Goal: Transaction & Acquisition: Obtain resource

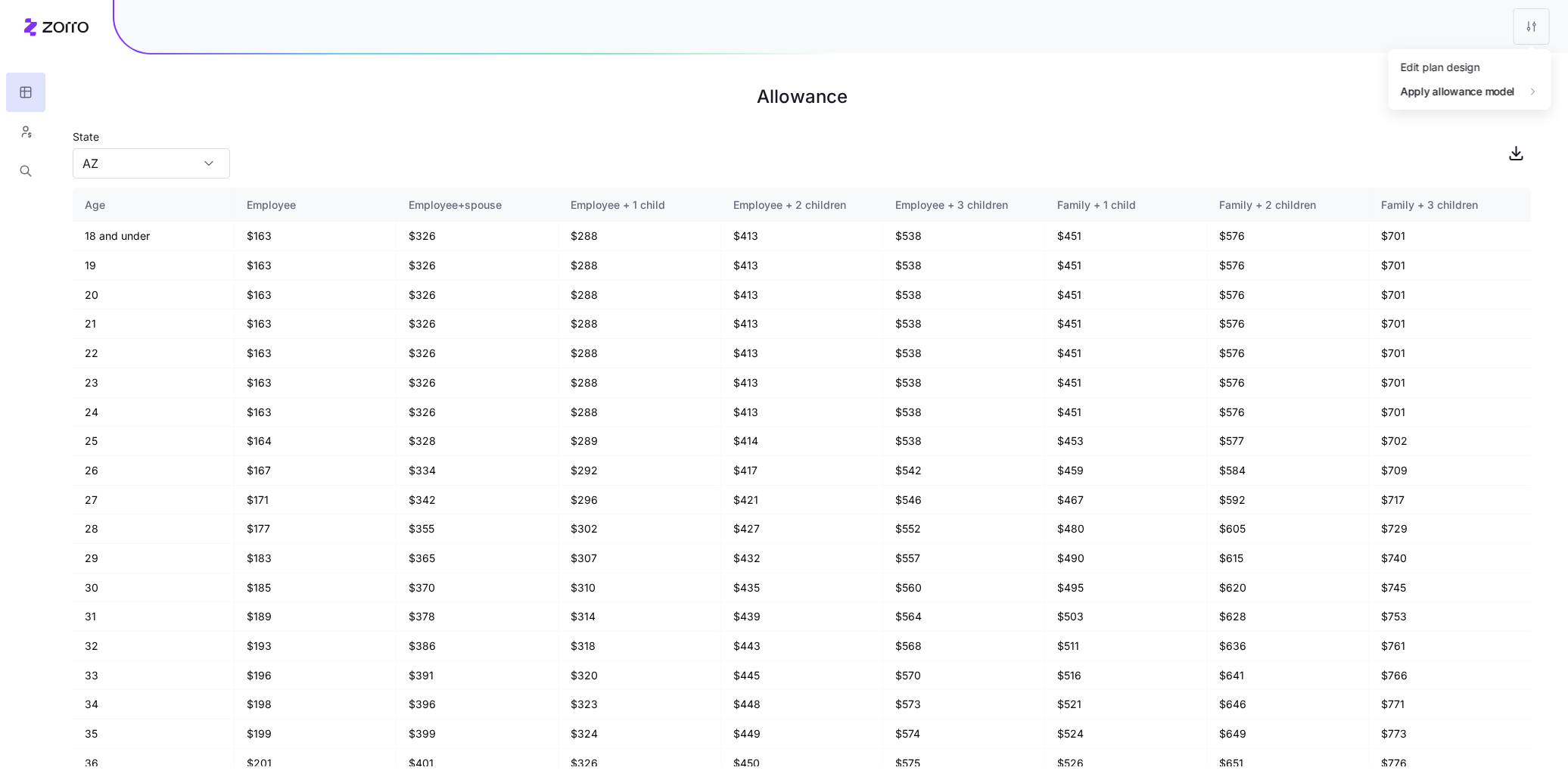
click at [1535, 24] on html "Allowance State [US_STATE] Age Employee Employee+spouse Employee + 1 child Empl…" at bounding box center [784, 400] width 1568 height 800
click at [1488, 68] on div "Edit plan design" at bounding box center [1470, 67] width 151 height 24
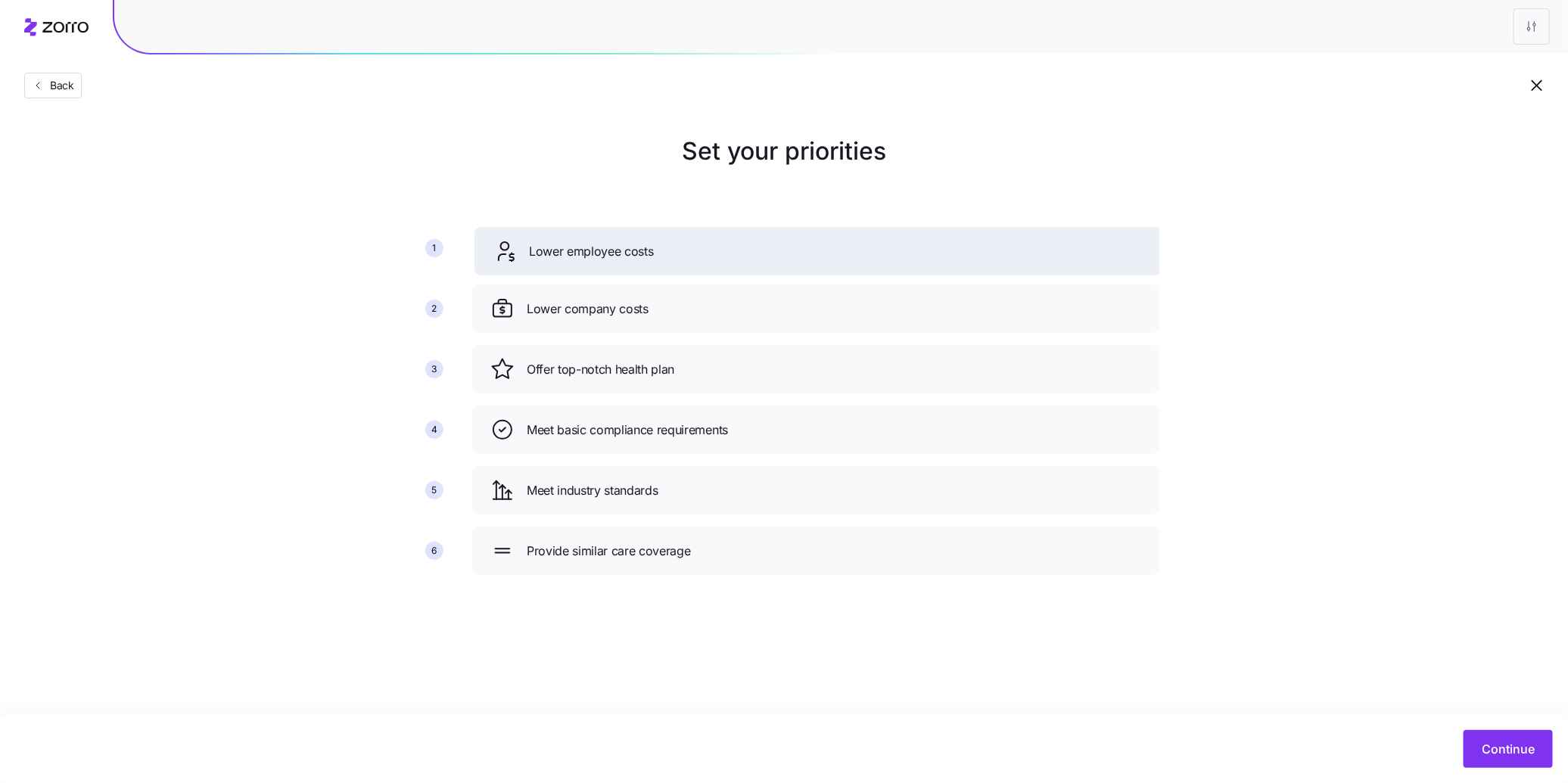
drag, startPoint x: 673, startPoint y: 317, endPoint x: 675, endPoint y: 254, distance: 63.0
click at [675, 254] on div "Lower employee costs" at bounding box center [817, 251] width 651 height 24
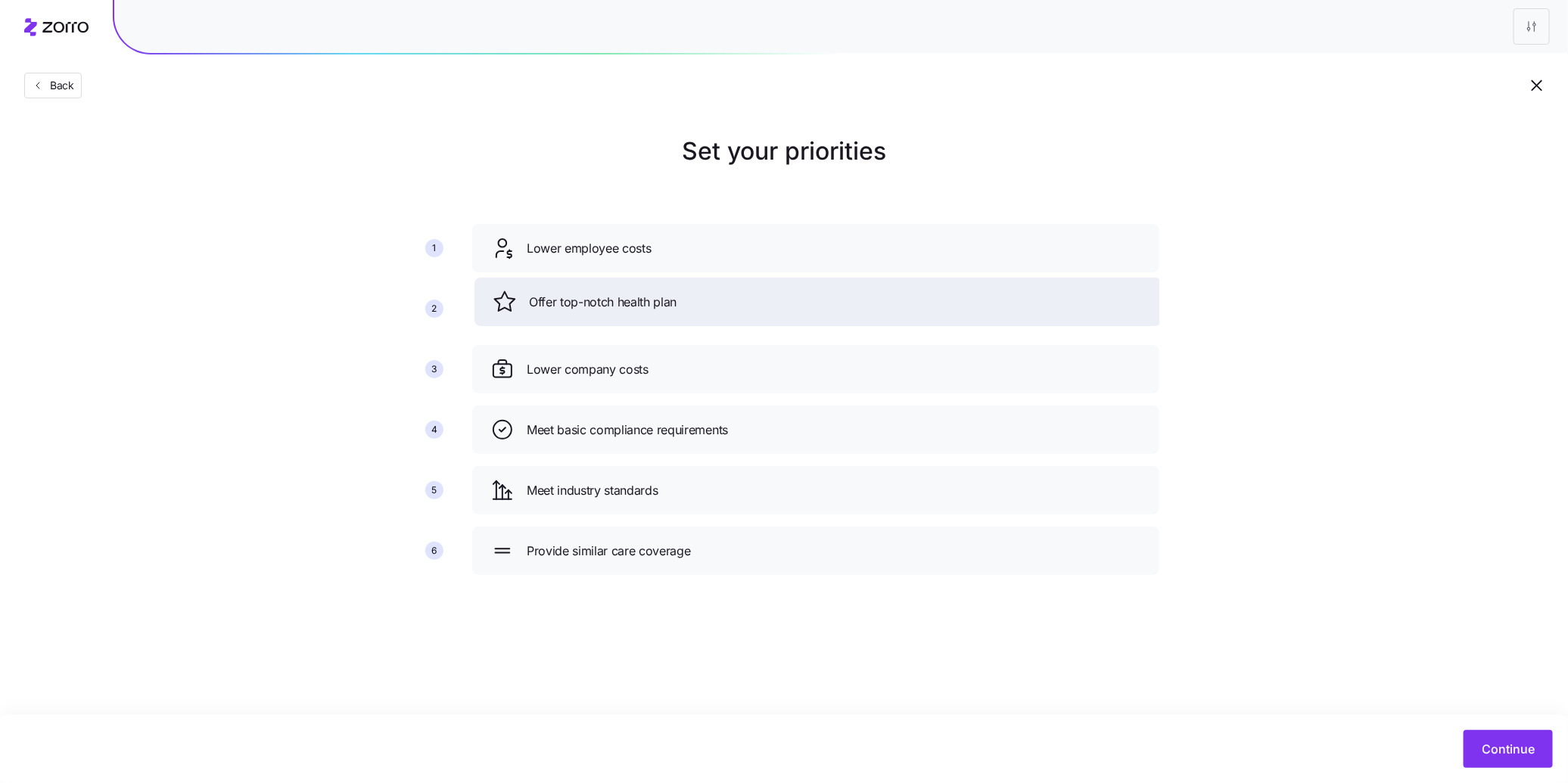
drag, startPoint x: 661, startPoint y: 370, endPoint x: 662, endPoint y: 304, distance: 66.0
click at [662, 304] on span "Offer top-notch health plan" at bounding box center [603, 302] width 148 height 19
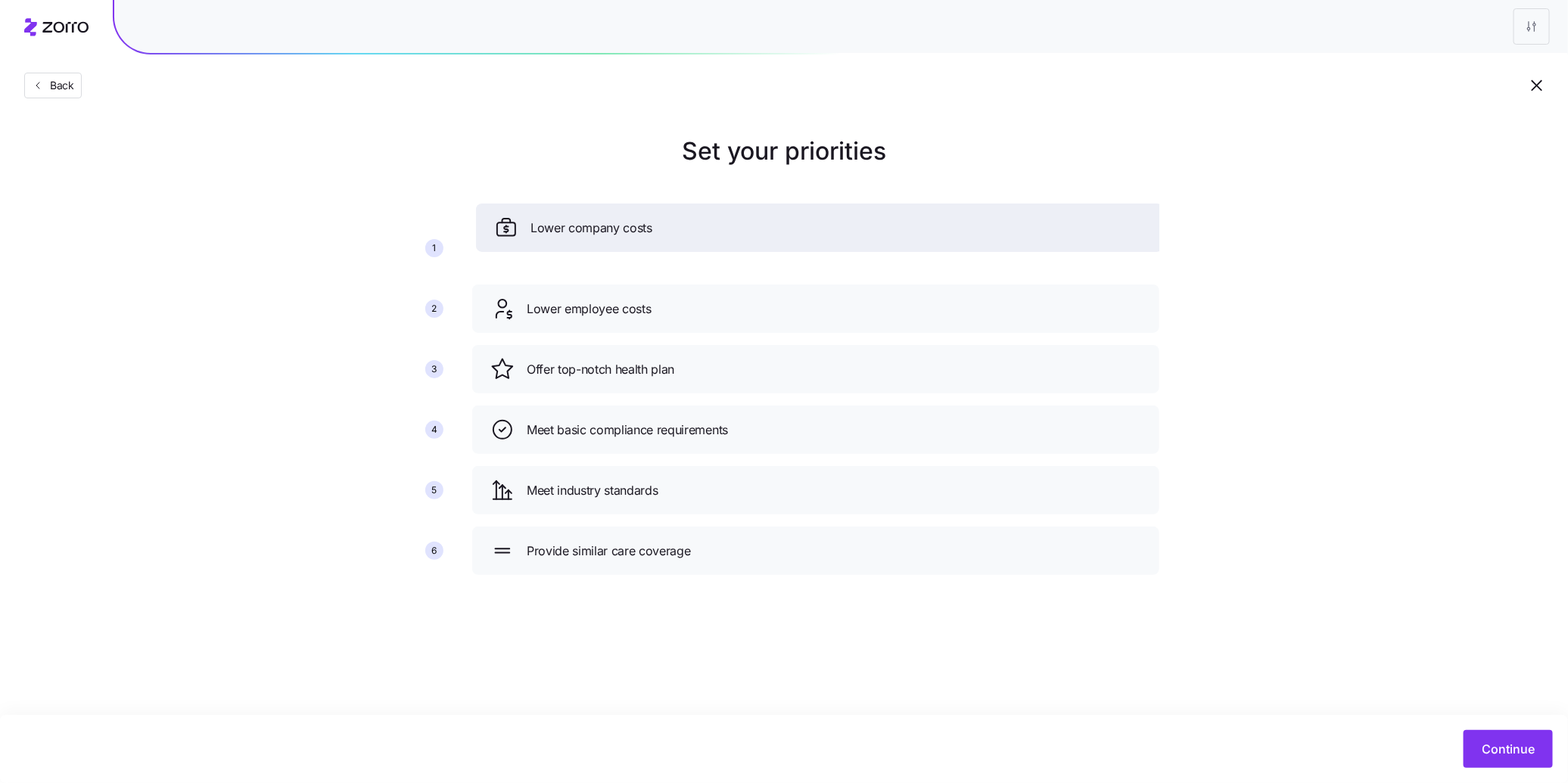
drag, startPoint x: 663, startPoint y: 366, endPoint x: 666, endPoint y: 225, distance: 141.0
click at [666, 225] on div "Lower company costs" at bounding box center [819, 227] width 651 height 24
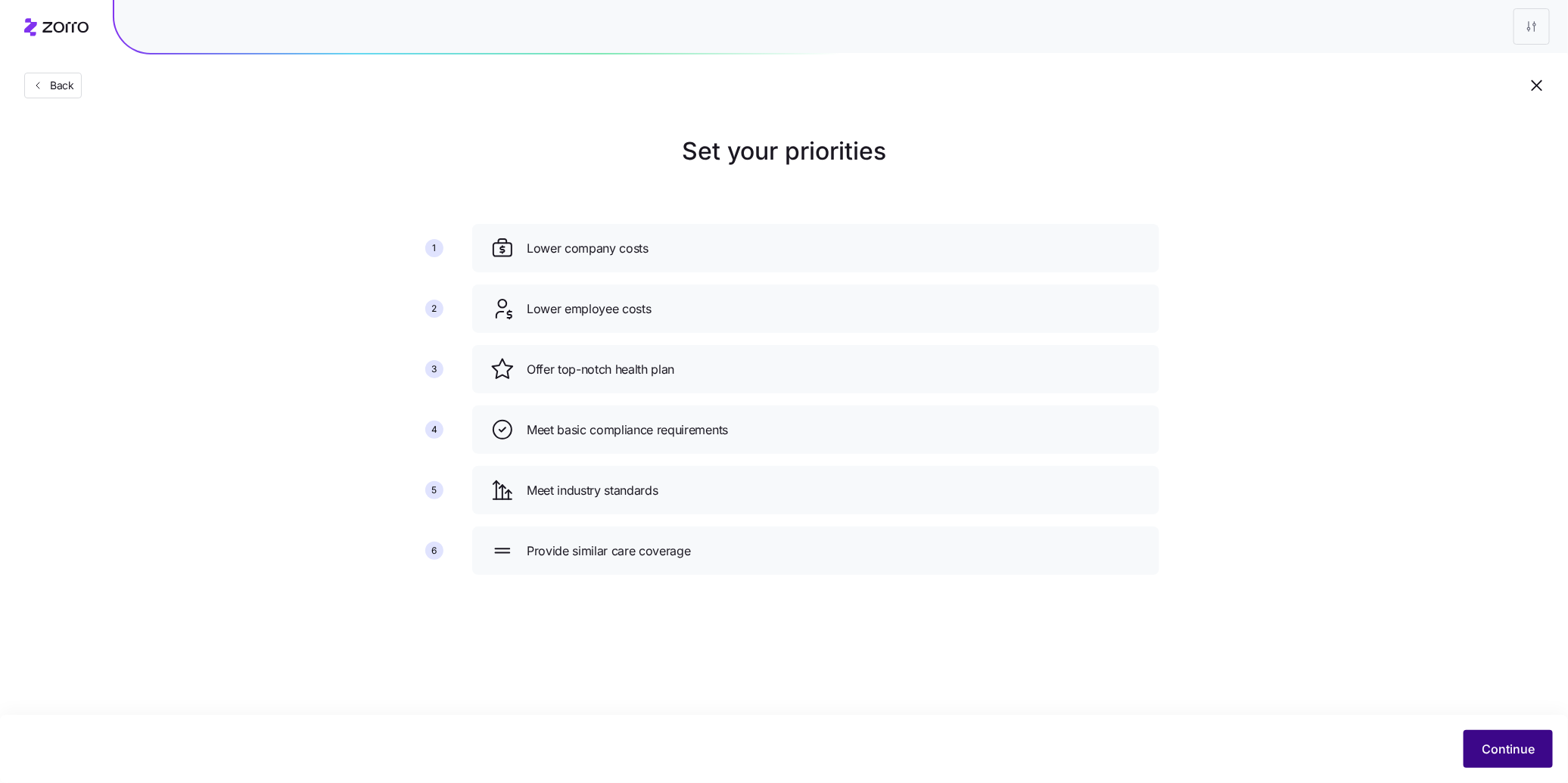
click at [1497, 742] on span "Continue" at bounding box center [1508, 749] width 53 height 18
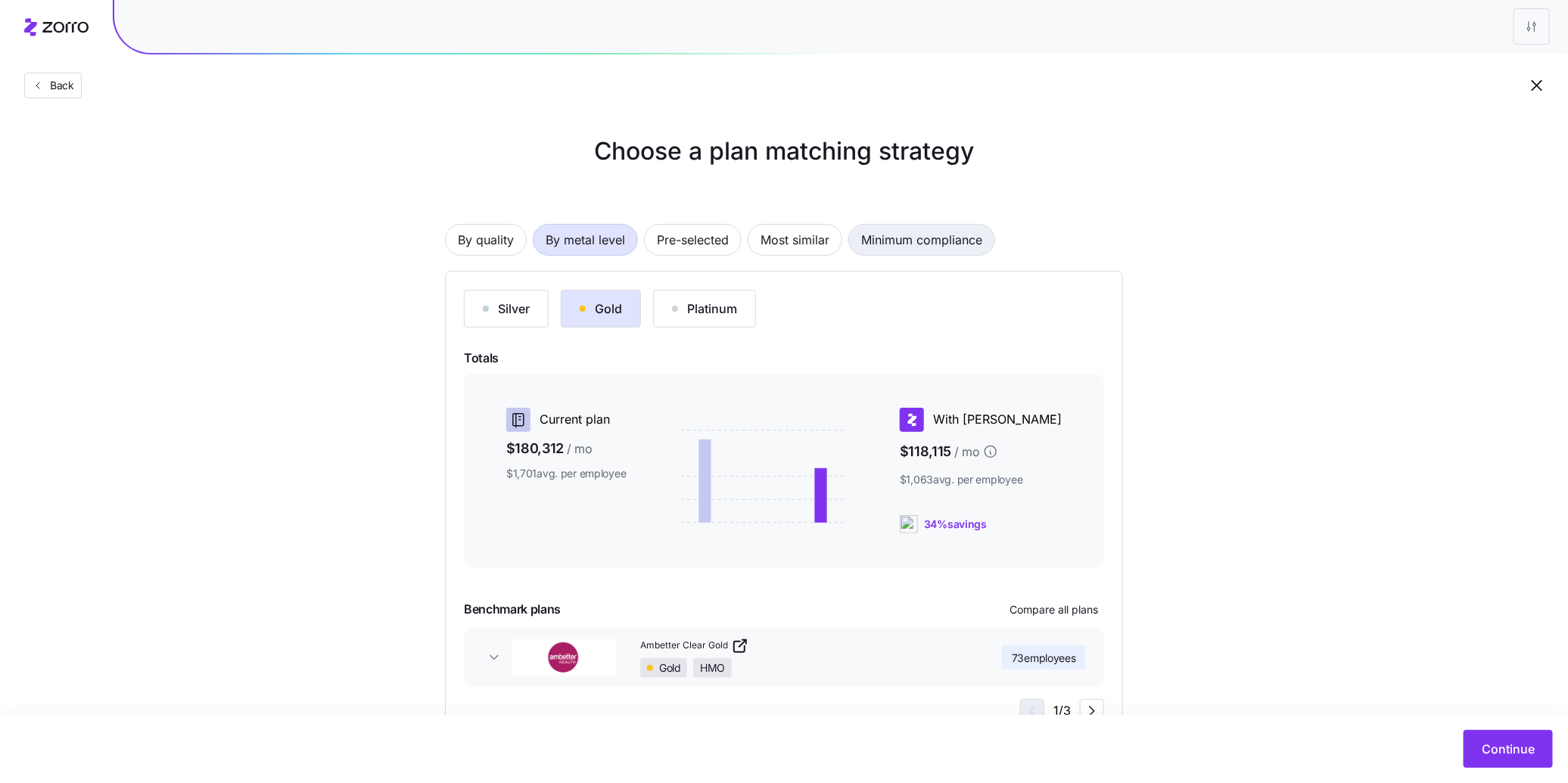
click at [902, 239] on span "Minimum compliance" at bounding box center [921, 239] width 121 height 30
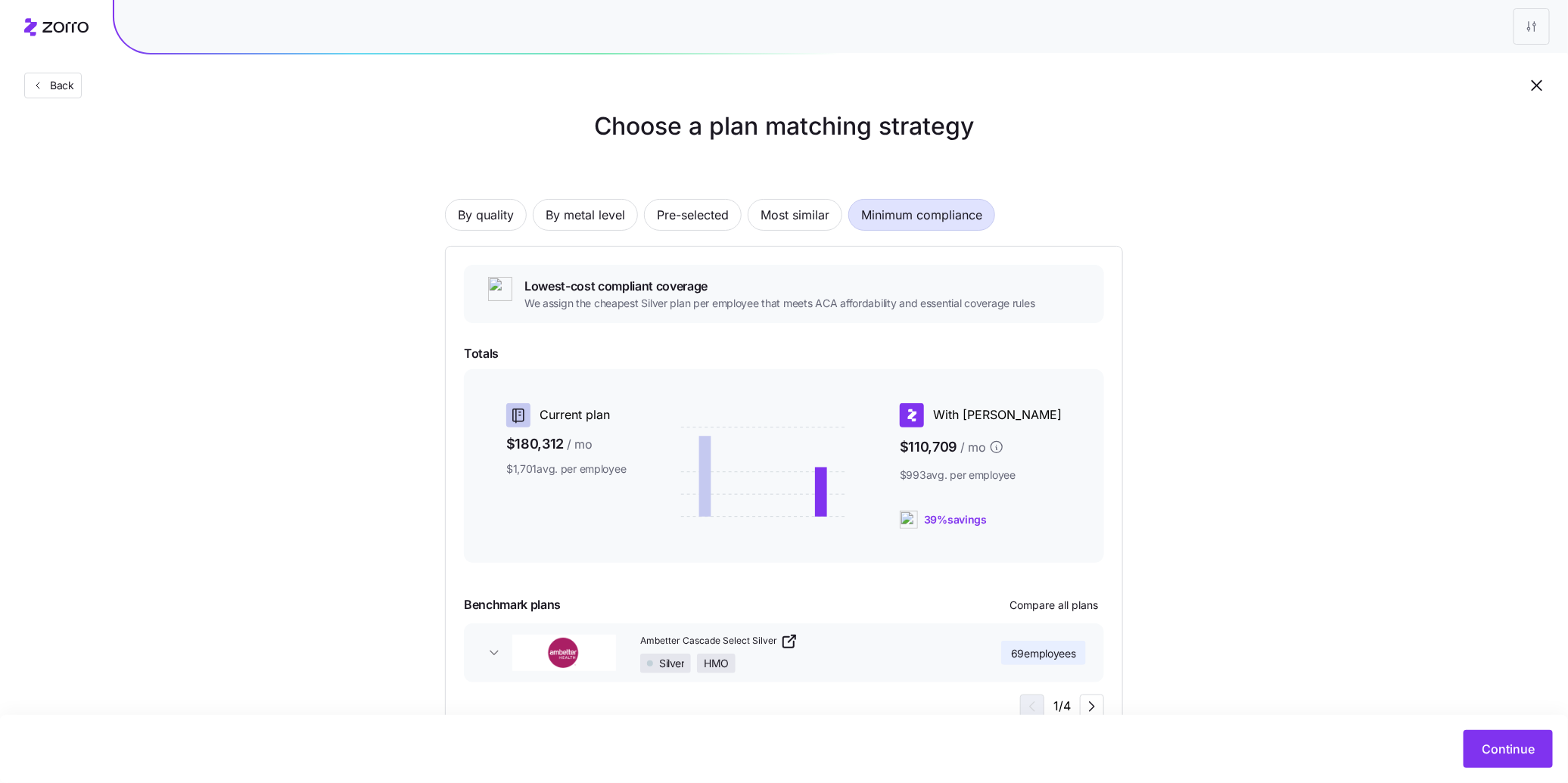
scroll to position [34, 0]
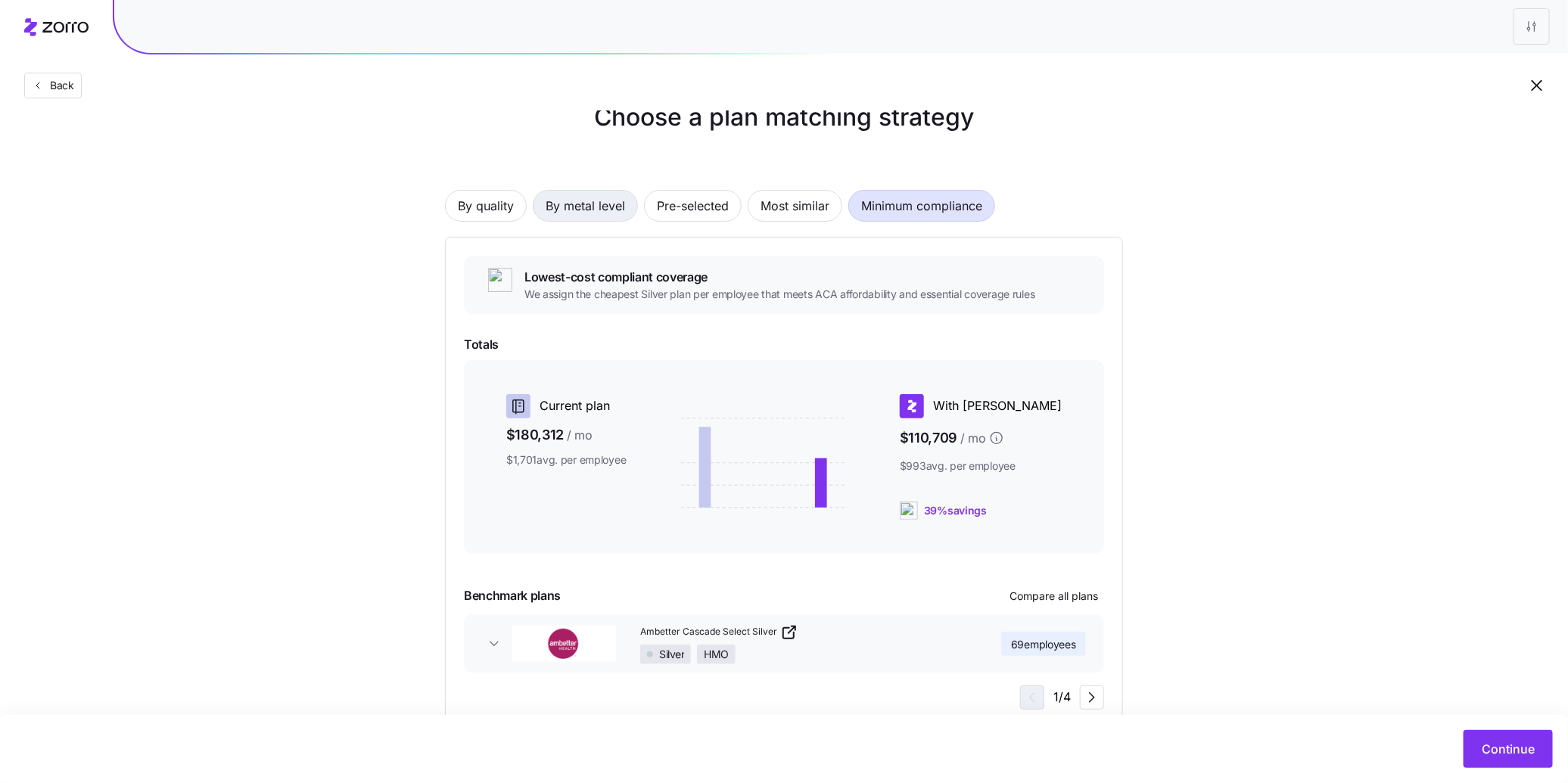
click at [585, 199] on span "By metal level" at bounding box center [585, 205] width 80 height 30
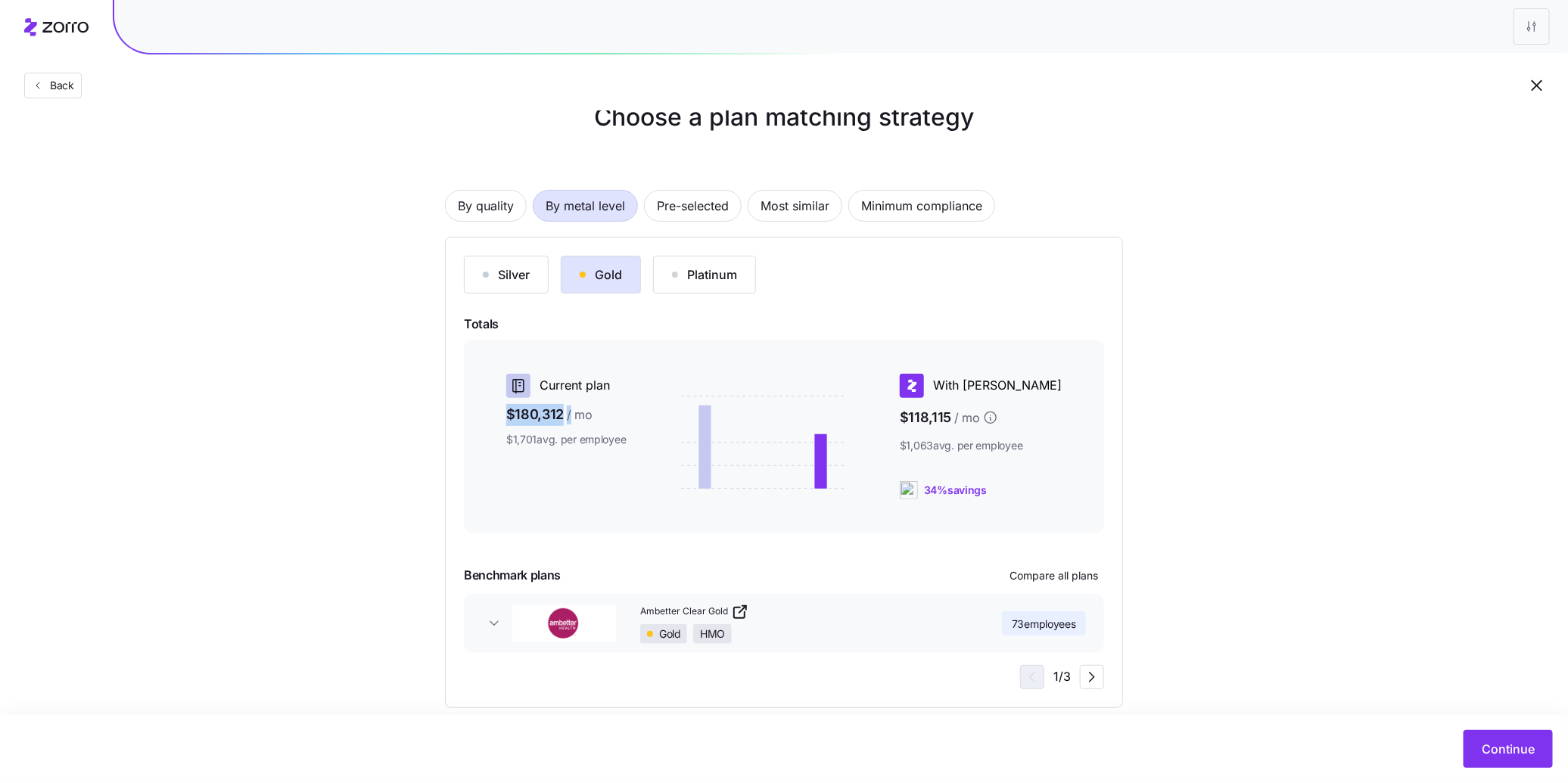
drag, startPoint x: 510, startPoint y: 414, endPoint x: 570, endPoint y: 416, distance: 60.0
click at [570, 416] on span "$180,312 / mo" at bounding box center [566, 415] width 120 height 22
click at [558, 418] on span "$180,312 / mo" at bounding box center [566, 415] width 120 height 22
click at [1077, 569] on span "Compare all plans" at bounding box center [1053, 576] width 88 height 15
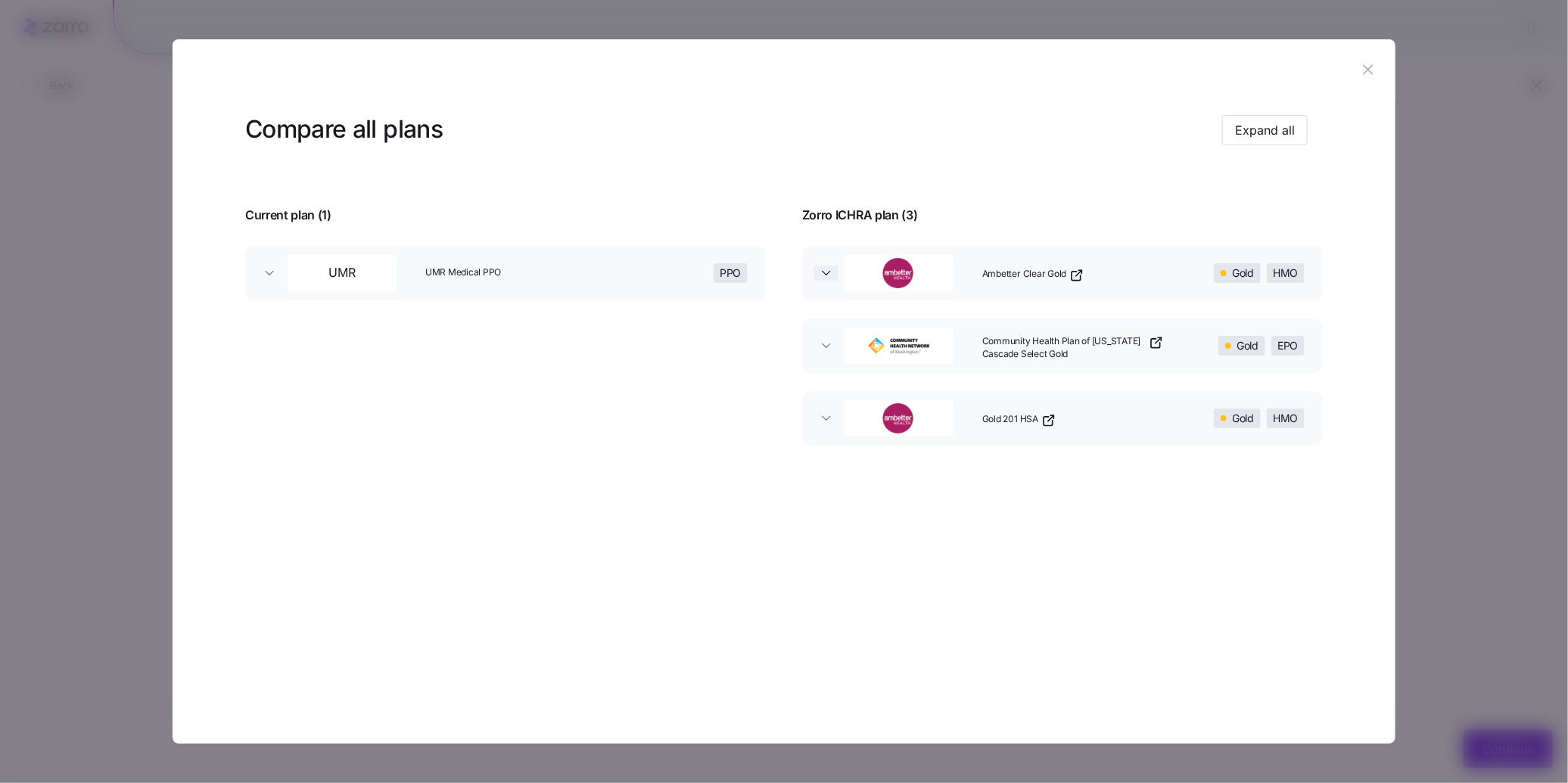
click at [821, 273] on icon "button" at bounding box center [827, 274] width 15 height 15
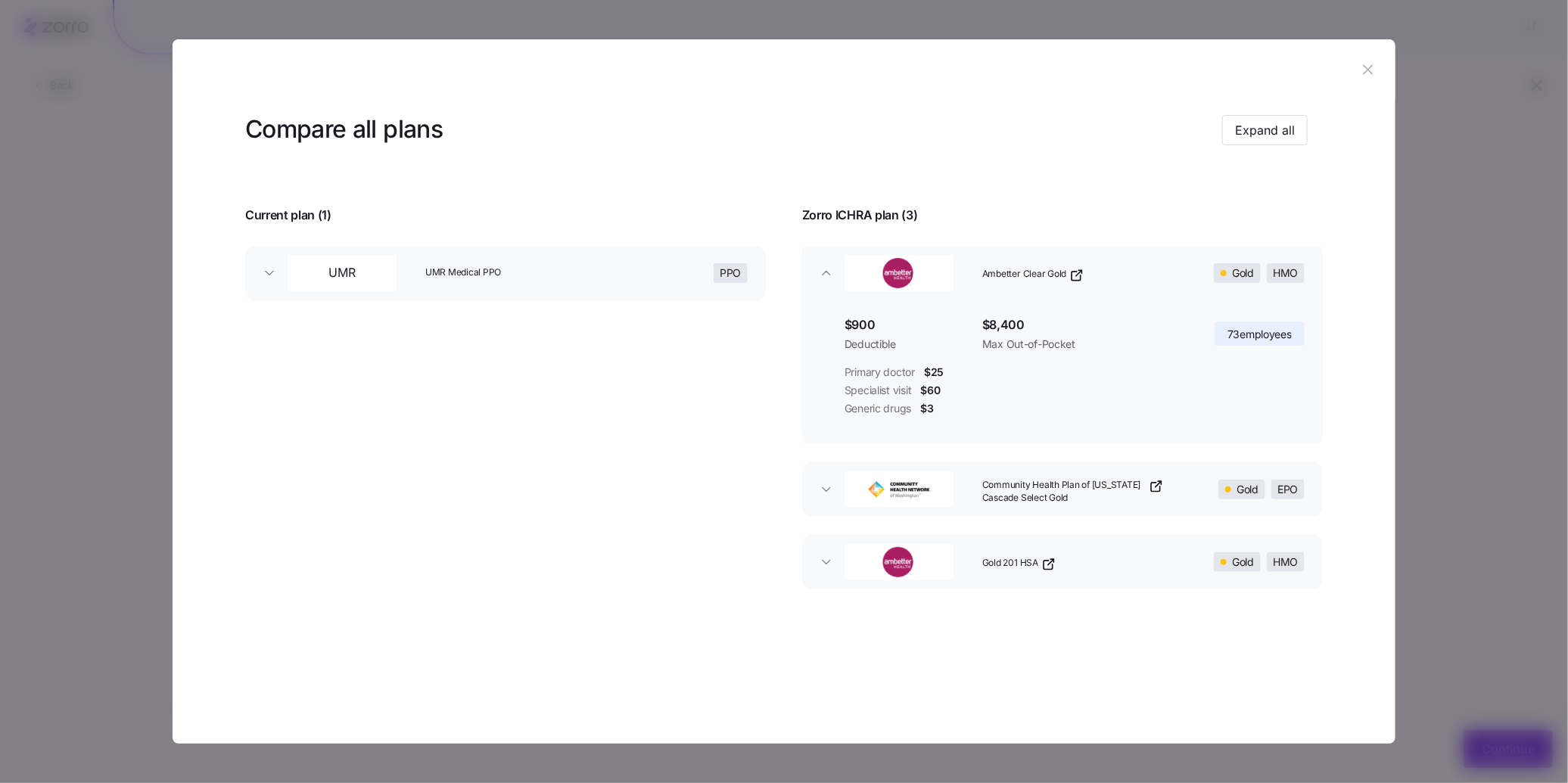
click at [819, 497] on button "Community Health Plan of [US_STATE] Cascade Select Gold Gold EPO" at bounding box center [1062, 490] width 521 height 55
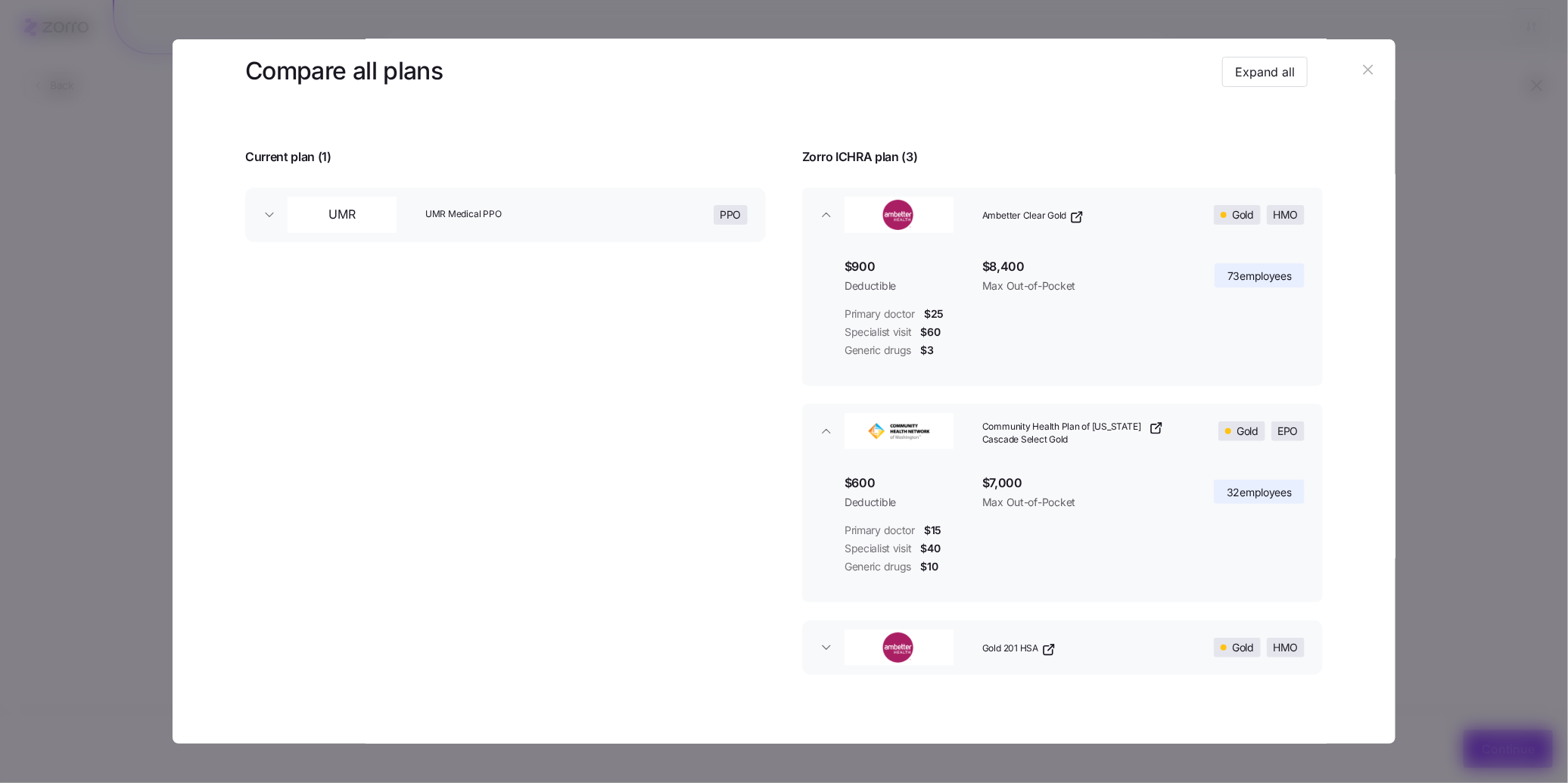
scroll to position [59, 0]
click at [821, 652] on icon "button" at bounding box center [827, 647] width 15 height 15
click at [1362, 66] on icon "button" at bounding box center [1367, 69] width 16 height 16
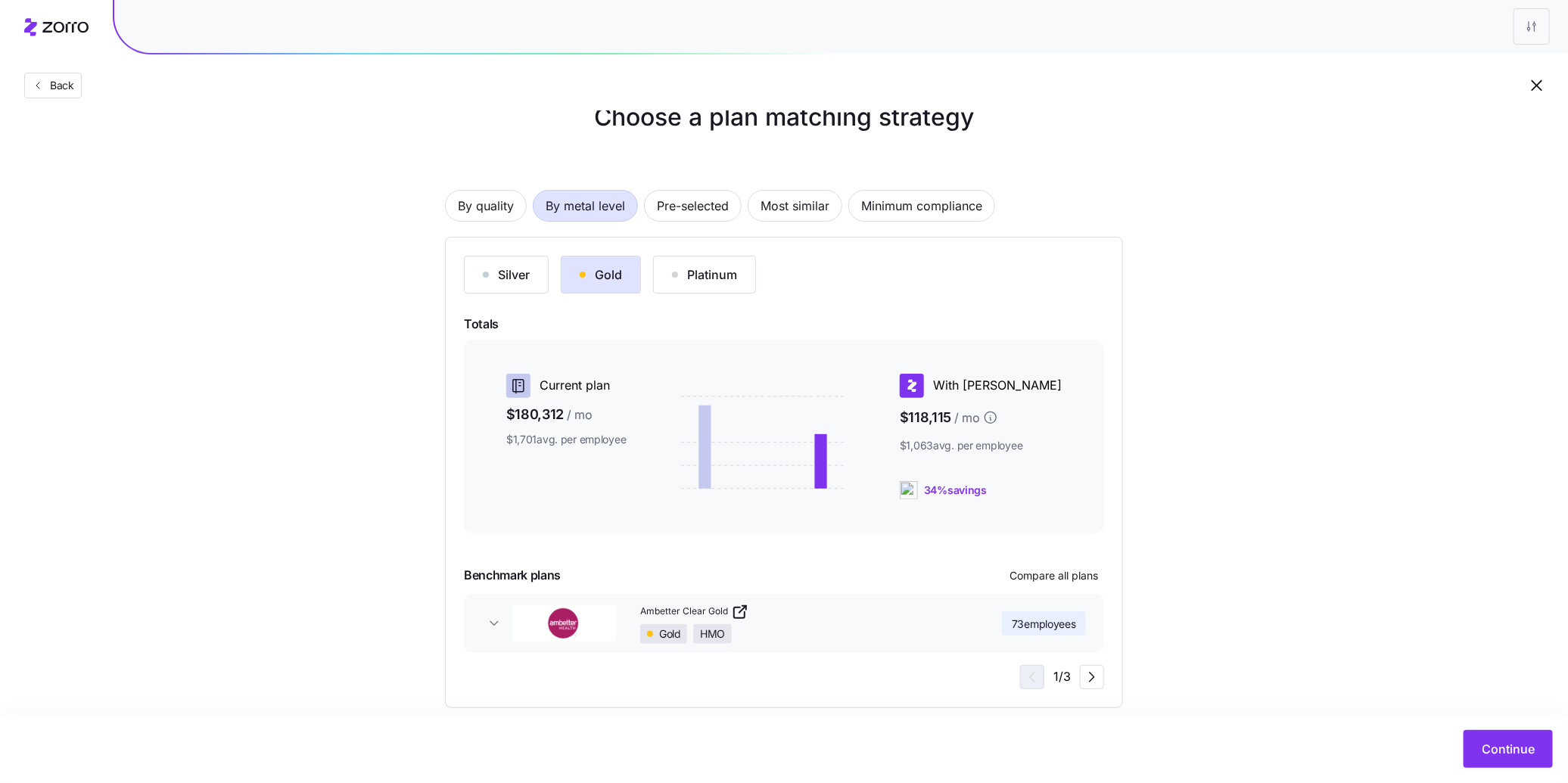
scroll to position [55, 0]
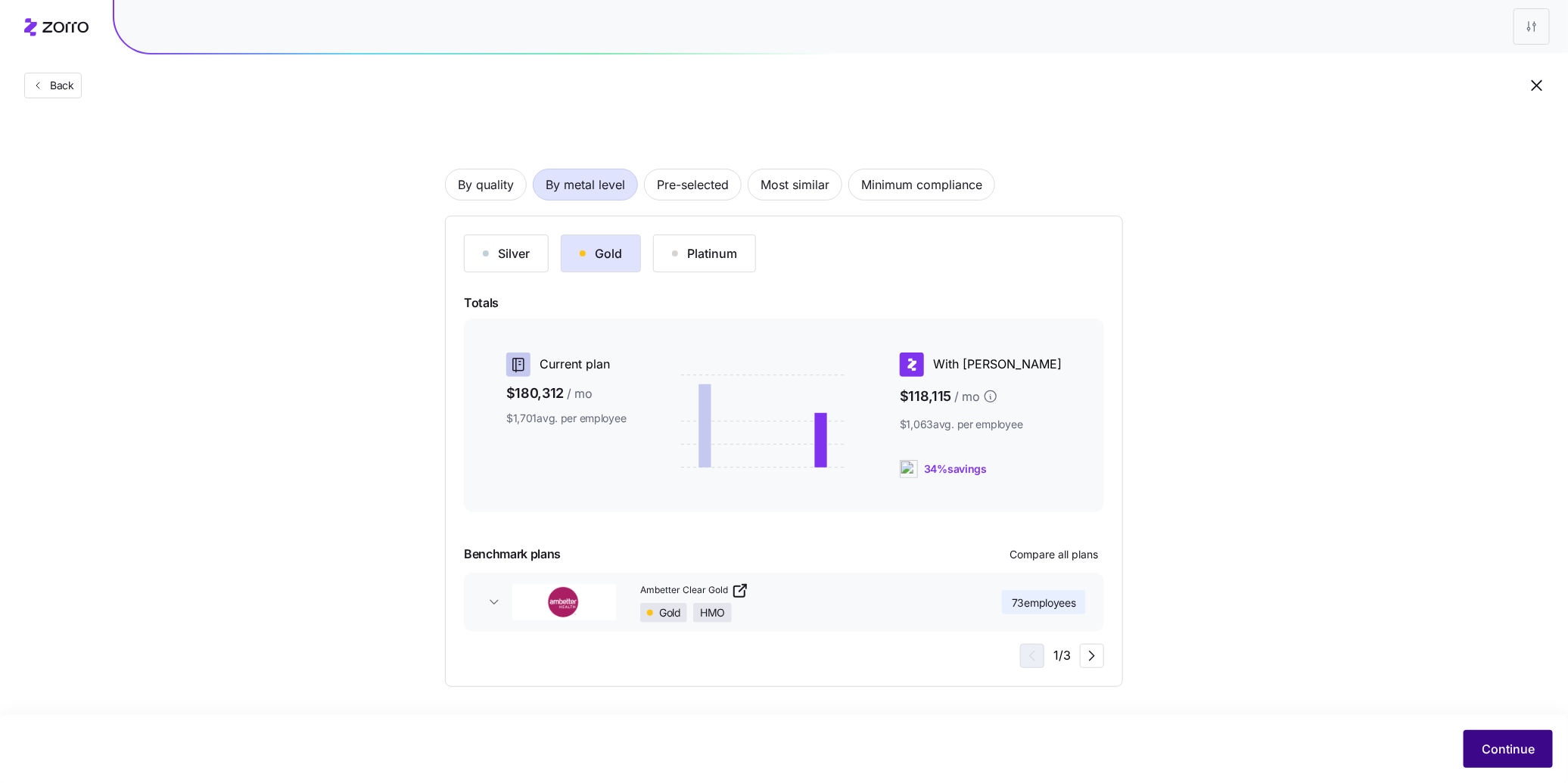
click at [1503, 750] on span "Continue" at bounding box center [1508, 749] width 53 height 18
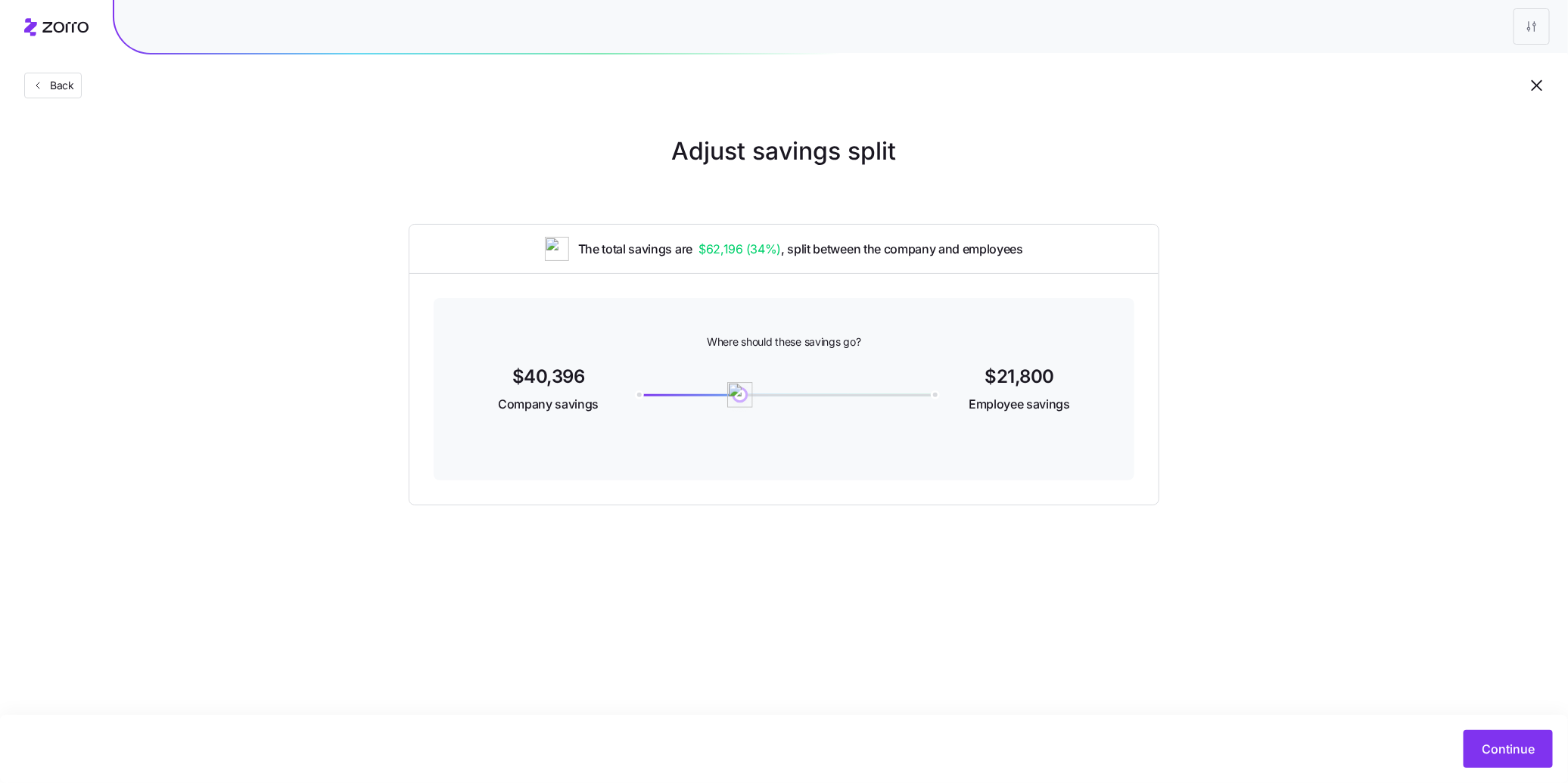
drag, startPoint x: 779, startPoint y: 395, endPoint x: 740, endPoint y: 401, distance: 39.5
click at [740, 401] on img at bounding box center [740, 395] width 26 height 26
click at [1511, 752] on span "Continue" at bounding box center [1508, 749] width 53 height 18
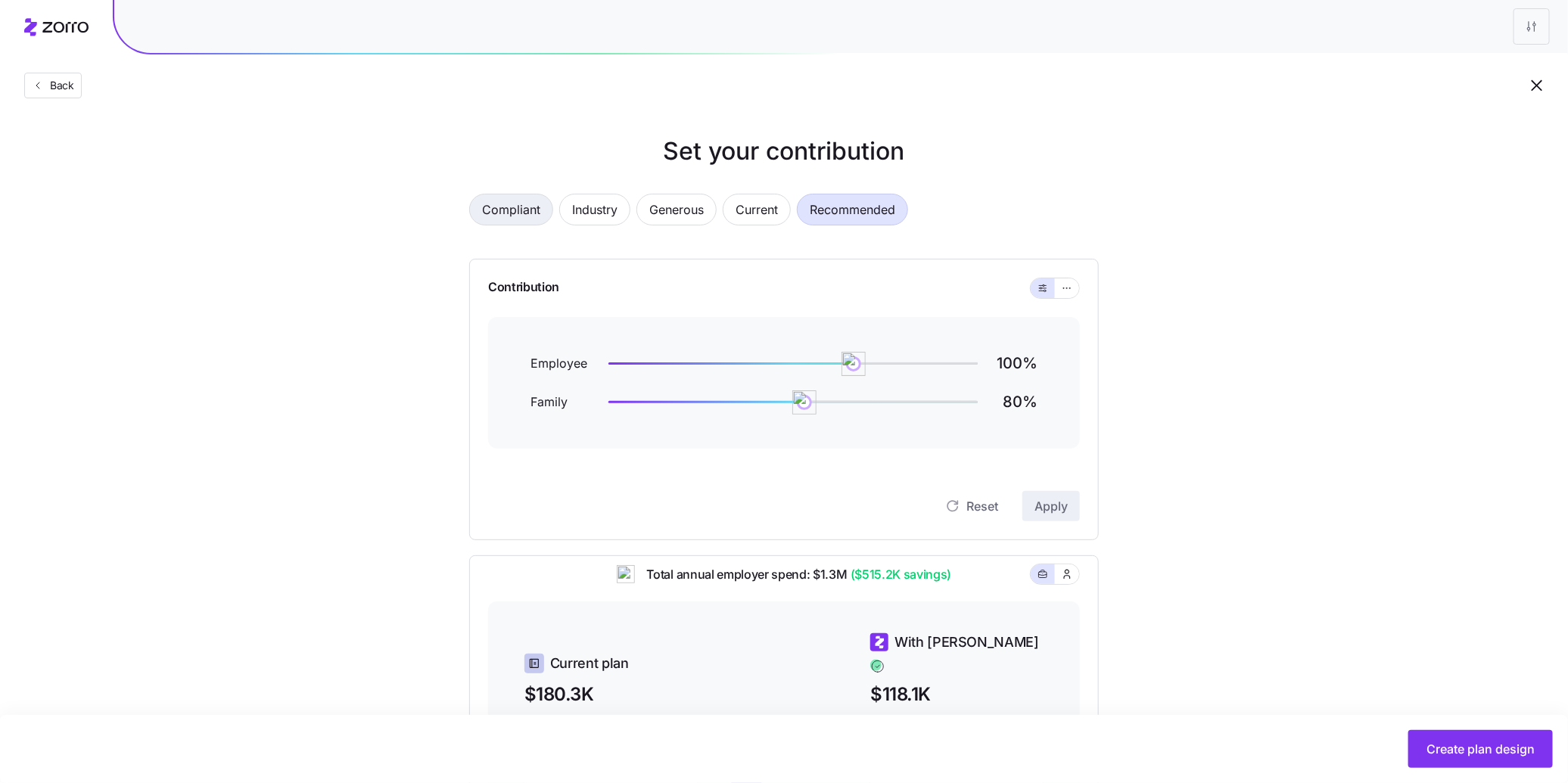
click at [516, 203] on span "Compliant" at bounding box center [511, 209] width 58 height 30
click at [603, 214] on span "Industry" at bounding box center [594, 209] width 45 height 30
click at [853, 210] on span "Recommended" at bounding box center [853, 209] width 86 height 30
click at [1070, 290] on icon "button" at bounding box center [1067, 288] width 10 height 18
click at [1066, 289] on icon "button" at bounding box center [1067, 288] width 10 height 18
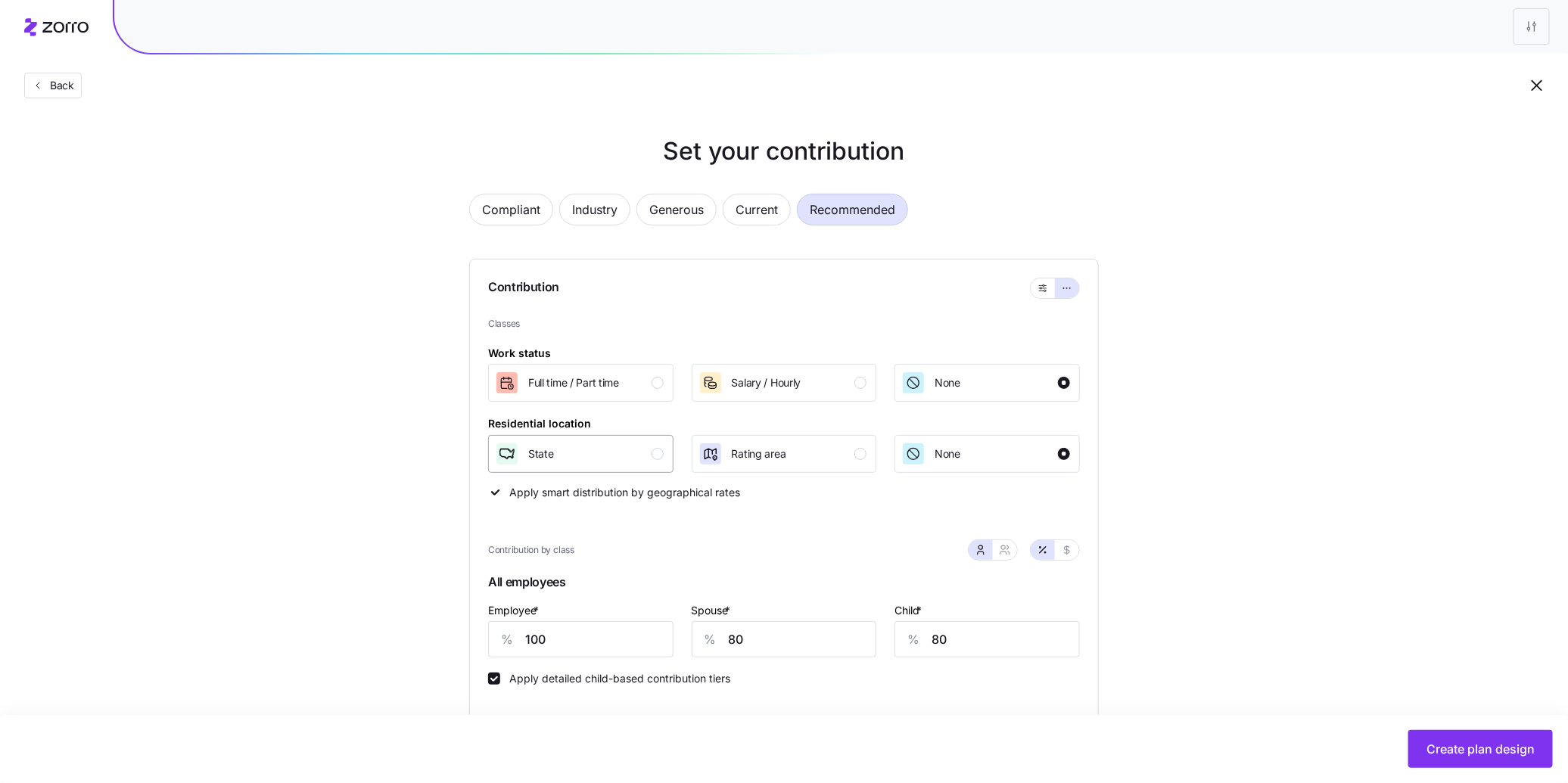
click at [648, 449] on div "State" at bounding box center [579, 454] width 169 height 24
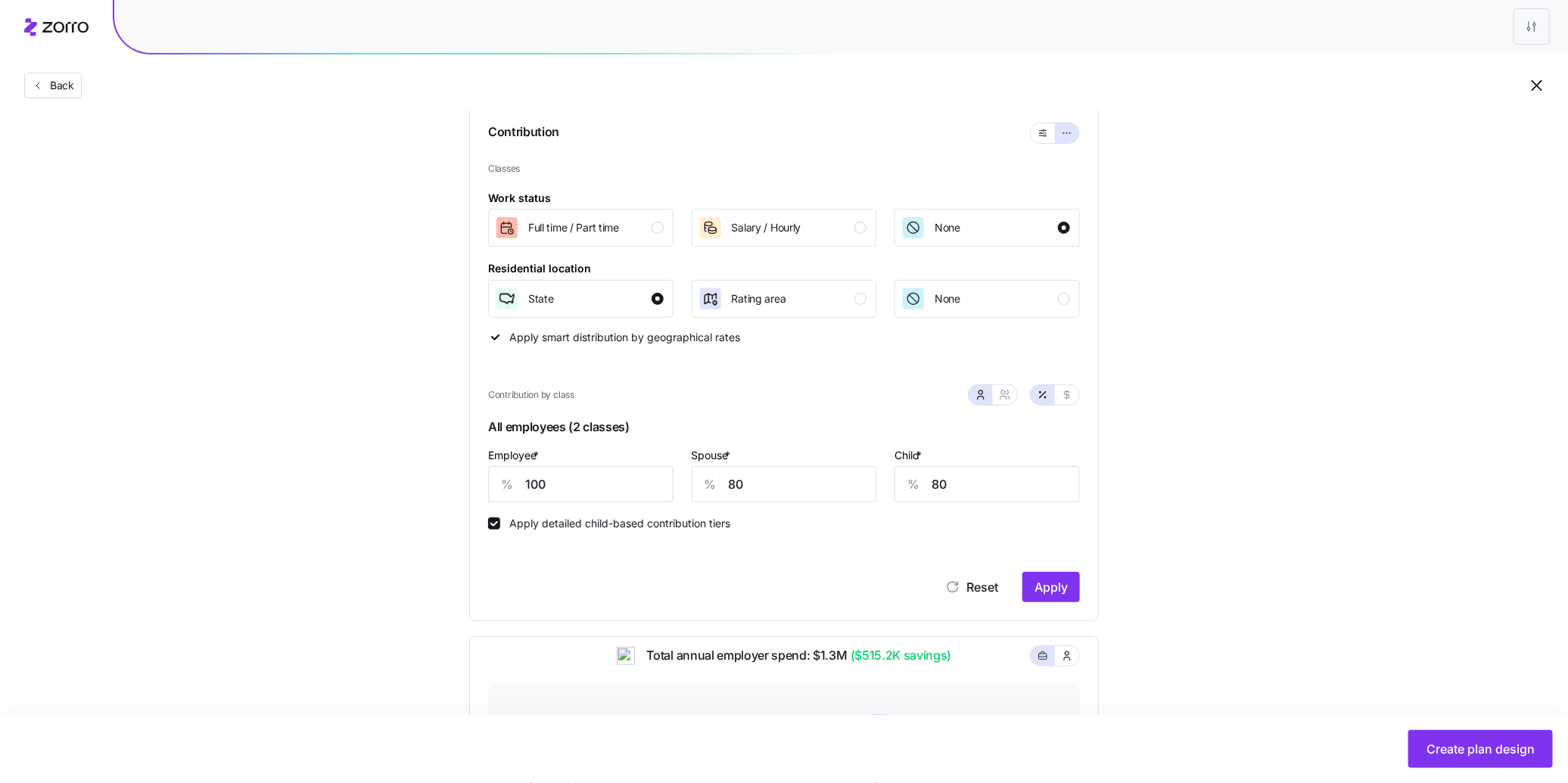
scroll to position [164, 0]
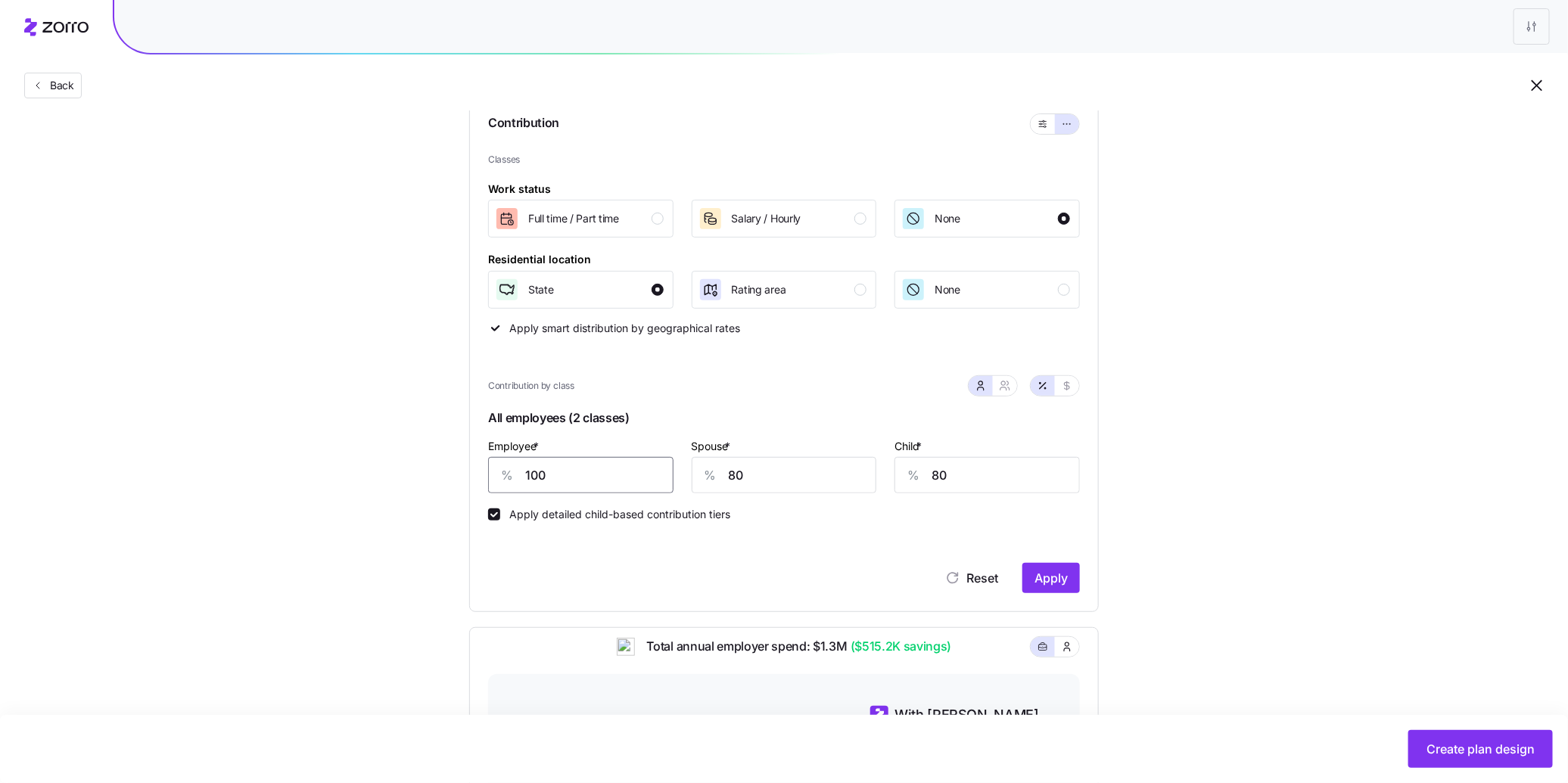
drag, startPoint x: 553, startPoint y: 472, endPoint x: 522, endPoint y: 477, distance: 31.4
click at [522, 477] on div "% 100" at bounding box center [581, 475] width 185 height 36
type input "90"
type input "75"
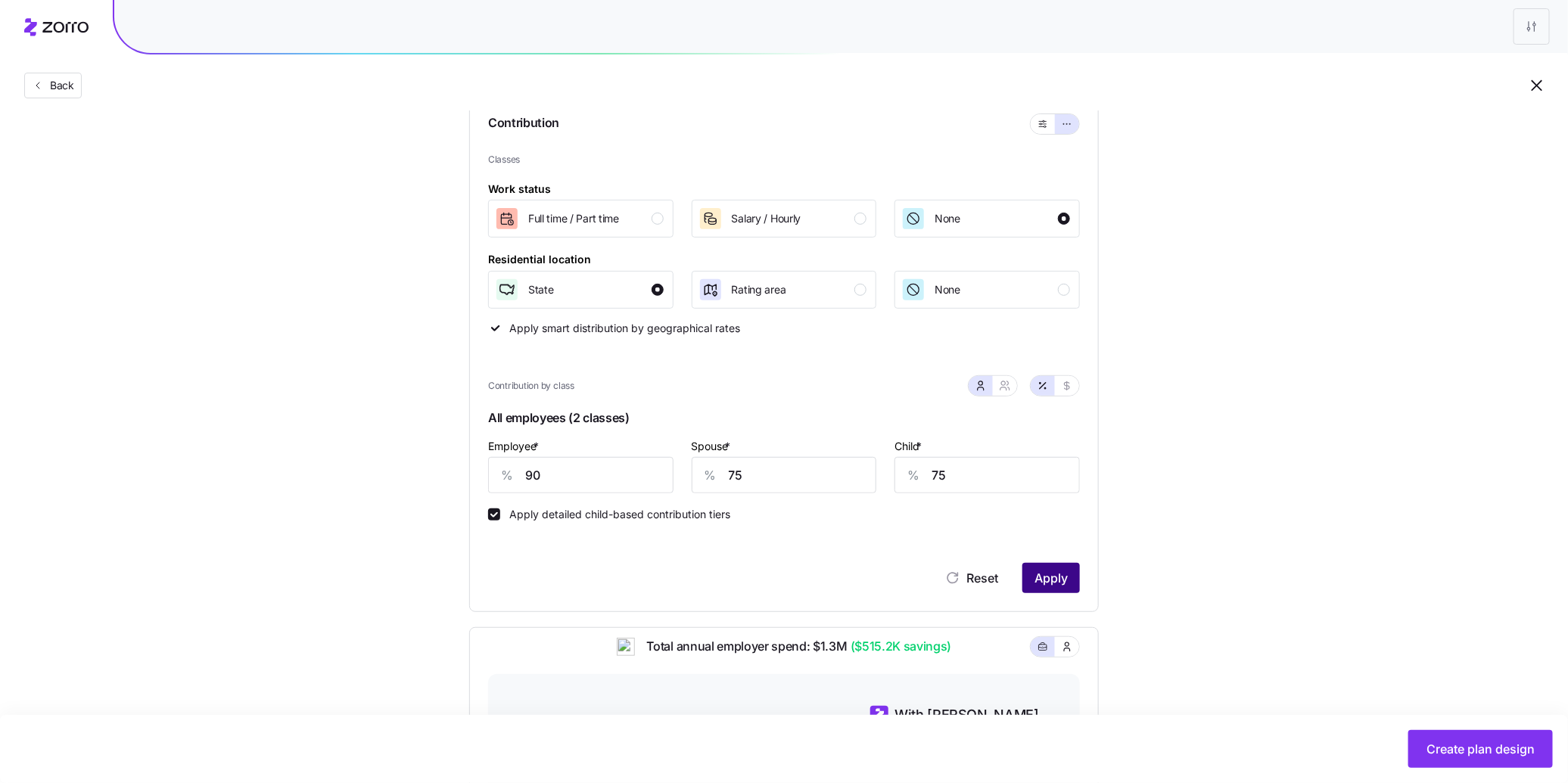
click at [1051, 581] on span "Apply" at bounding box center [1051, 577] width 33 height 18
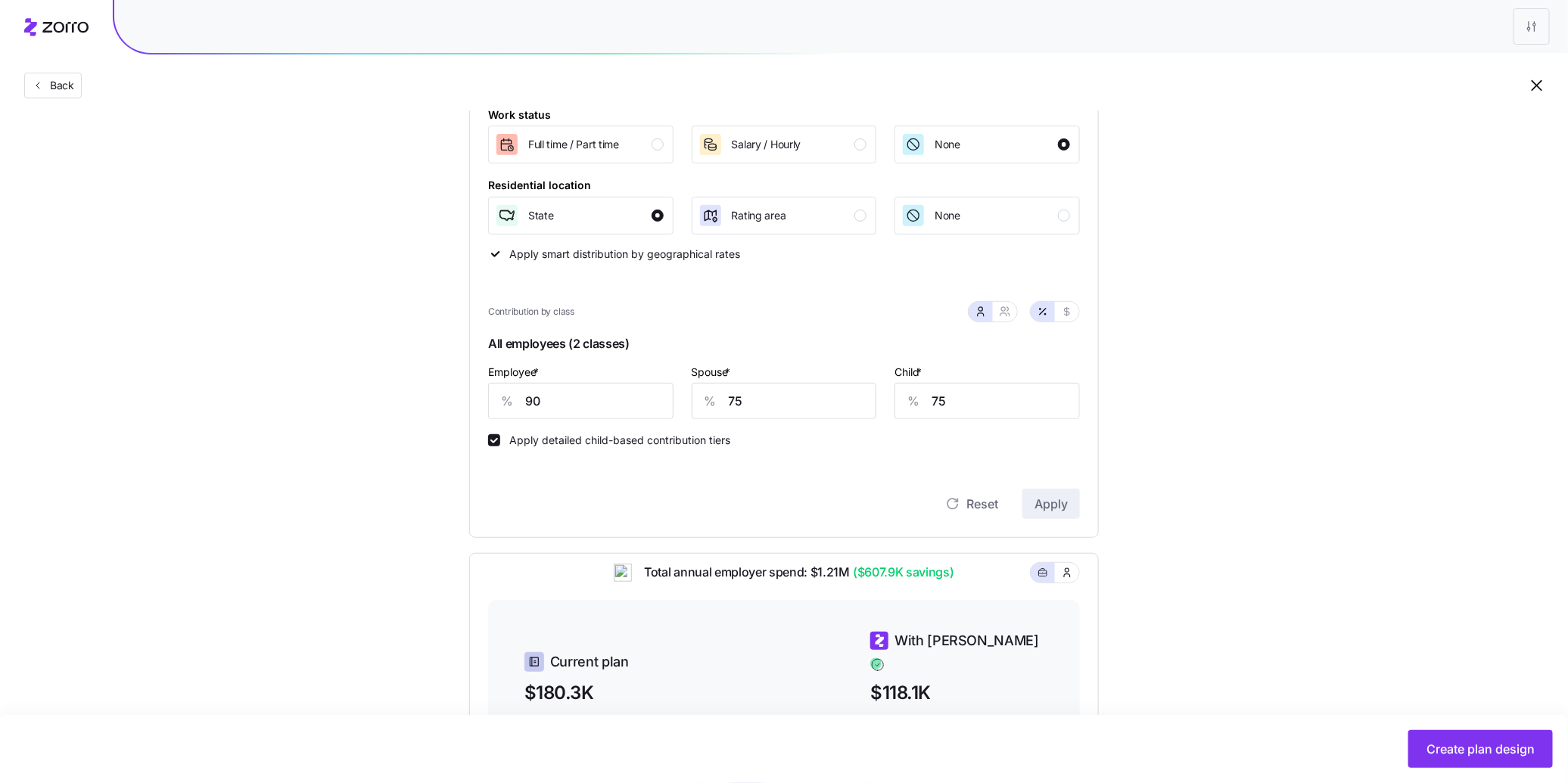
scroll to position [227, 0]
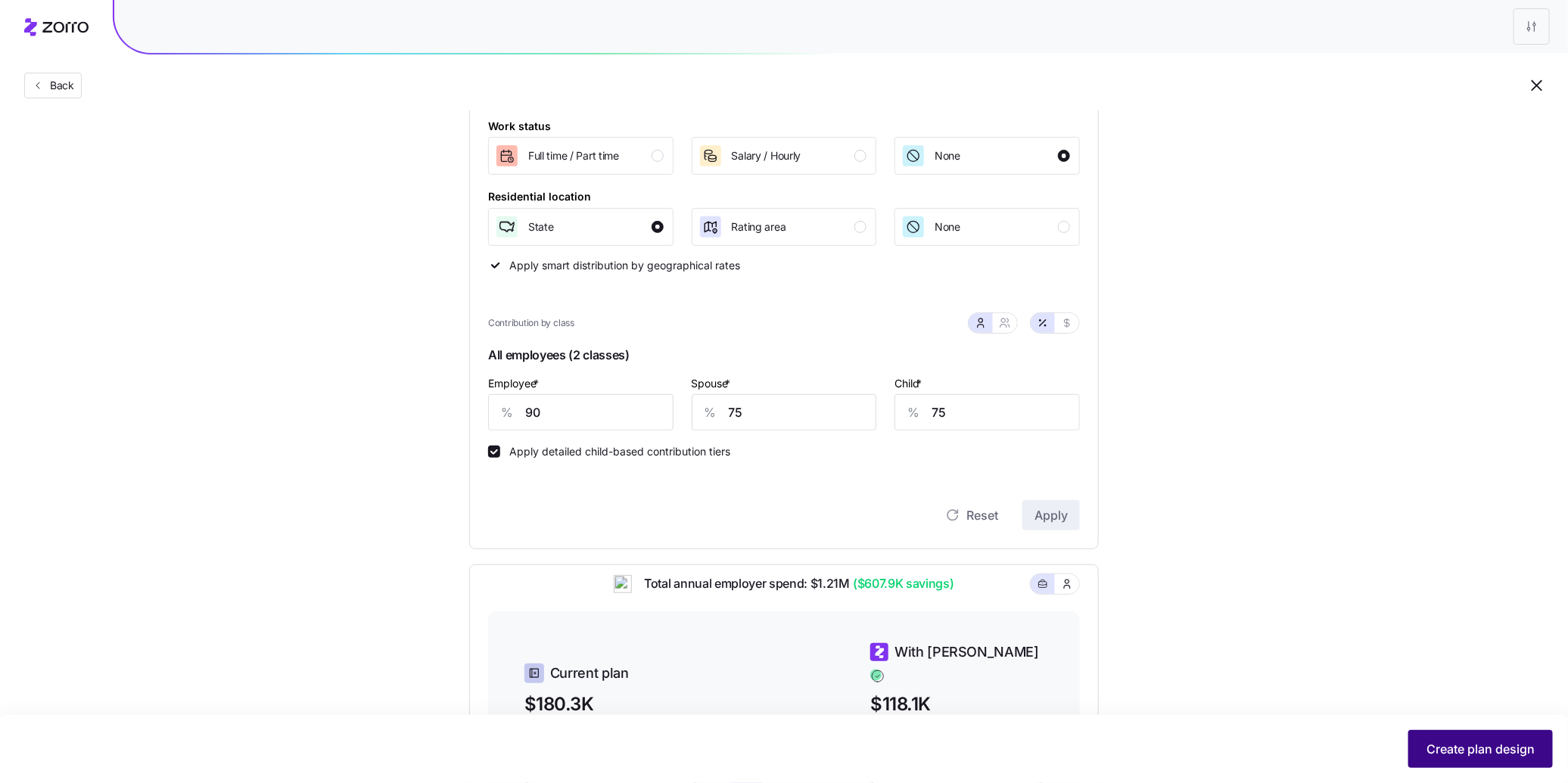
click at [1475, 744] on span "Create plan design" at bounding box center [1481, 749] width 108 height 18
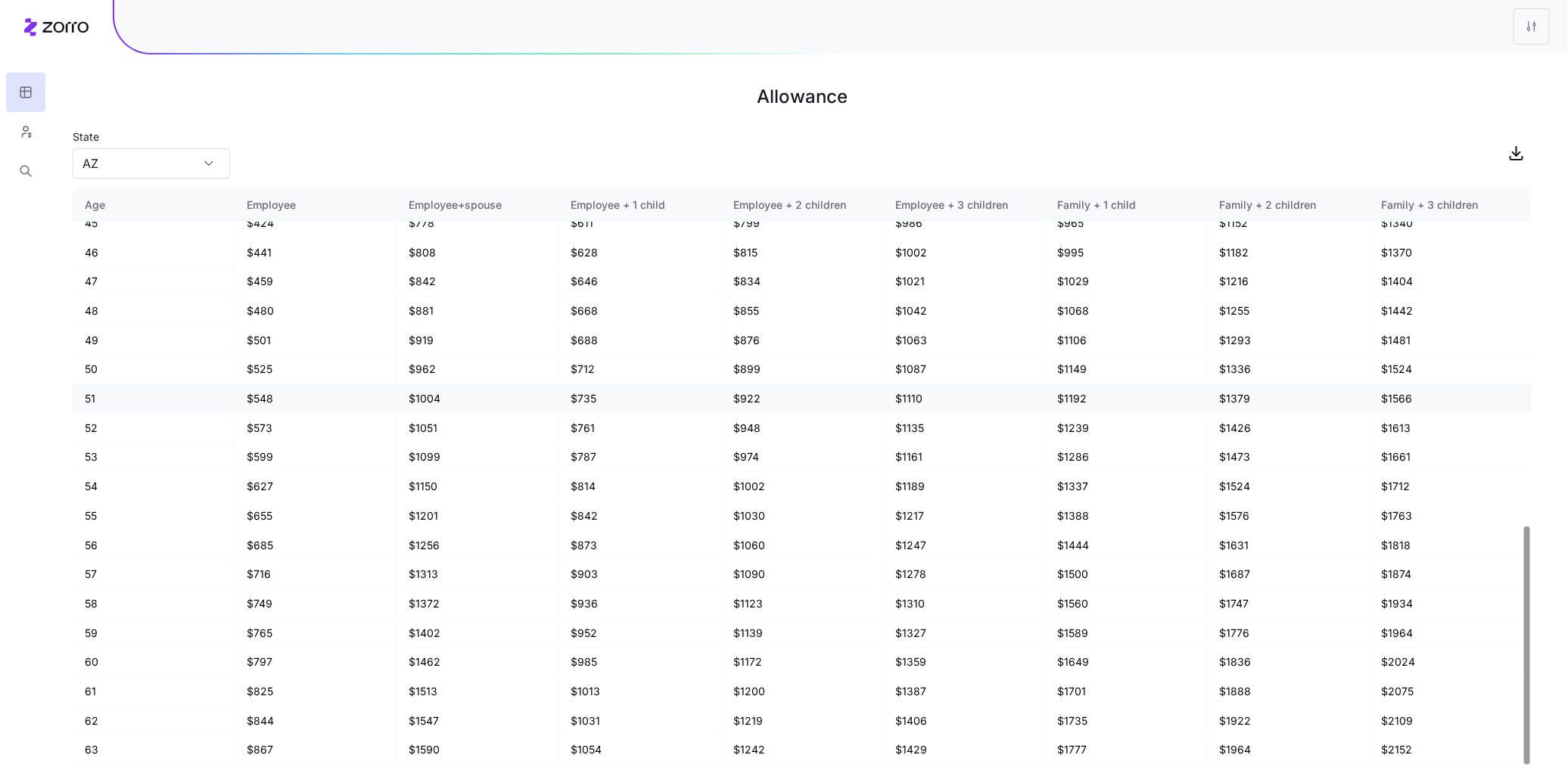
scroll to position [818, 0]
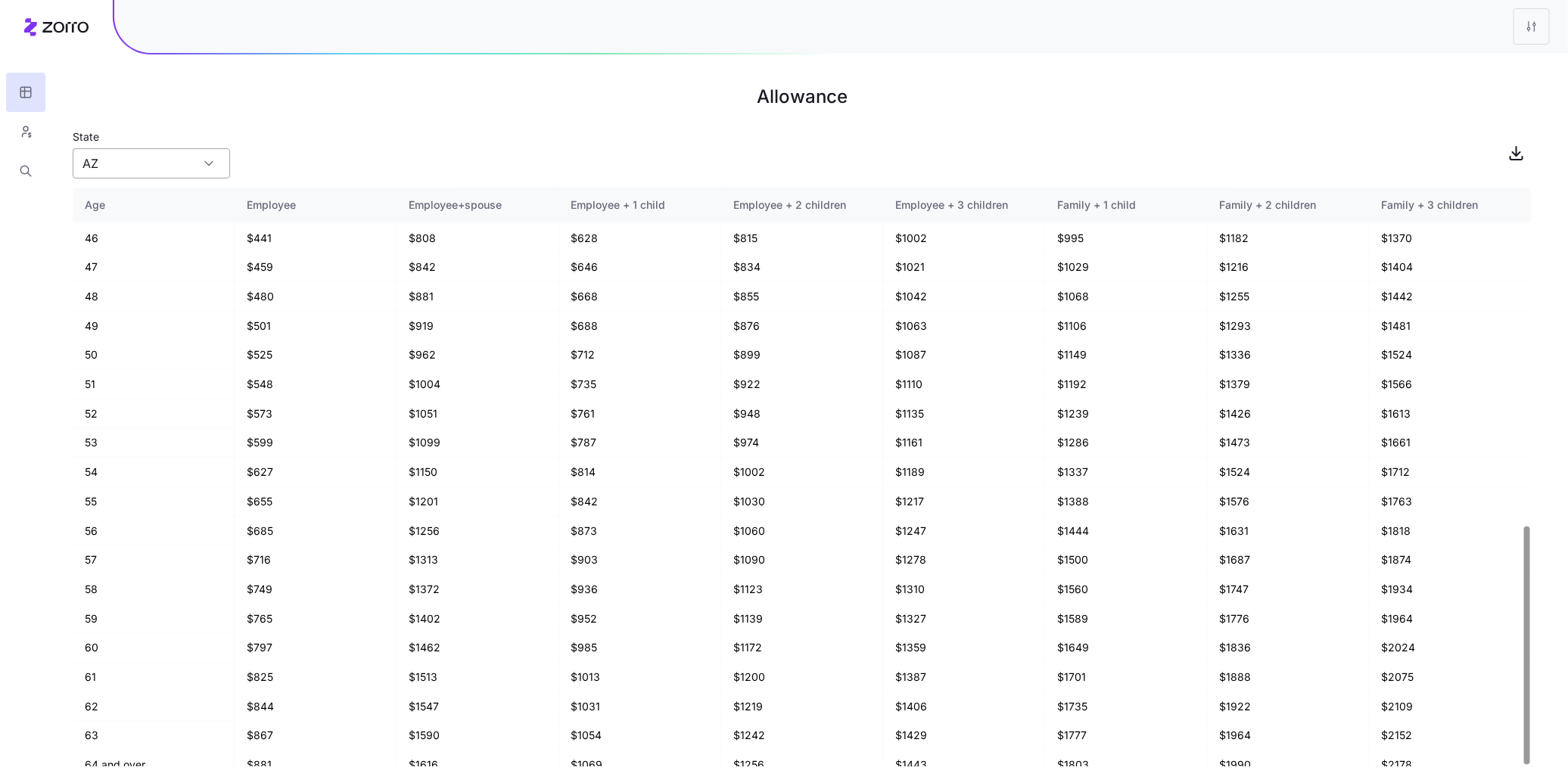
click at [136, 171] on input "AZ" at bounding box center [152, 163] width 158 height 30
click at [164, 238] on div "WA" at bounding box center [151, 234] width 145 height 29
type input "WA"
click at [23, 134] on icon "button" at bounding box center [24, 135] width 3 height 3
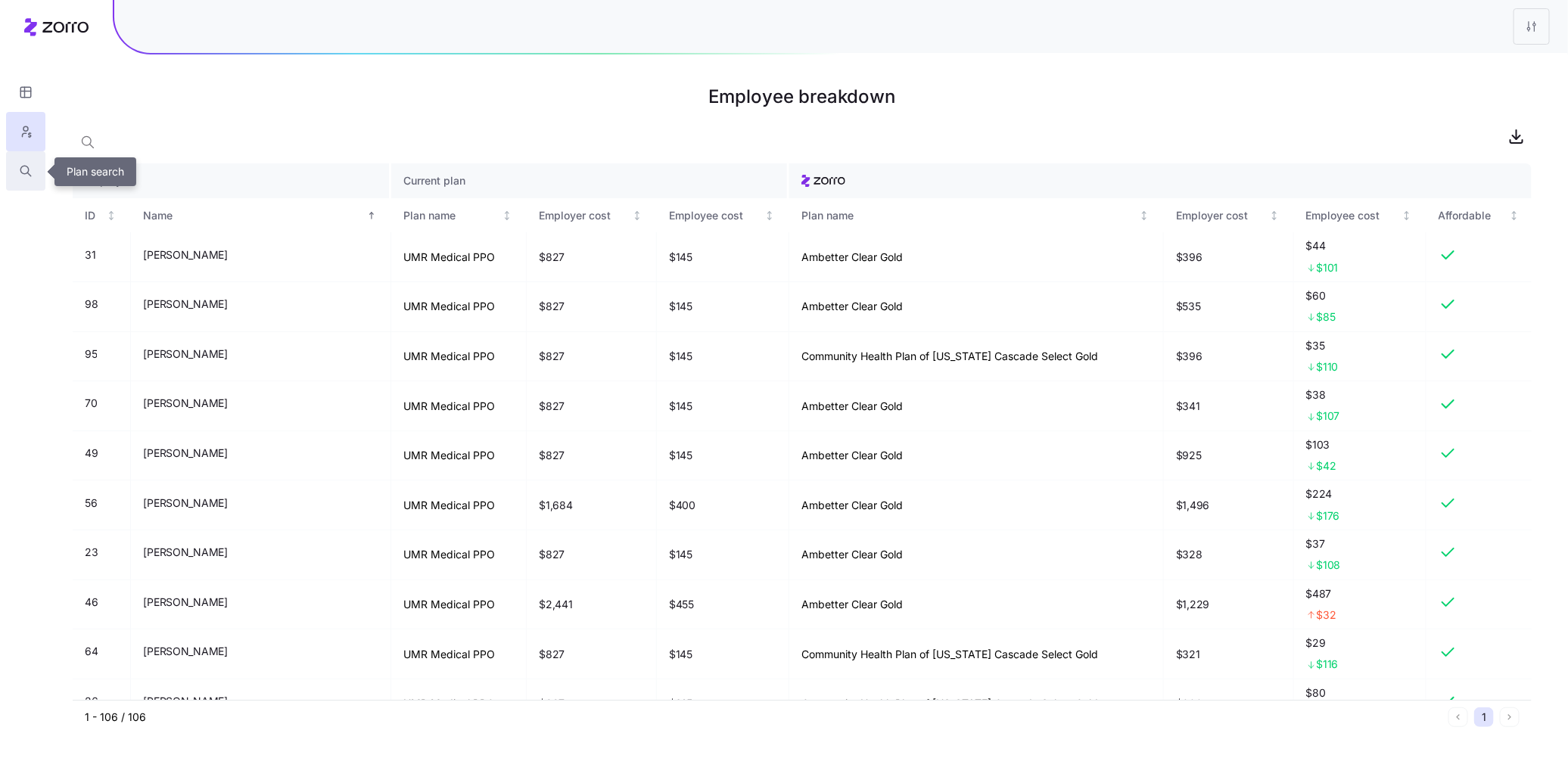
click at [29, 171] on icon "button" at bounding box center [26, 172] width 14 height 15
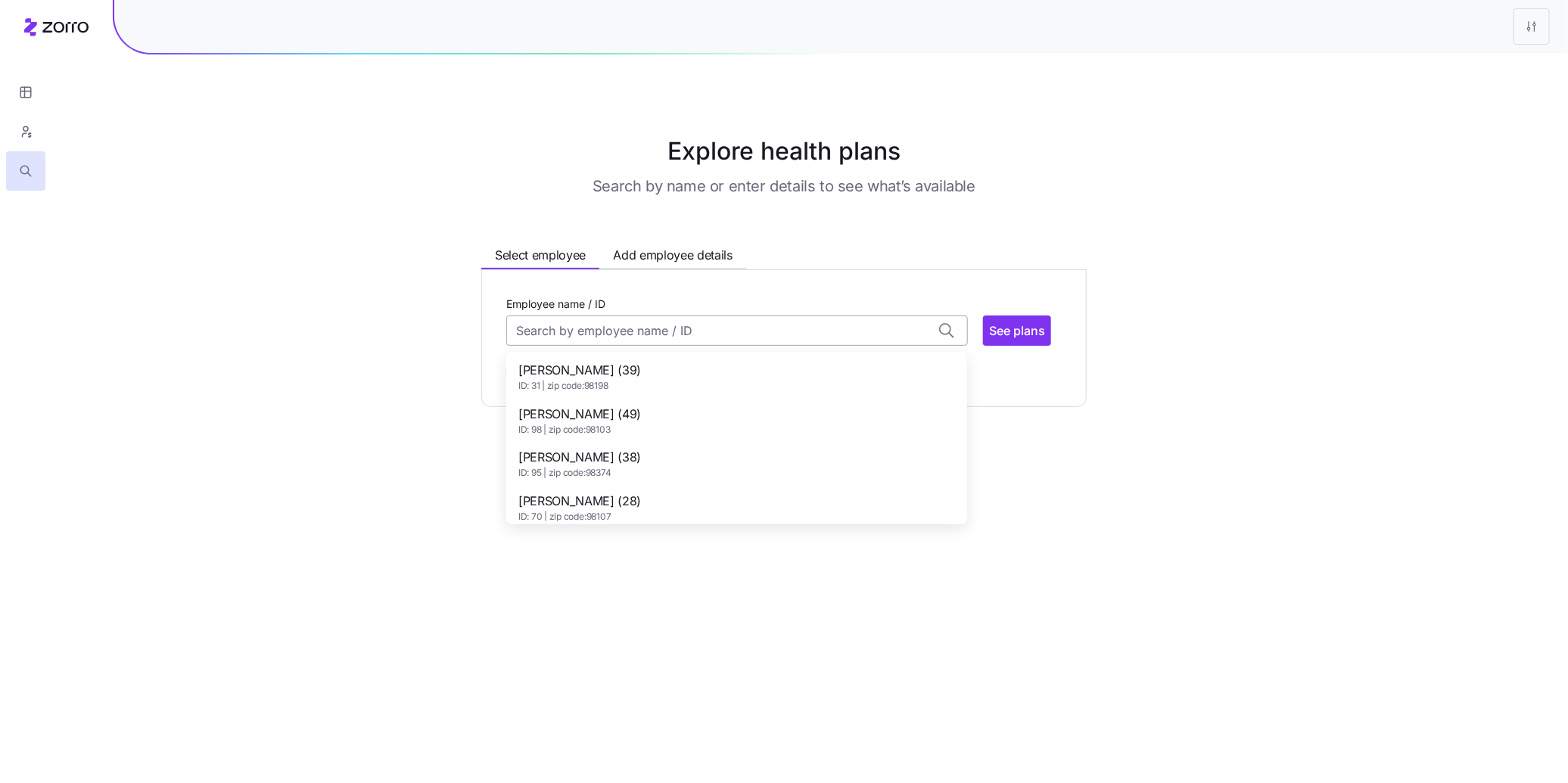
click at [762, 342] on input "Employee name / ID" at bounding box center [737, 330] width 461 height 30
click at [710, 465] on div "[PERSON_NAME] (51) ID: 34 | zip code: 98338" at bounding box center [737, 468] width 455 height 44
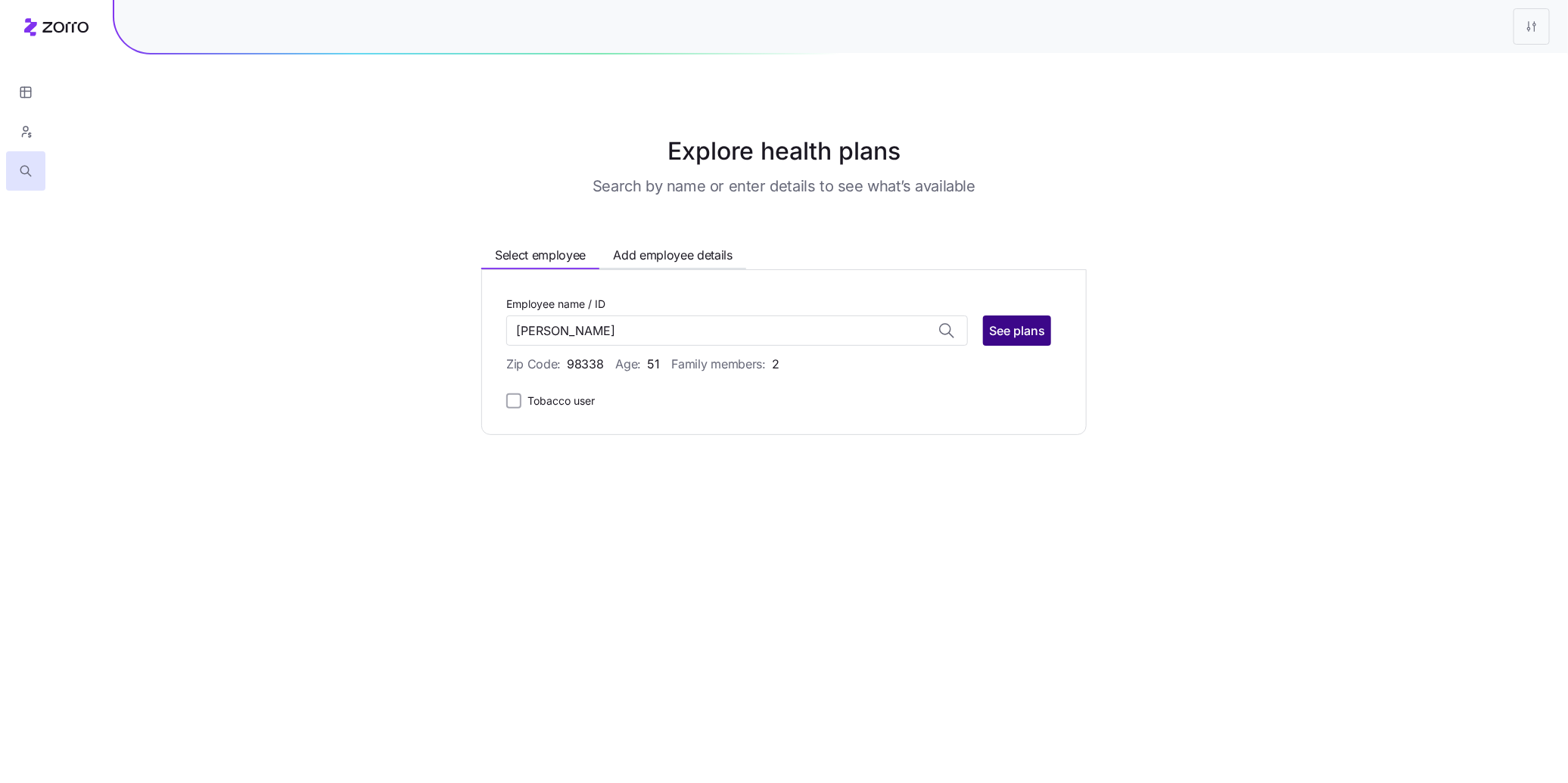
click at [1034, 316] on div "See plans" at bounding box center [1016, 330] width 68 height 30
type input "[PERSON_NAME] (ID: 34)"
click at [1014, 329] on span "See plans" at bounding box center [1016, 330] width 56 height 18
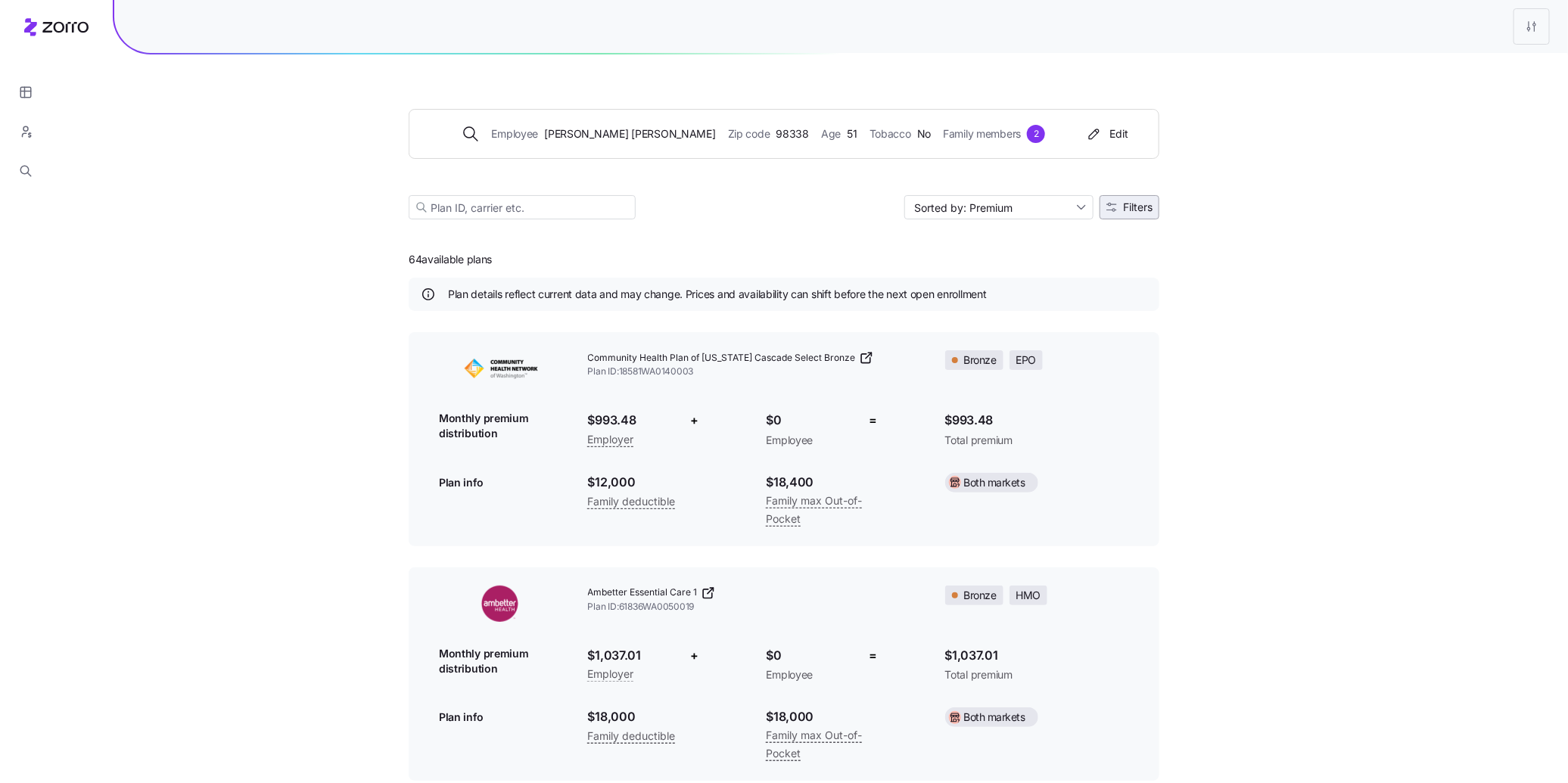
click at [1146, 204] on span "Filters" at bounding box center [1137, 208] width 29 height 10
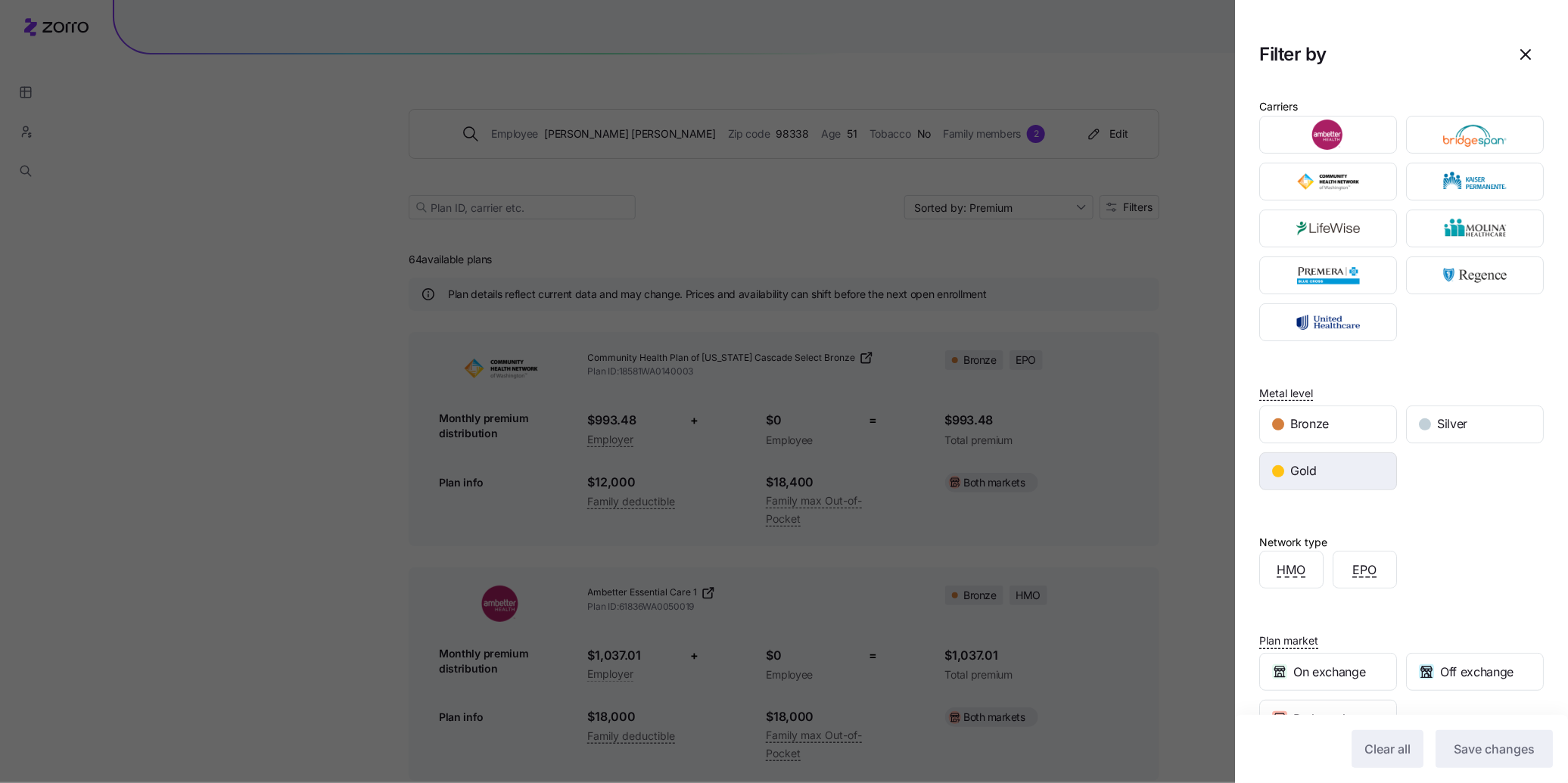
click at [1316, 473] on div "Gold" at bounding box center [1328, 471] width 136 height 36
click at [1478, 756] on span "Save changes" at bounding box center [1494, 749] width 81 height 18
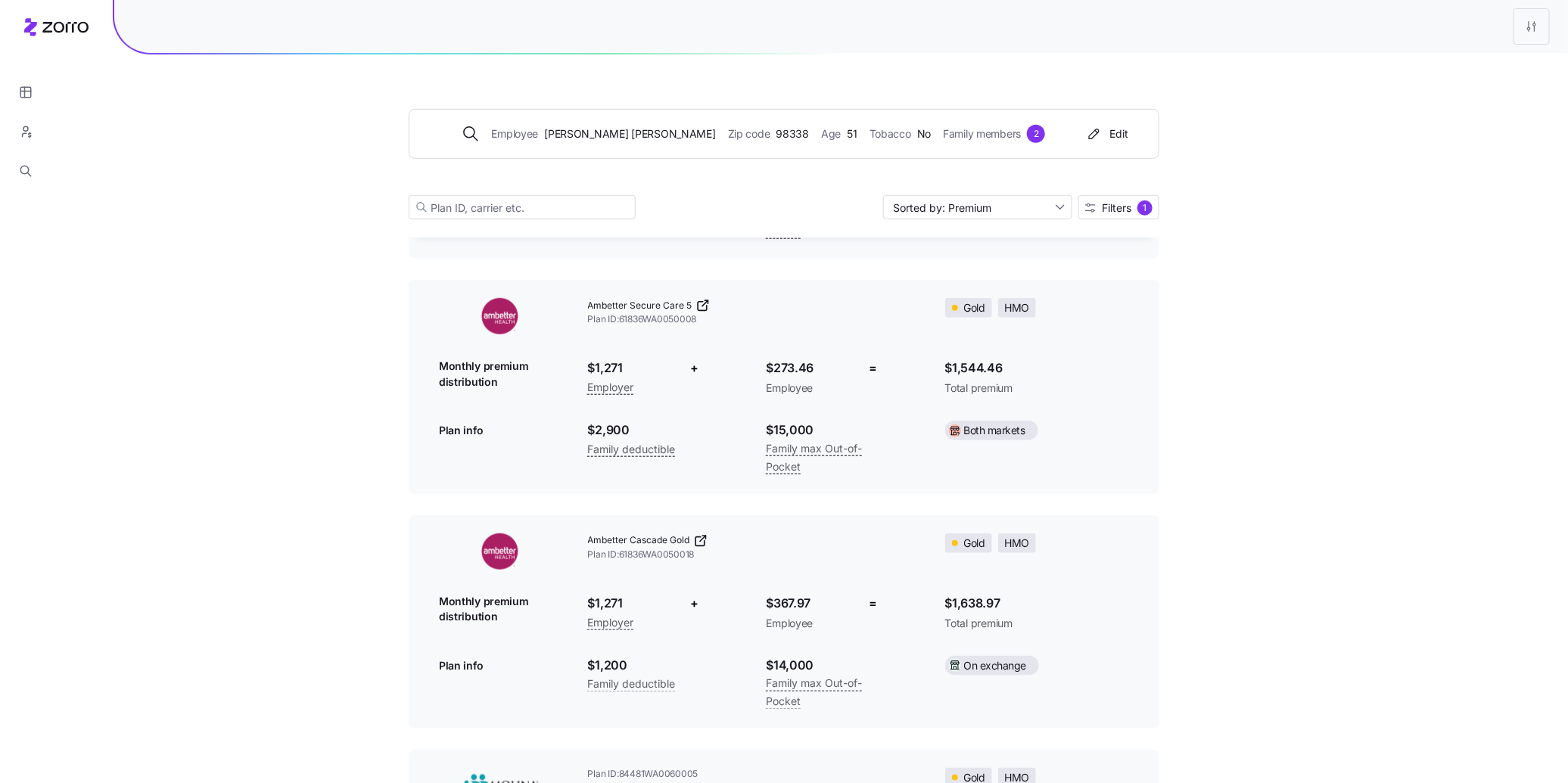
scroll to position [526, 0]
click at [1115, 209] on span "Filters" at bounding box center [1117, 208] width 29 height 10
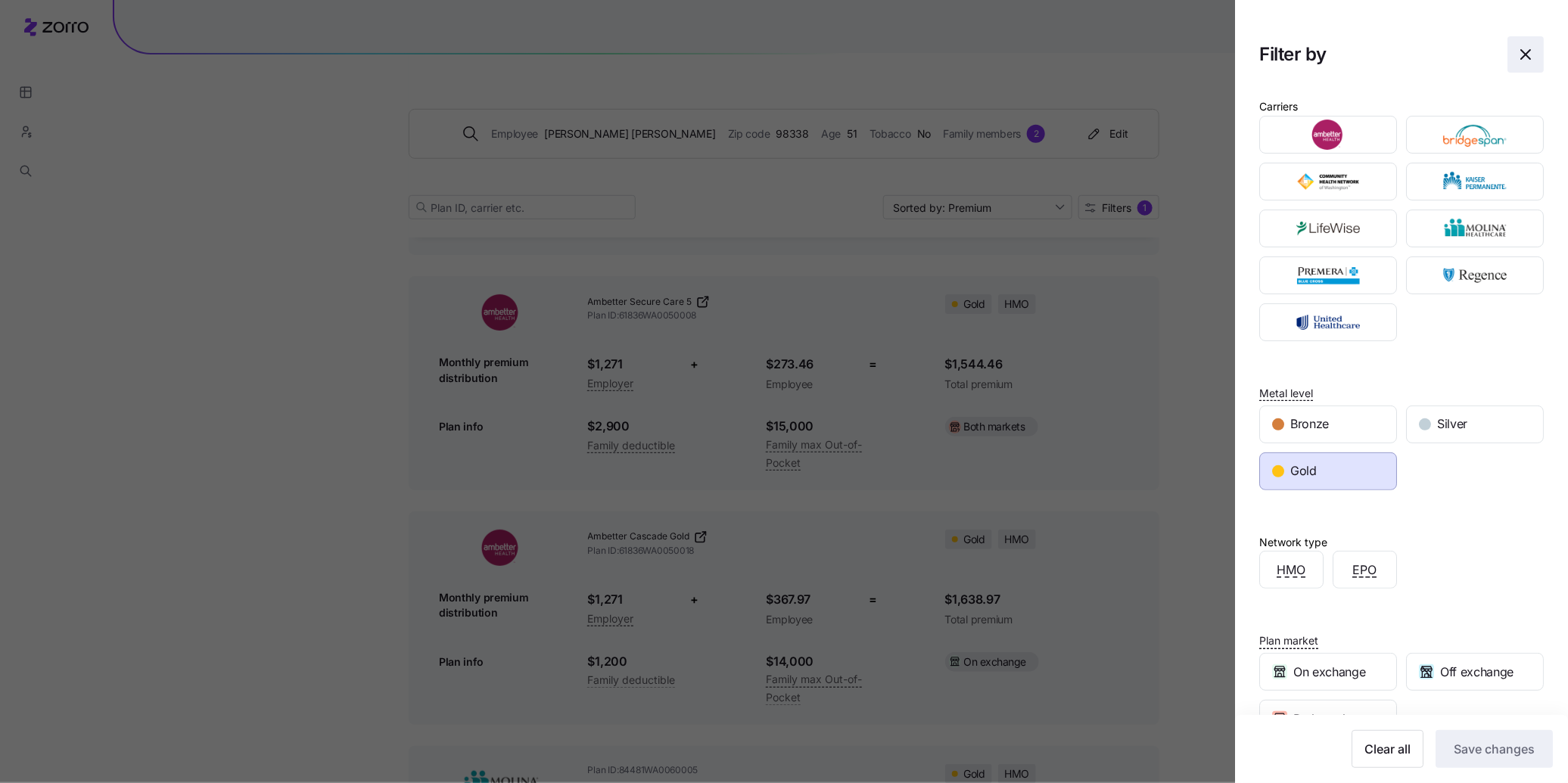
click at [1527, 51] on icon "button" at bounding box center [1525, 54] width 18 height 18
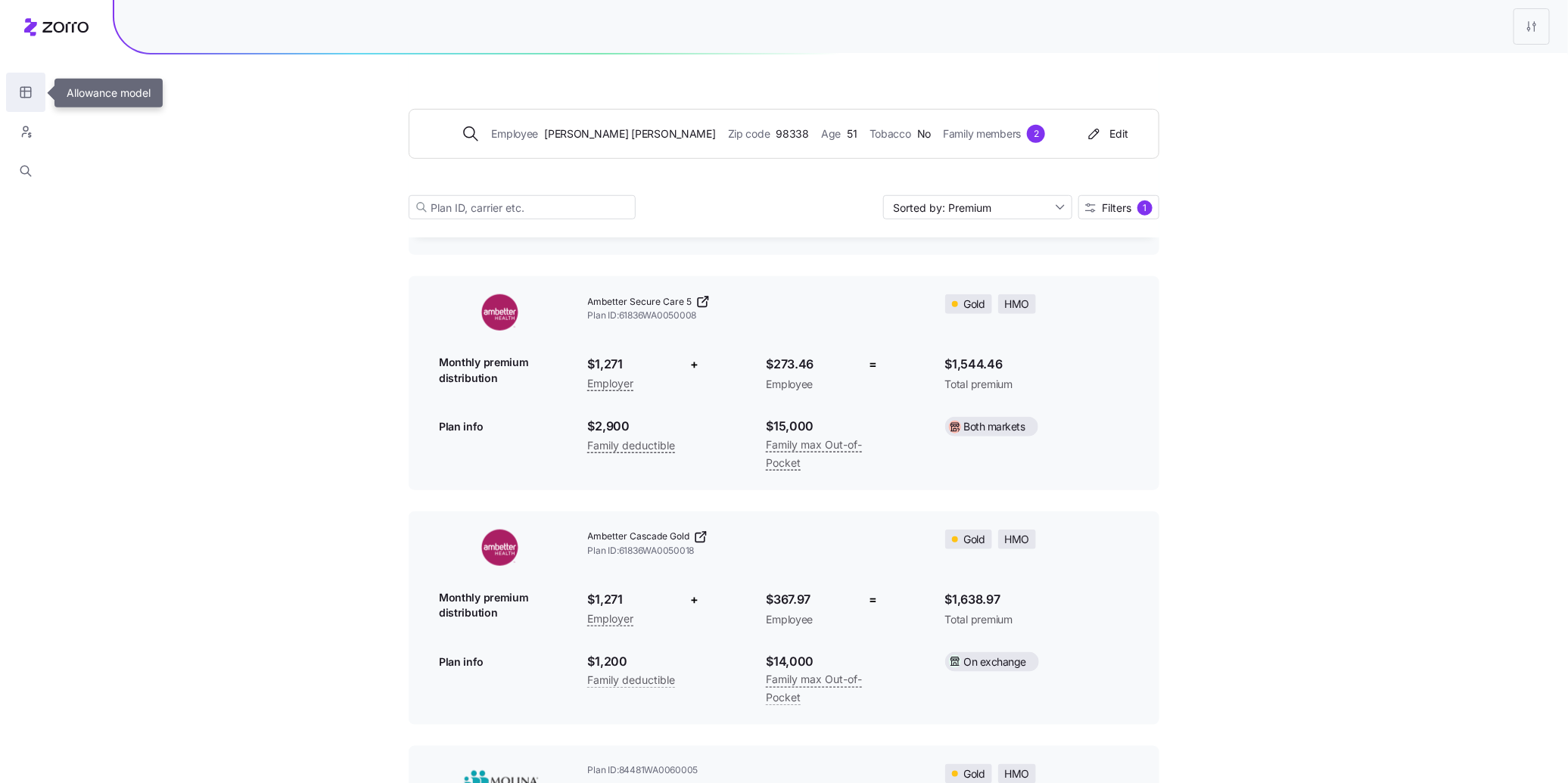
click at [21, 91] on icon "button" at bounding box center [26, 93] width 14 height 15
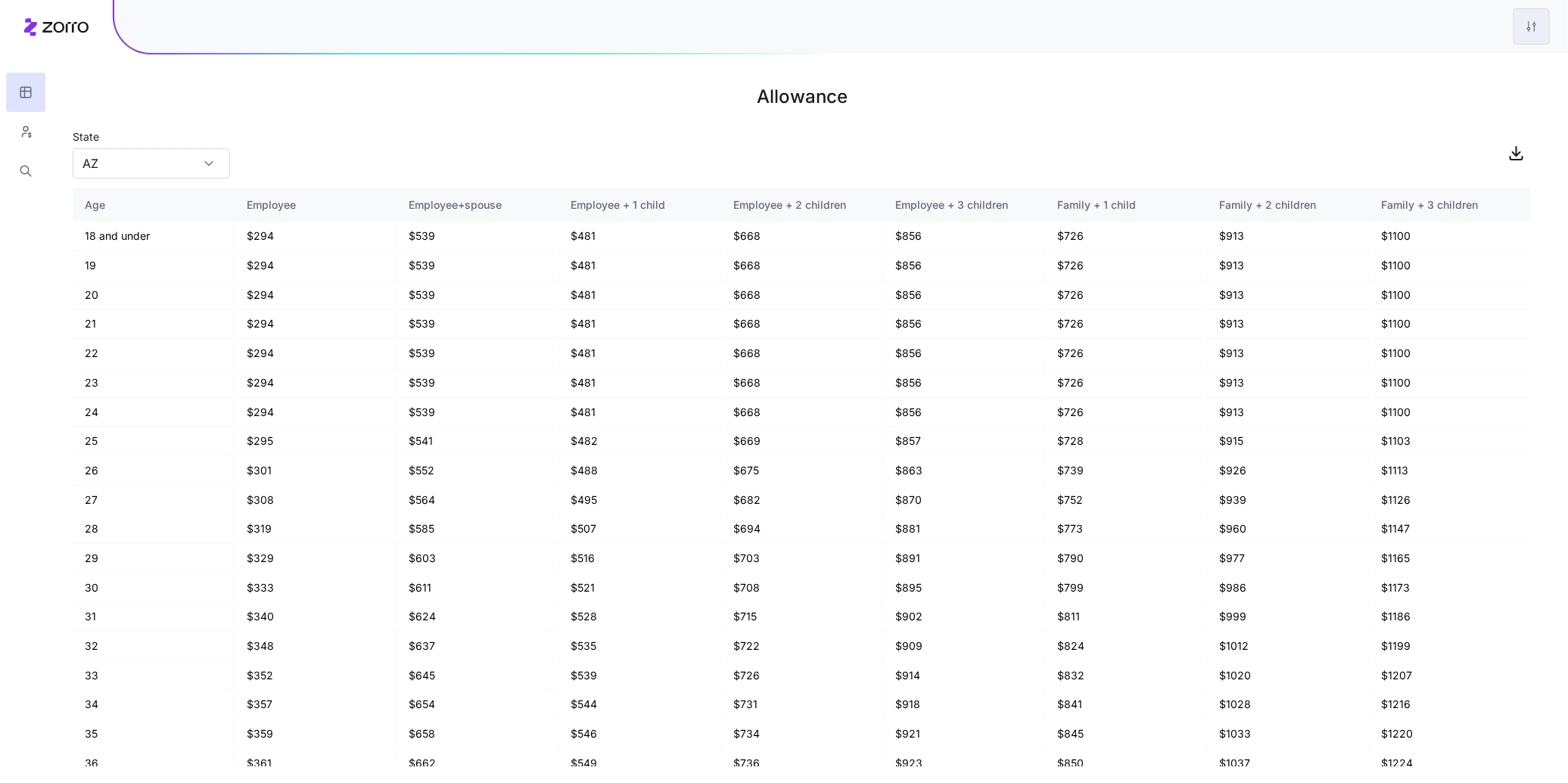
click at [1535, 26] on html "Allowance State [US_STATE] Age Employee Employee+spouse Employee + 1 child Empl…" at bounding box center [784, 400] width 1568 height 800
click at [1503, 75] on div "Edit plan design" at bounding box center [1470, 67] width 151 height 24
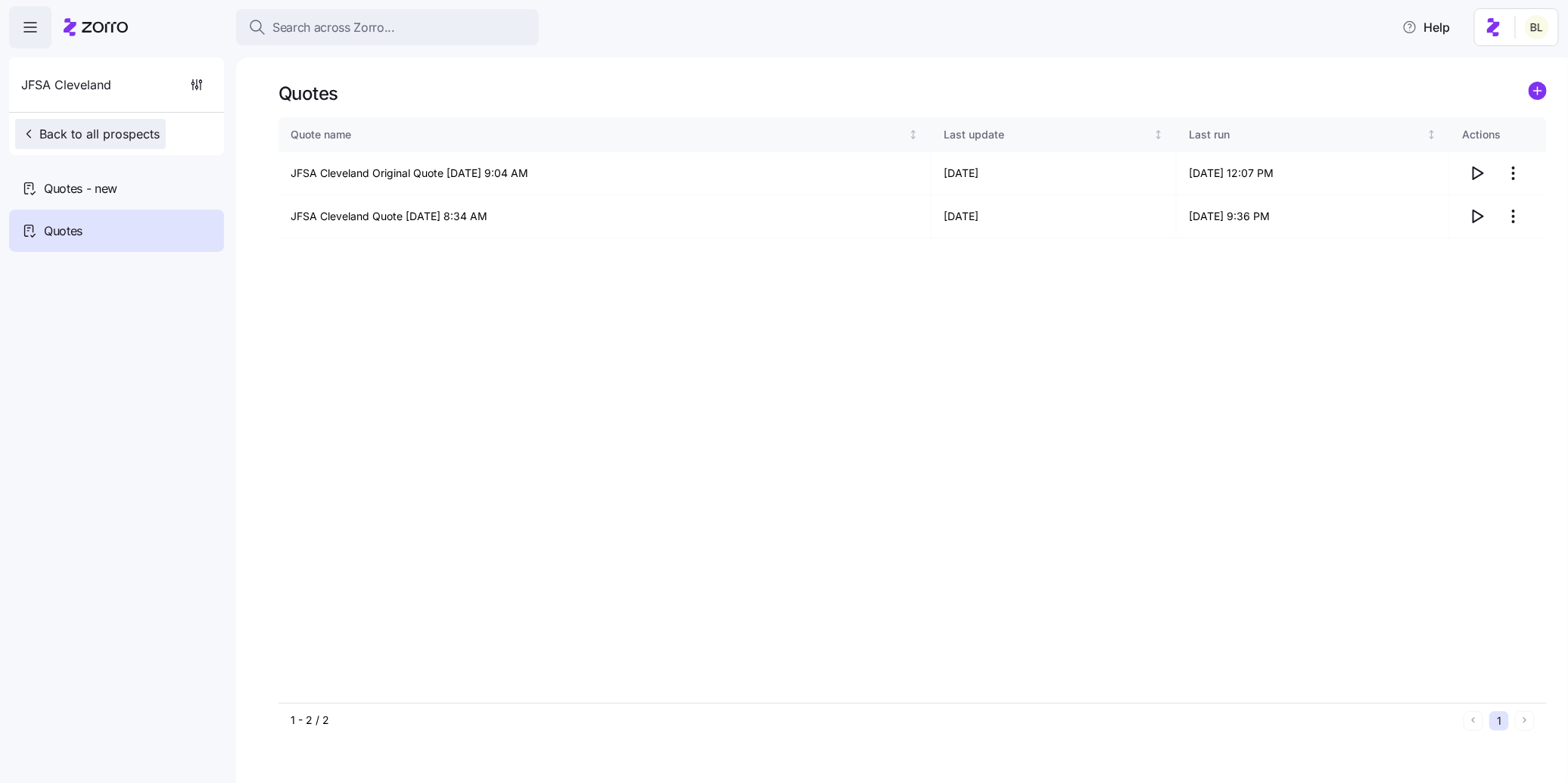
click at [118, 129] on span "Back to all prospects" at bounding box center [90, 134] width 138 height 18
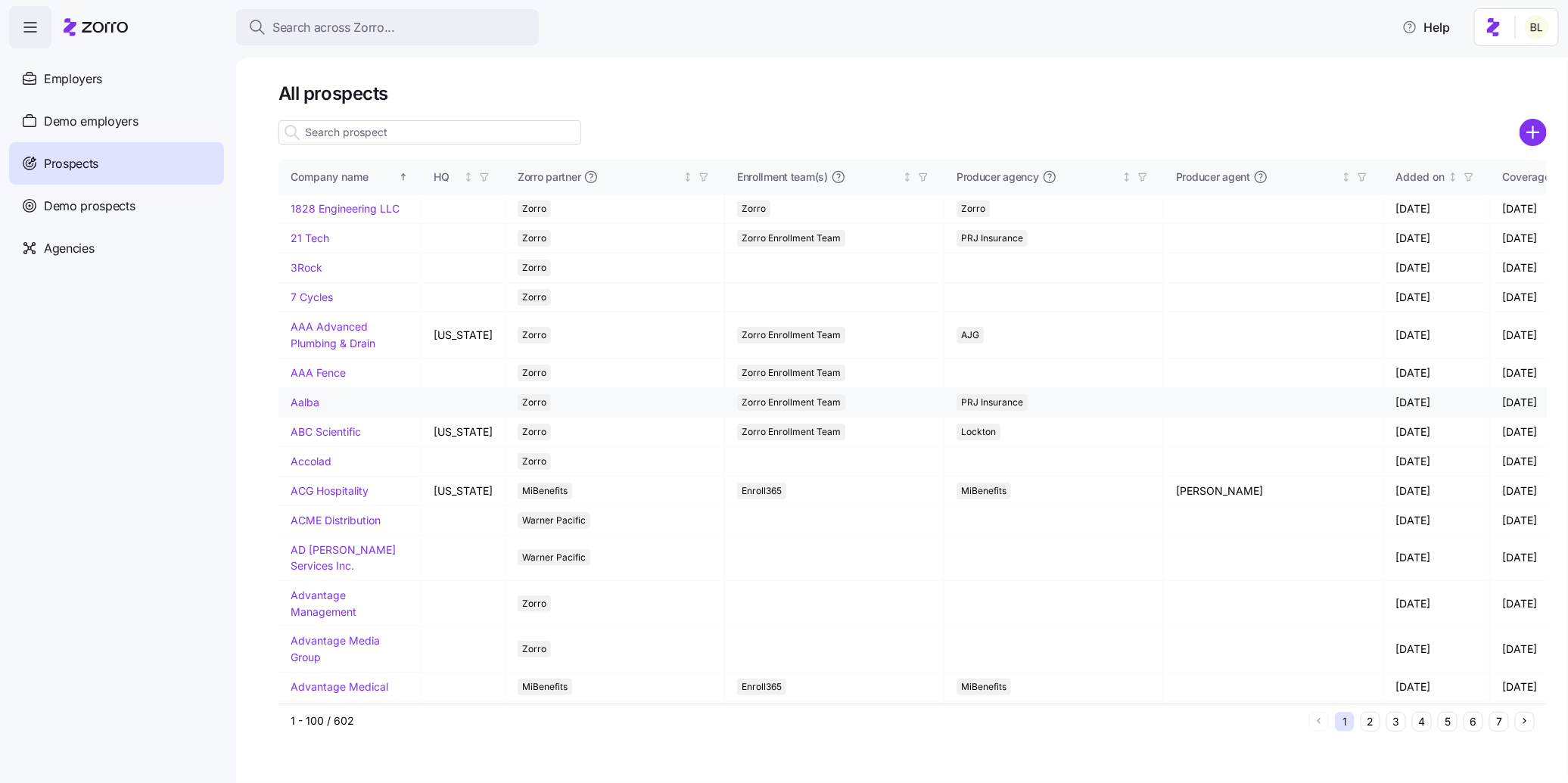
drag, startPoint x: 118, startPoint y: 117, endPoint x: 435, endPoint y: 413, distance: 433.7
click at [118, 117] on span "Demo employers" at bounding box center [91, 122] width 94 height 19
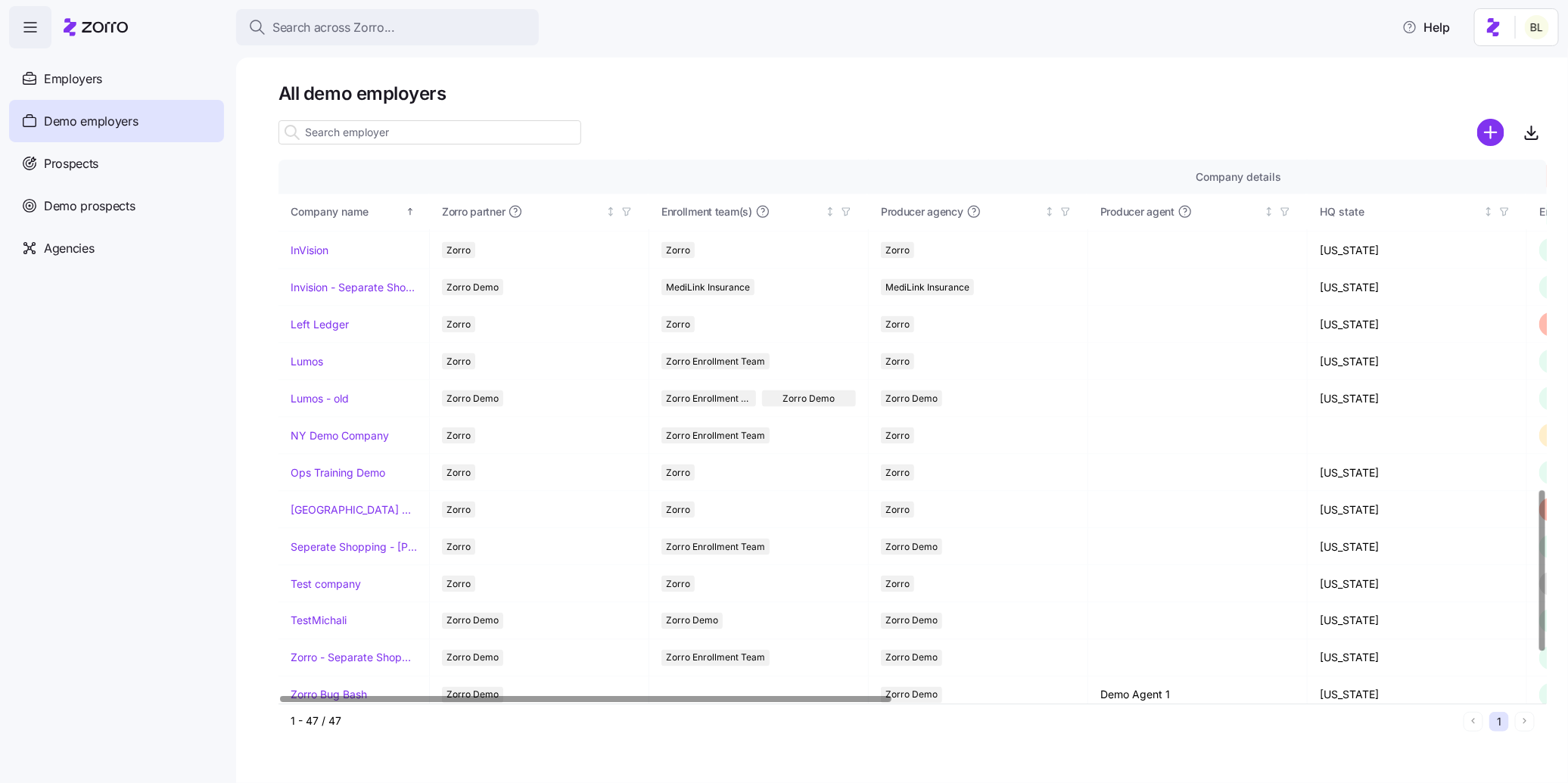
scroll to position [1110, 0]
click at [315, 353] on link "Lumos" at bounding box center [307, 361] width 33 height 15
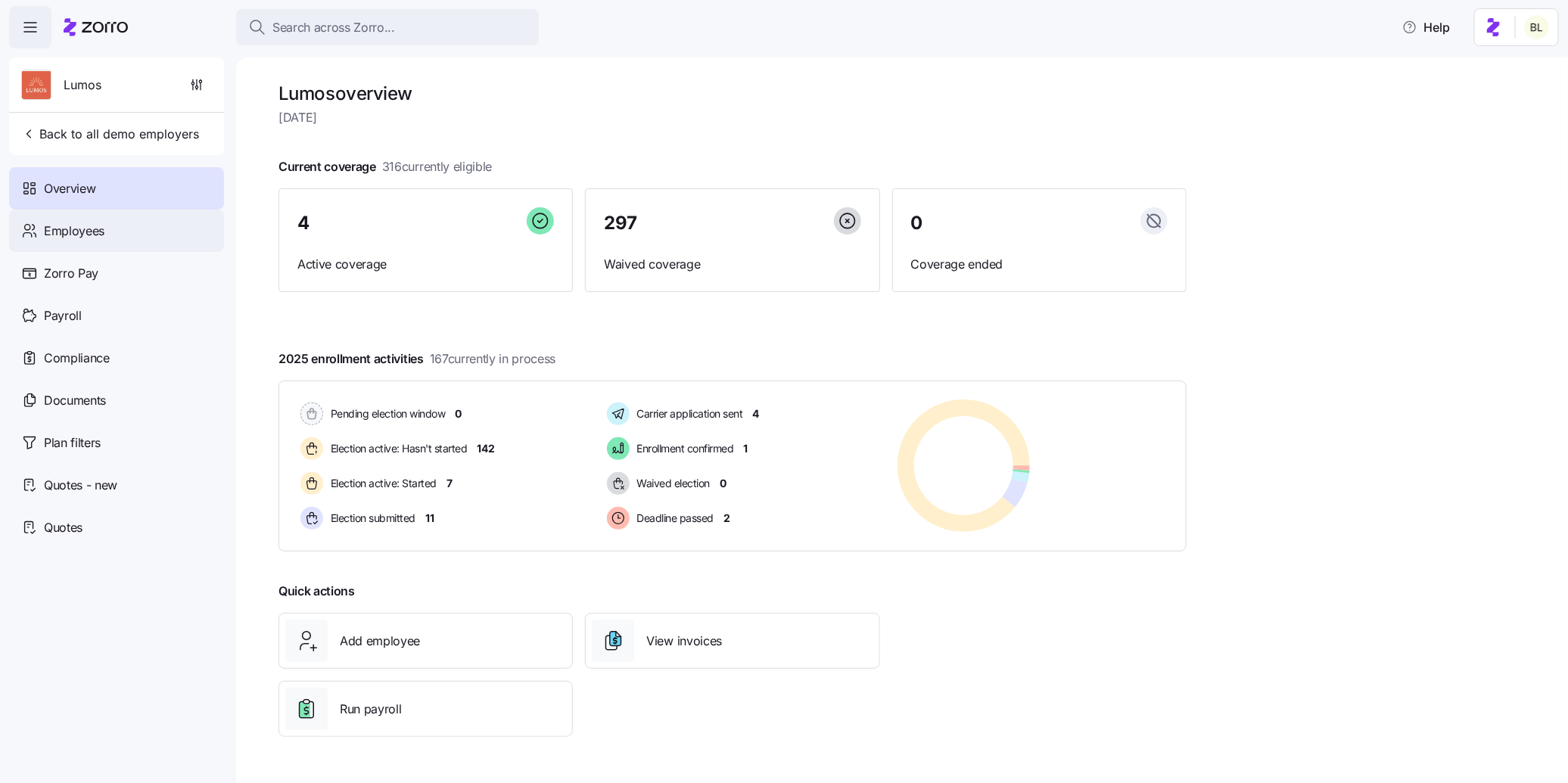
click at [124, 232] on div "Employees" at bounding box center [117, 230] width 215 height 42
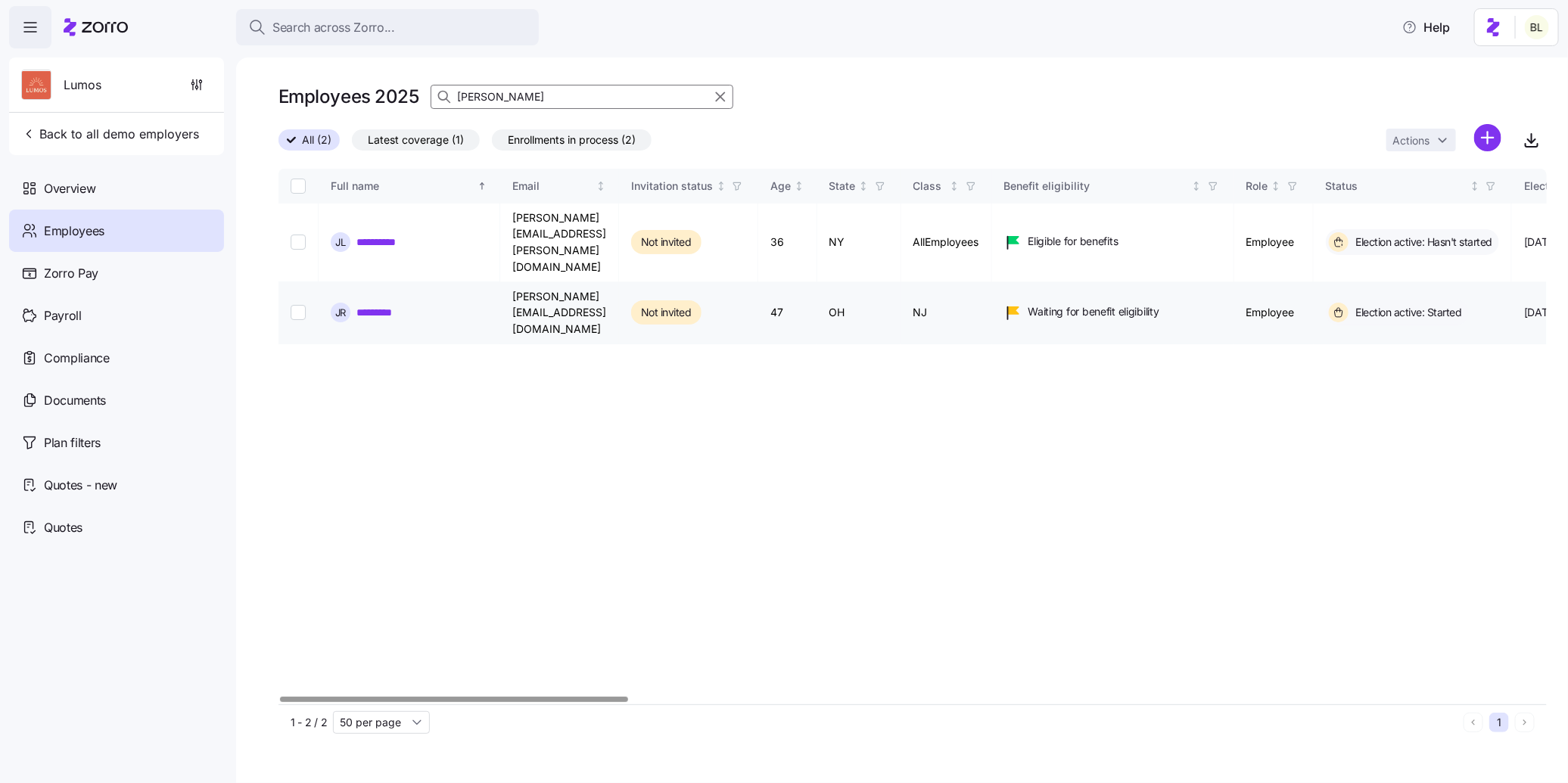
click at [389, 305] on link "*********" at bounding box center [383, 313] width 51 height 15
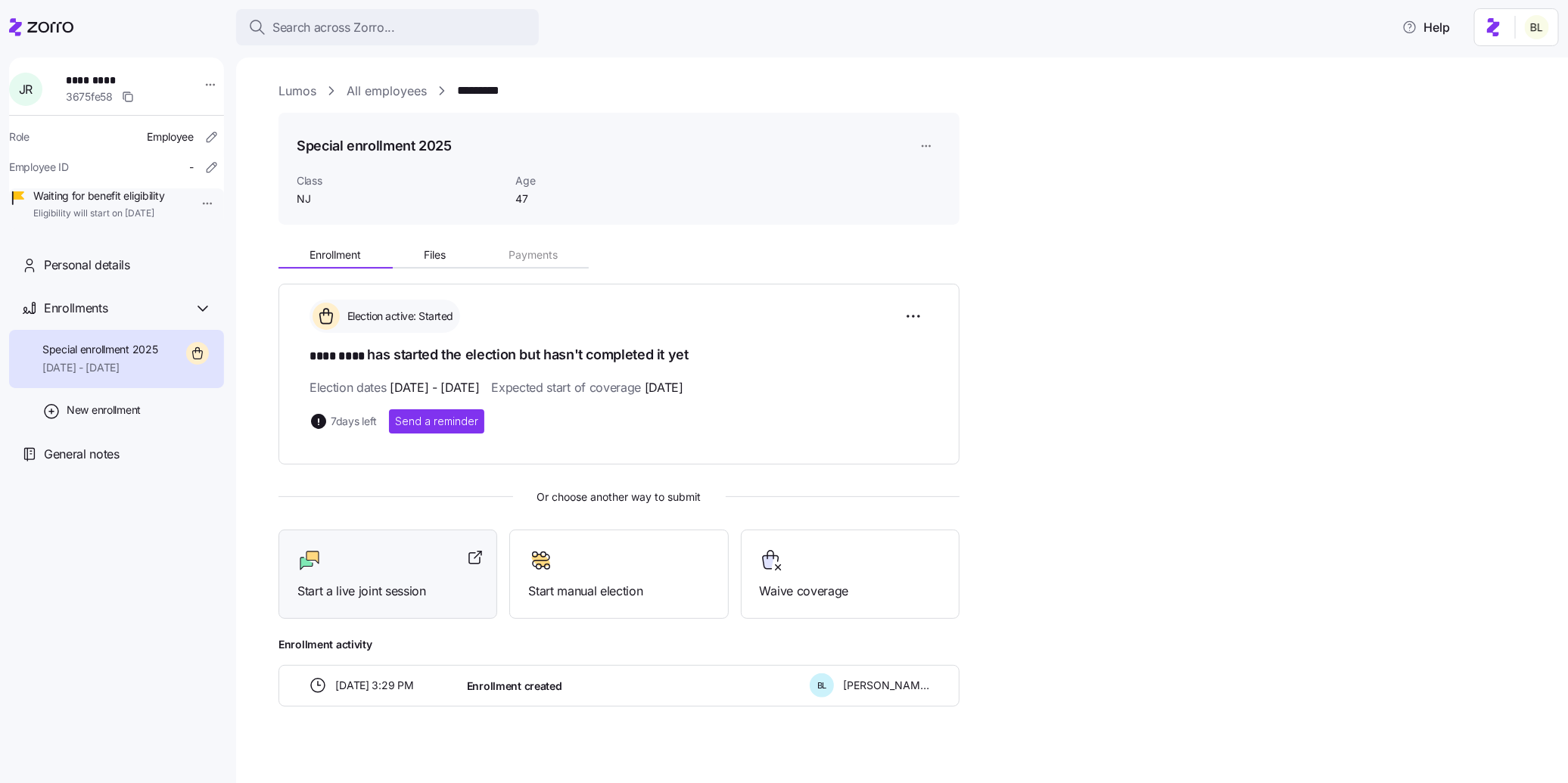
click at [413, 569] on div at bounding box center [388, 561] width 181 height 24
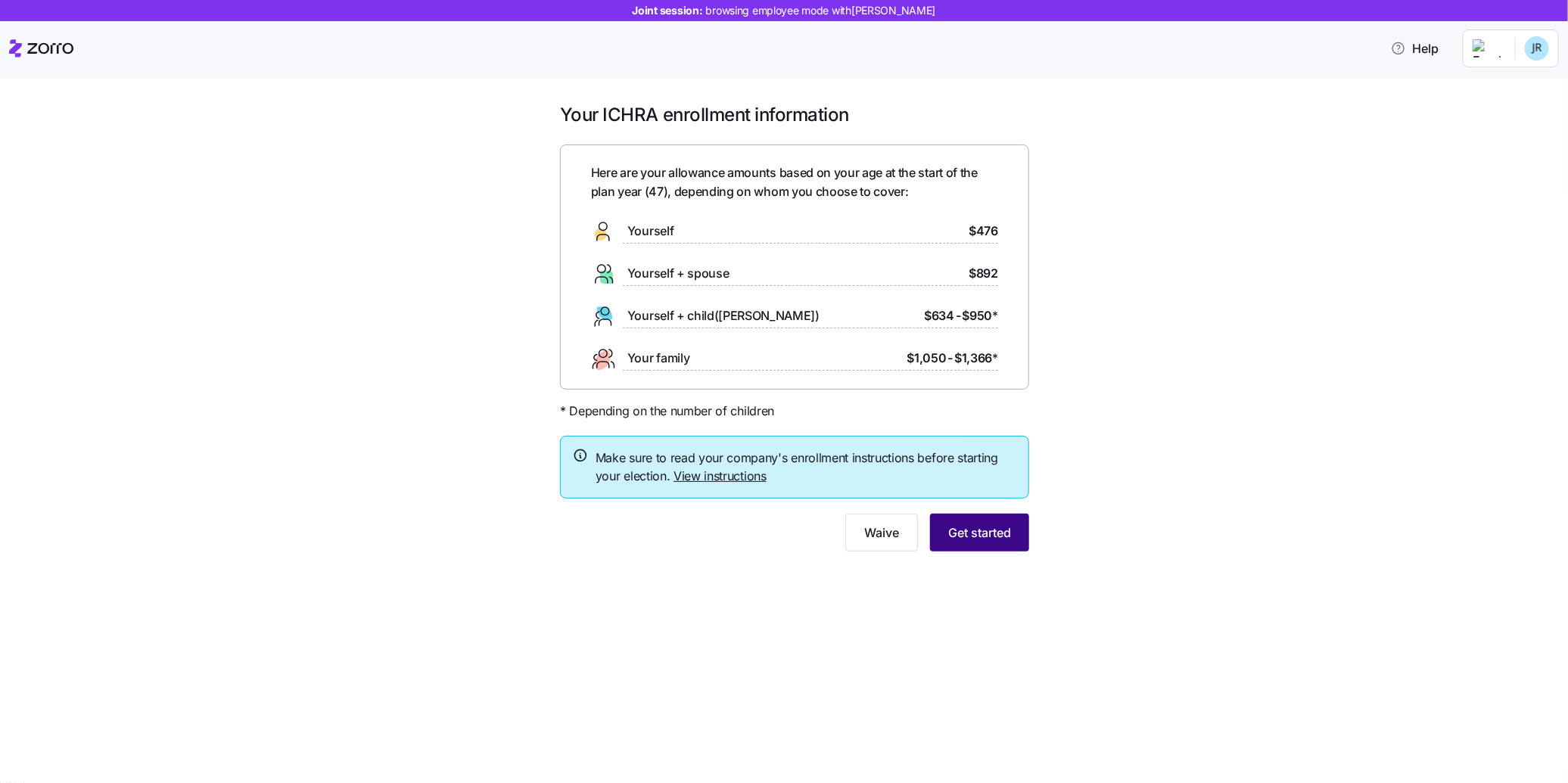
click at [986, 530] on span "Get started" at bounding box center [979, 533] width 63 height 18
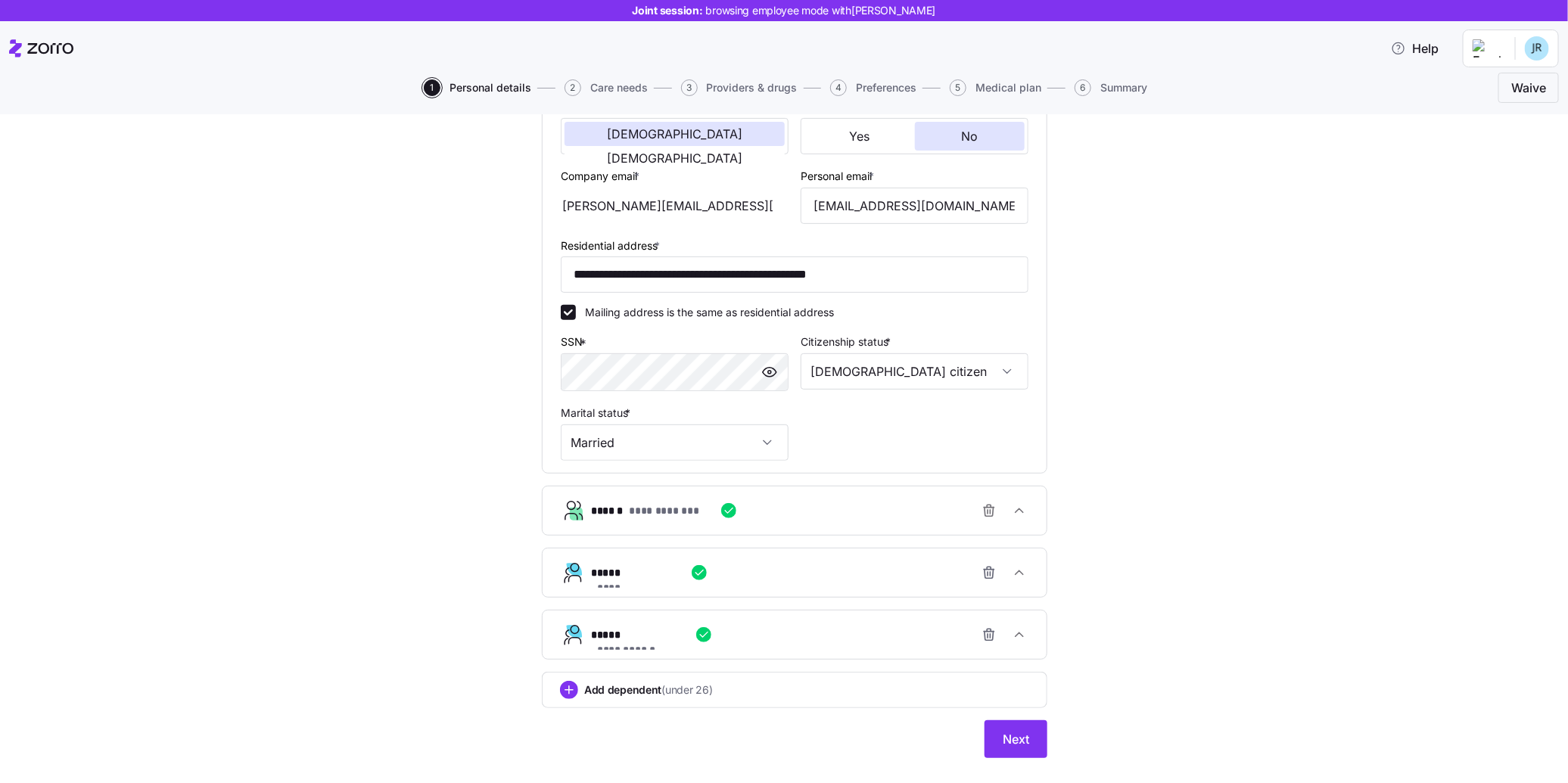
scroll to position [323, 0]
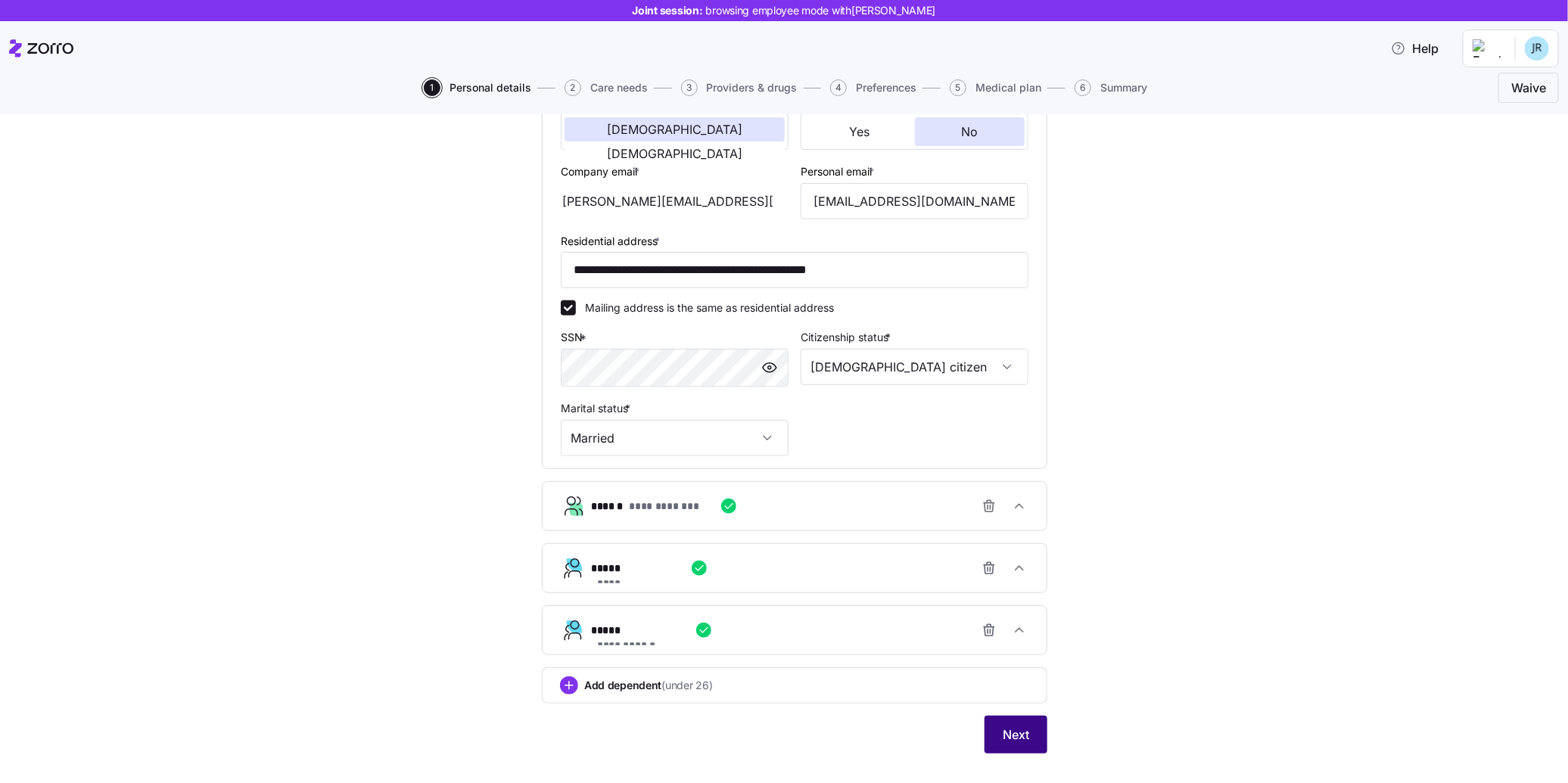
click at [1025, 739] on span "Next" at bounding box center [1016, 734] width 27 height 18
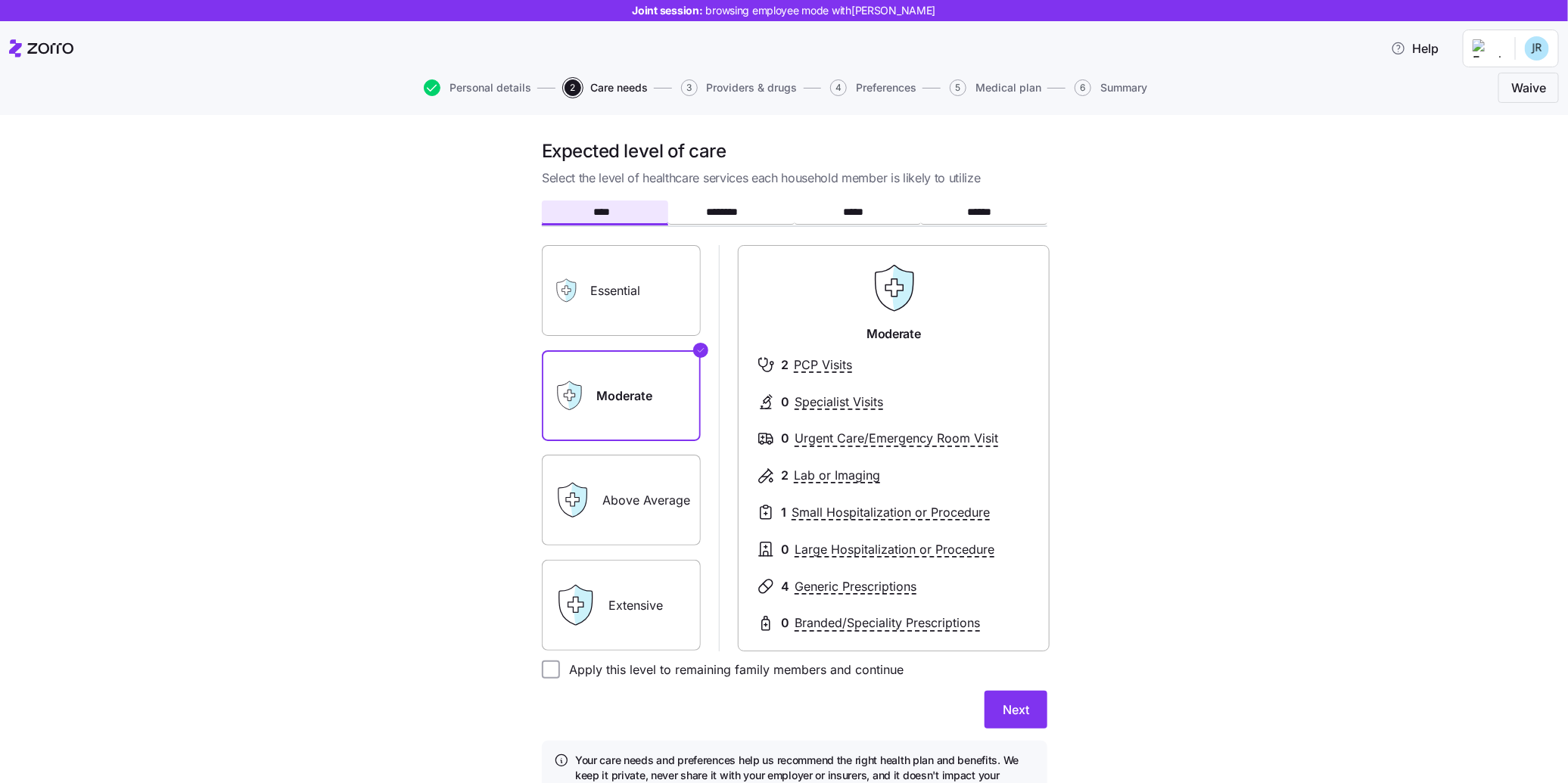
click at [659, 510] on label "Above Average" at bounding box center [621, 500] width 159 height 91
click at [0, 0] on input "Above Average" at bounding box center [0, 0] width 0 height 0
click at [662, 618] on label "Extensive" at bounding box center [621, 605] width 159 height 91
click at [0, 0] on input "Extensive" at bounding box center [0, 0] width 0 height 0
click at [654, 484] on label "Above Average" at bounding box center [621, 500] width 159 height 91
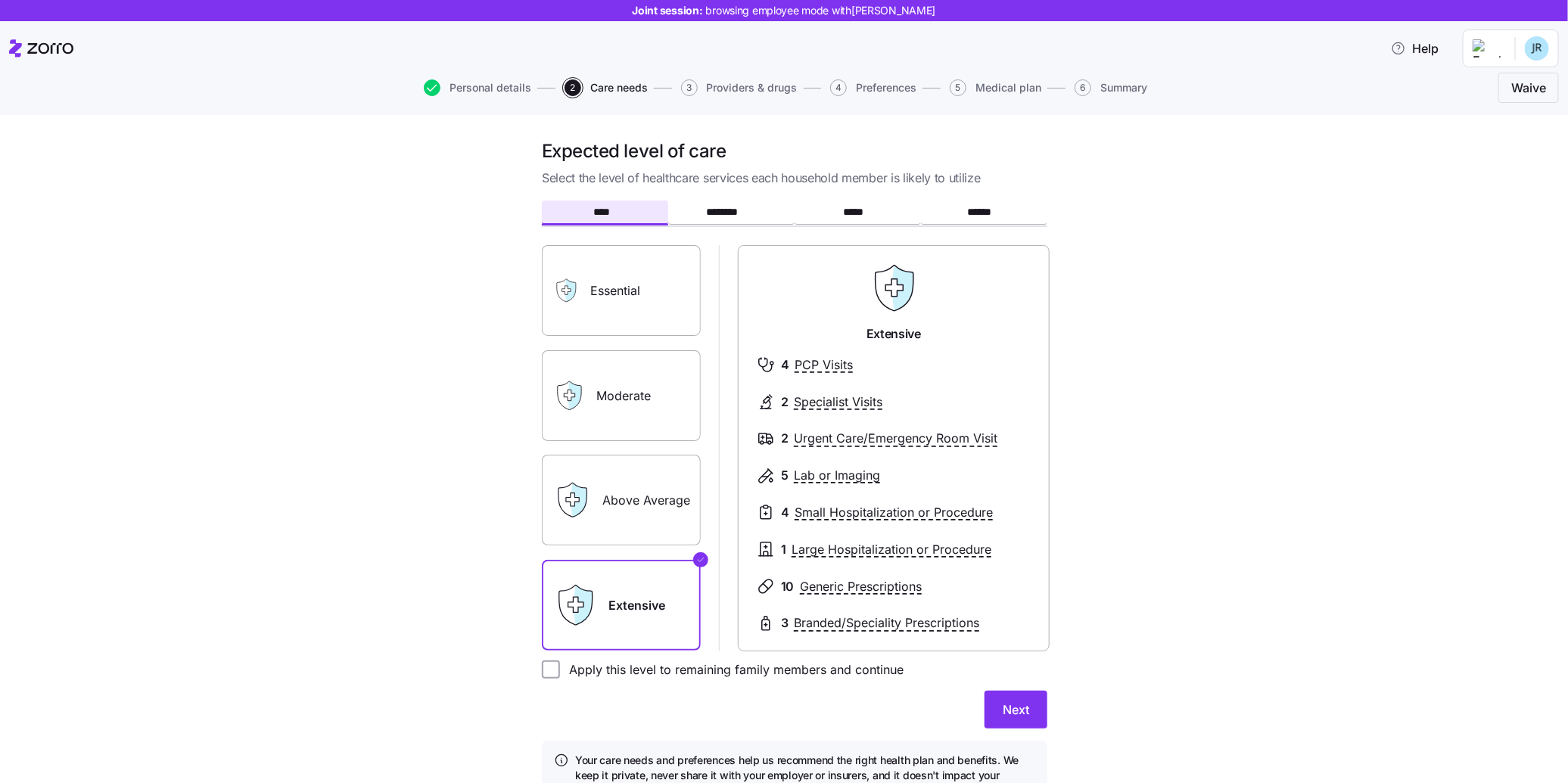
click at [0, 0] on input "Above Average" at bounding box center [0, 0] width 0 height 0
click at [648, 346] on div "Essential Moderate Above Average Extensive" at bounding box center [621, 448] width 159 height 406
click at [648, 370] on label "Moderate" at bounding box center [621, 395] width 159 height 91
click at [0, 0] on input "Moderate" at bounding box center [0, 0] width 0 height 0
click at [550, 674] on input "Apply this level to remaining family members and continue" at bounding box center [551, 669] width 18 height 18
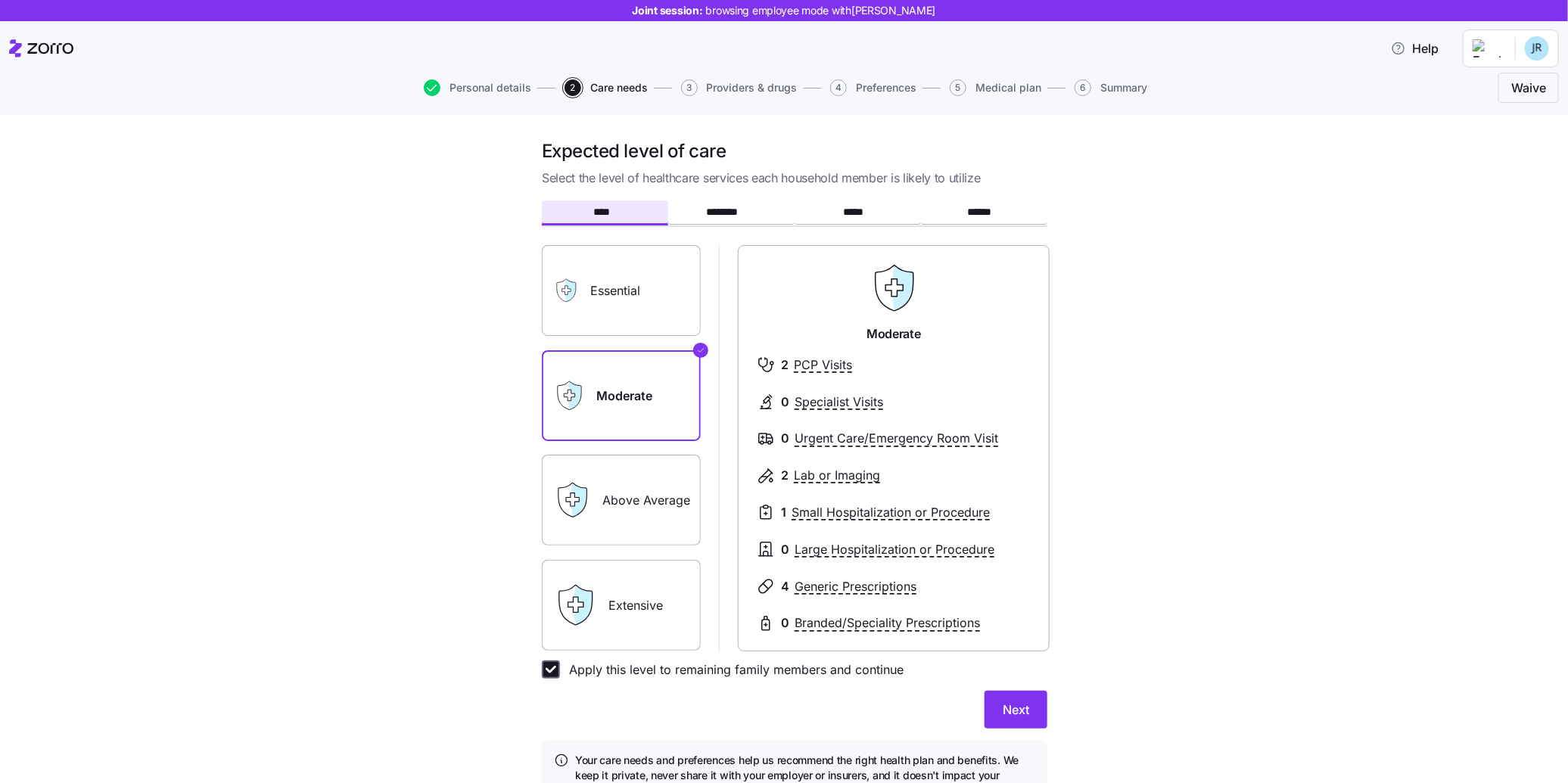
checkbox input "true"
click at [1023, 708] on span "Next" at bounding box center [1016, 709] width 27 height 18
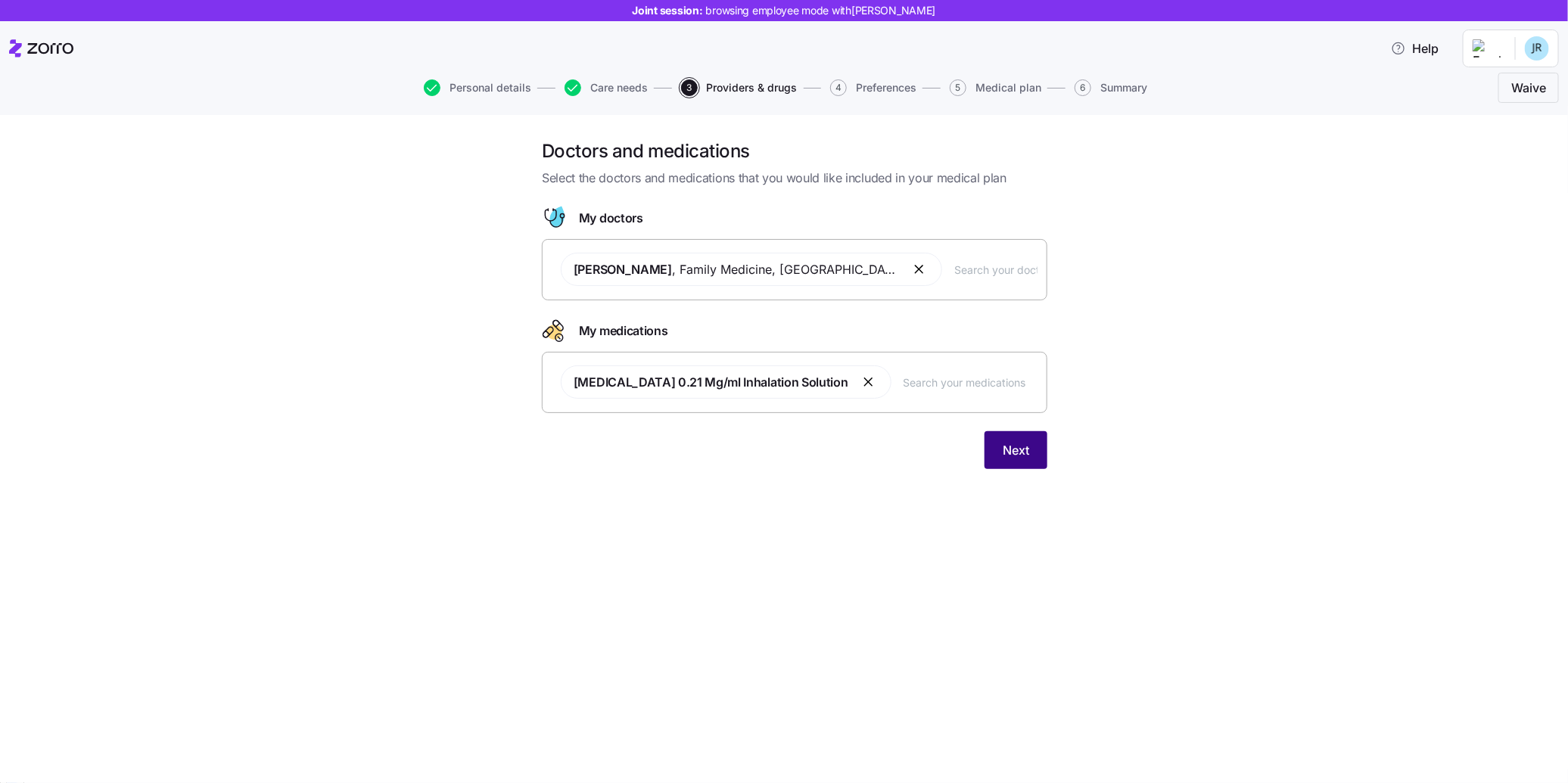
click at [1018, 444] on span "Next" at bounding box center [1016, 449] width 27 height 18
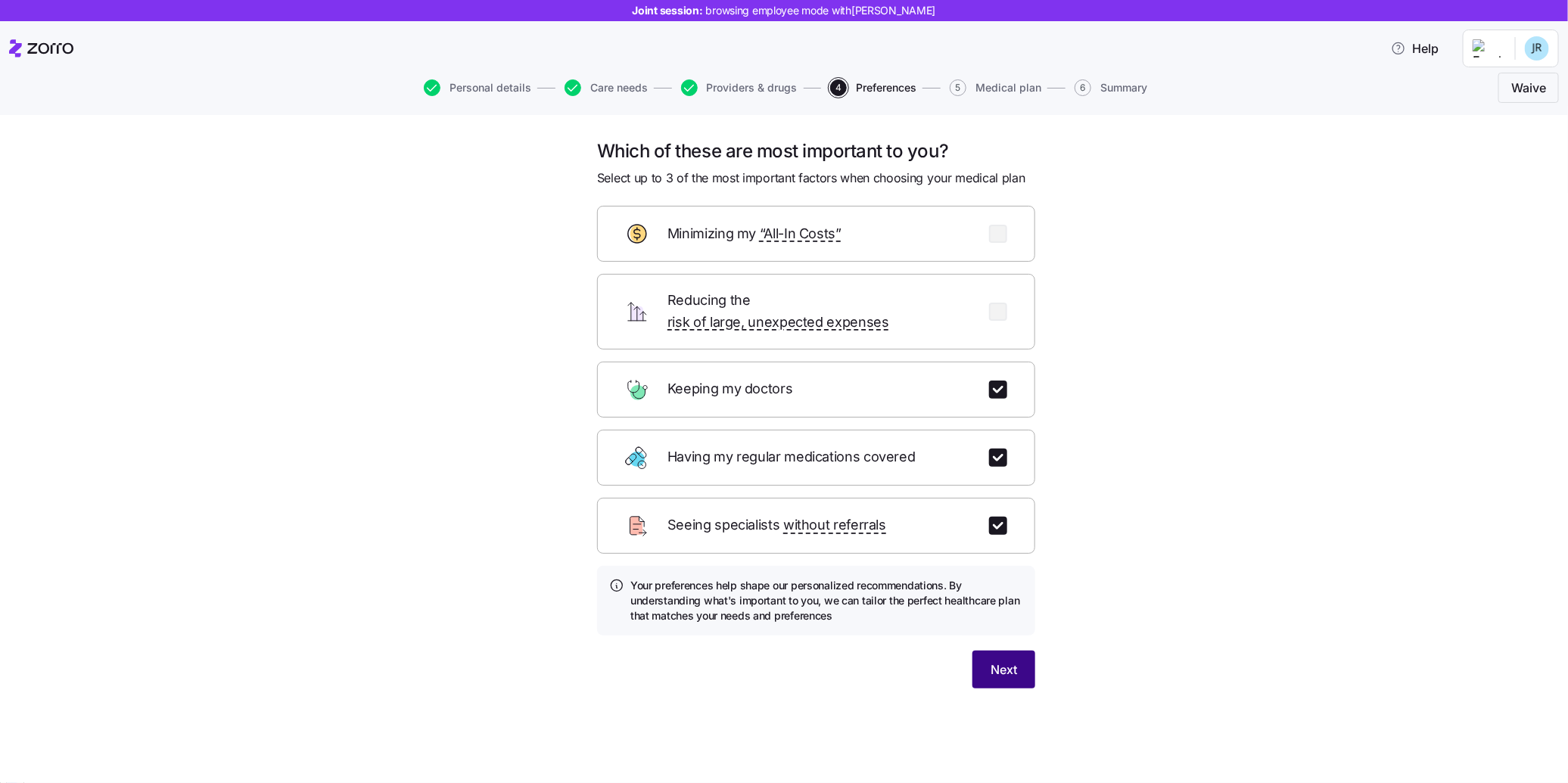
click at [1020, 658] on button "Next" at bounding box center [1004, 670] width 63 height 38
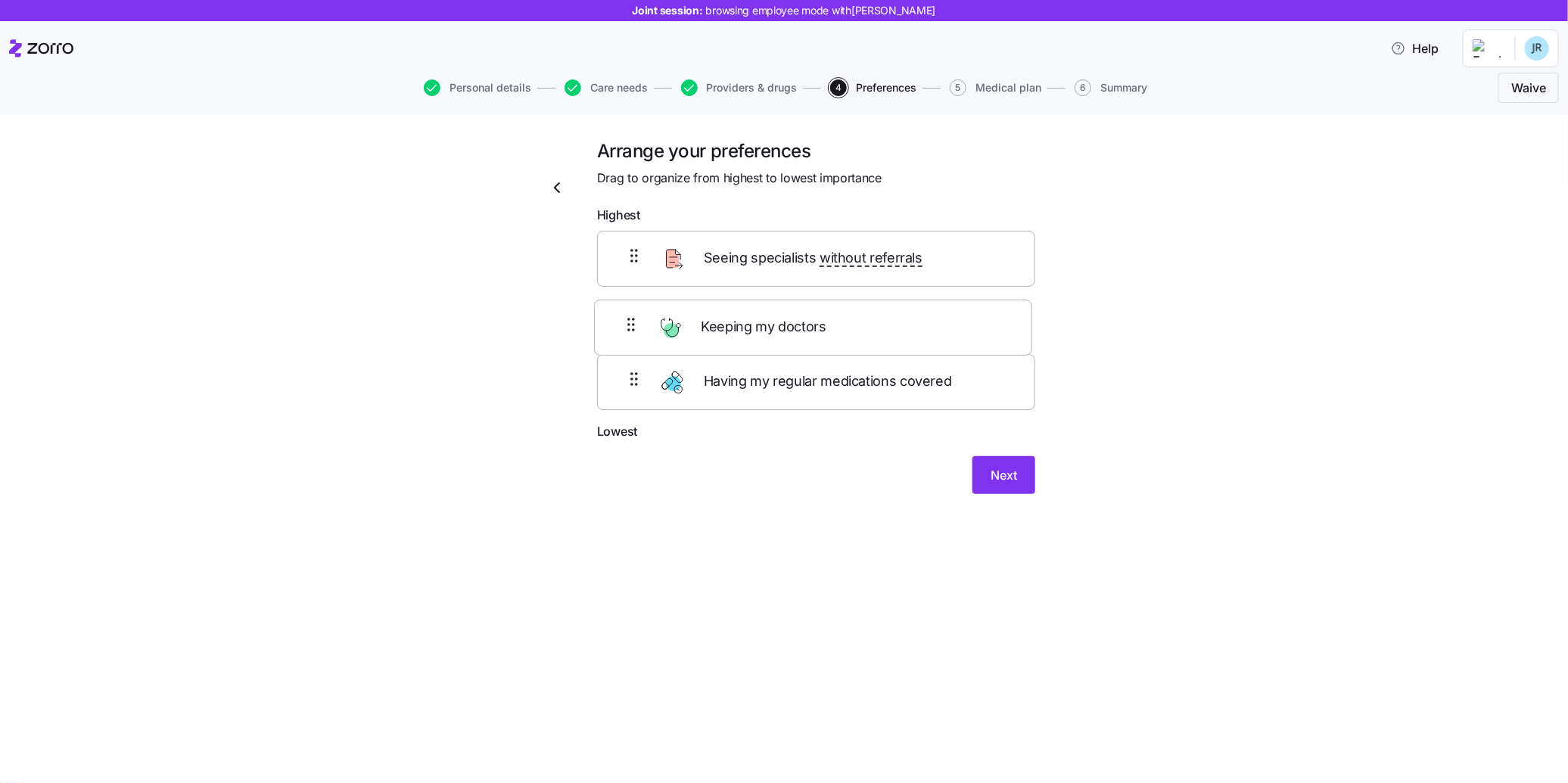
drag, startPoint x: 736, startPoint y: 262, endPoint x: 733, endPoint y: 341, distance: 79.1
click at [733, 341] on div "Keeping my doctors Seeing specialists without referrals Having my regular medic…" at bounding box center [816, 326] width 438 height 191
drag, startPoint x: 720, startPoint y: 400, endPoint x: 718, endPoint y: 324, distance: 76.0
click at [718, 324] on div "Seeing specialists without referrals Keeping my doctors Having my regular medic…" at bounding box center [816, 326] width 438 height 191
drag, startPoint x: 715, startPoint y: 384, endPoint x: 732, endPoint y: 234, distance: 151.0
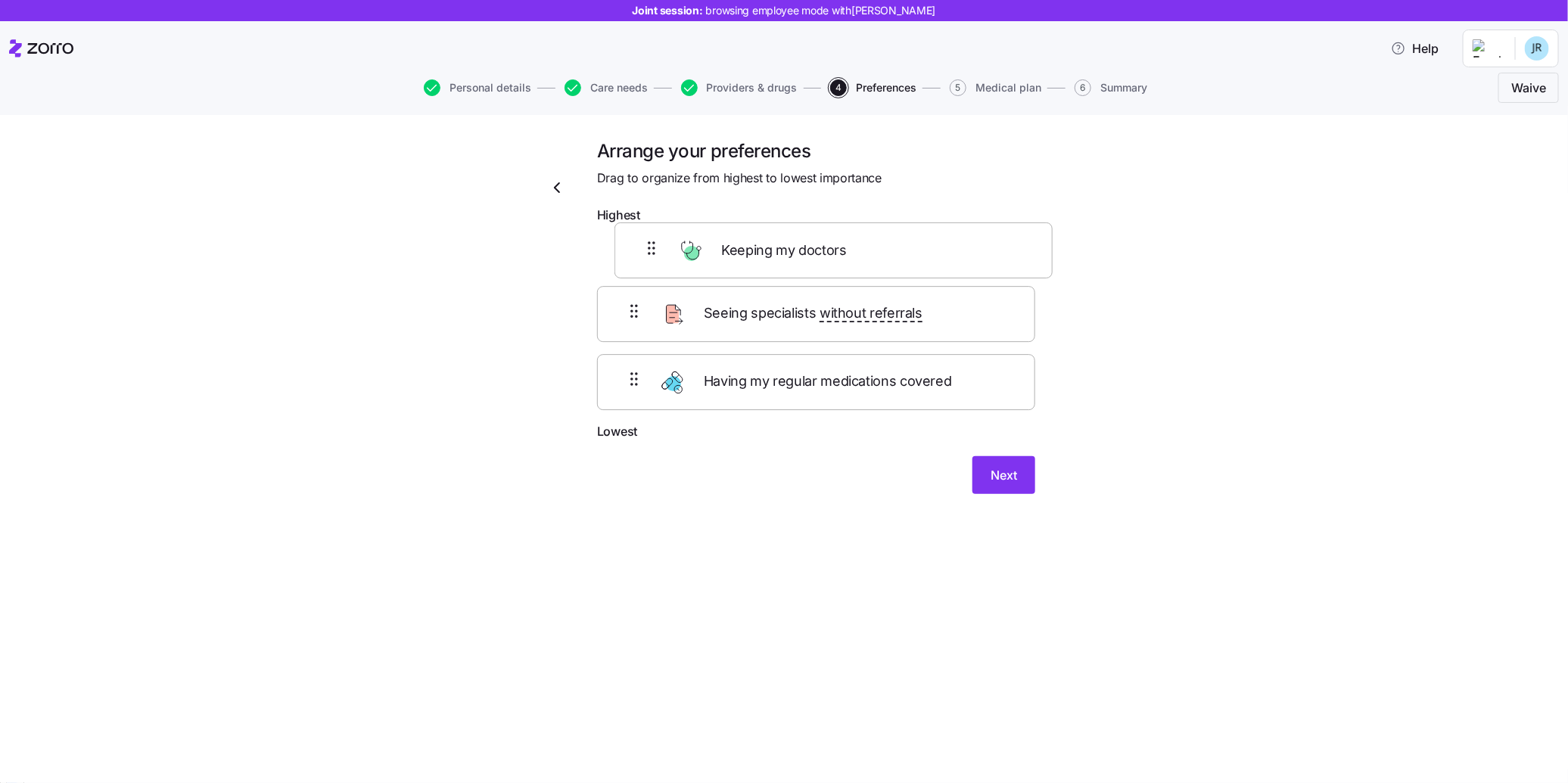
click at [732, 234] on div "Seeing specialists without referrals Having my regular medications covered Keep…" at bounding box center [816, 326] width 438 height 191
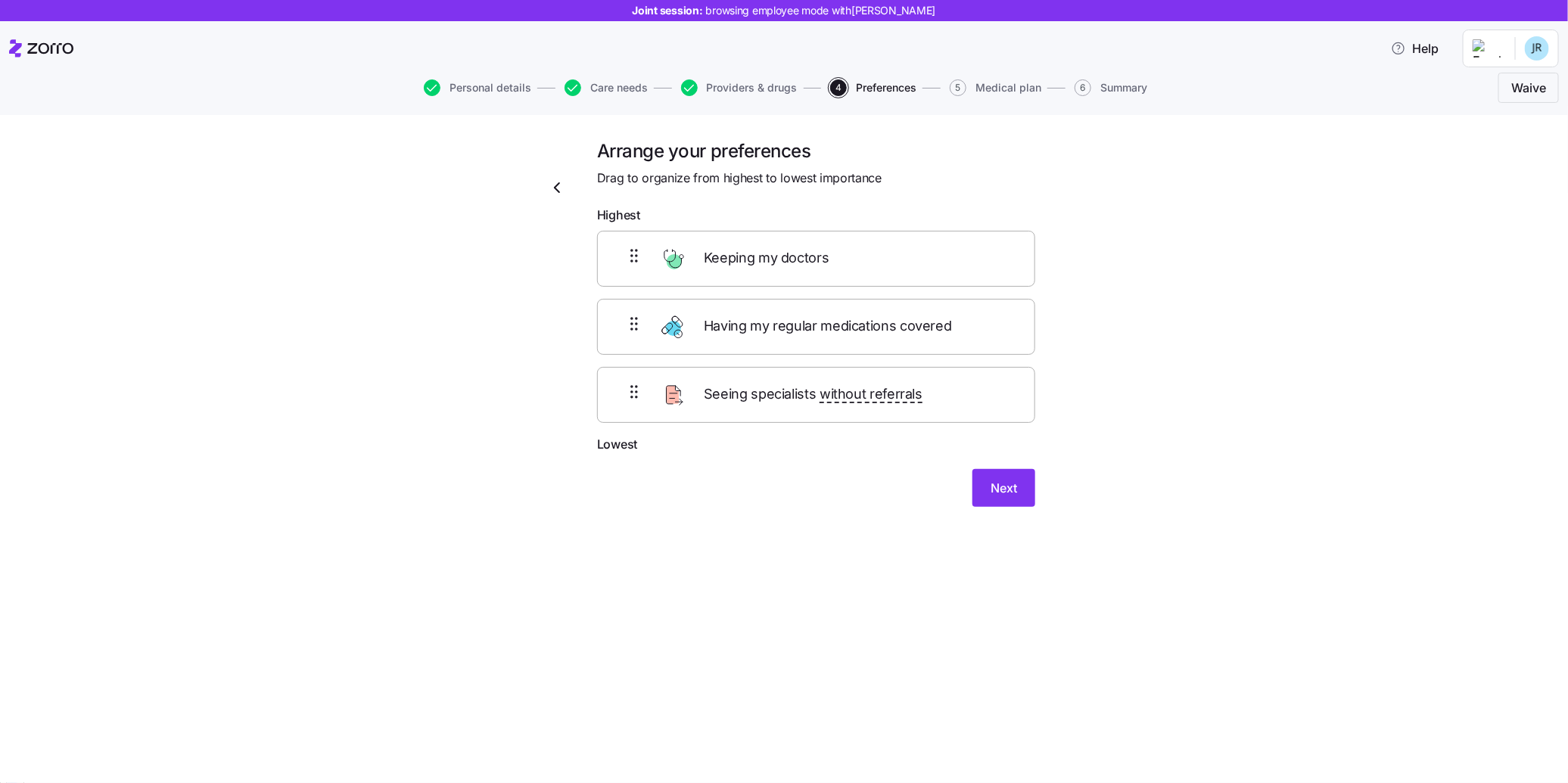
click at [1007, 515] on div "Arrange your preferences Drag to organize from highest to lowest importance Hig…" at bounding box center [816, 332] width 462 height 386
click at [1006, 485] on span "Next" at bounding box center [1004, 487] width 27 height 18
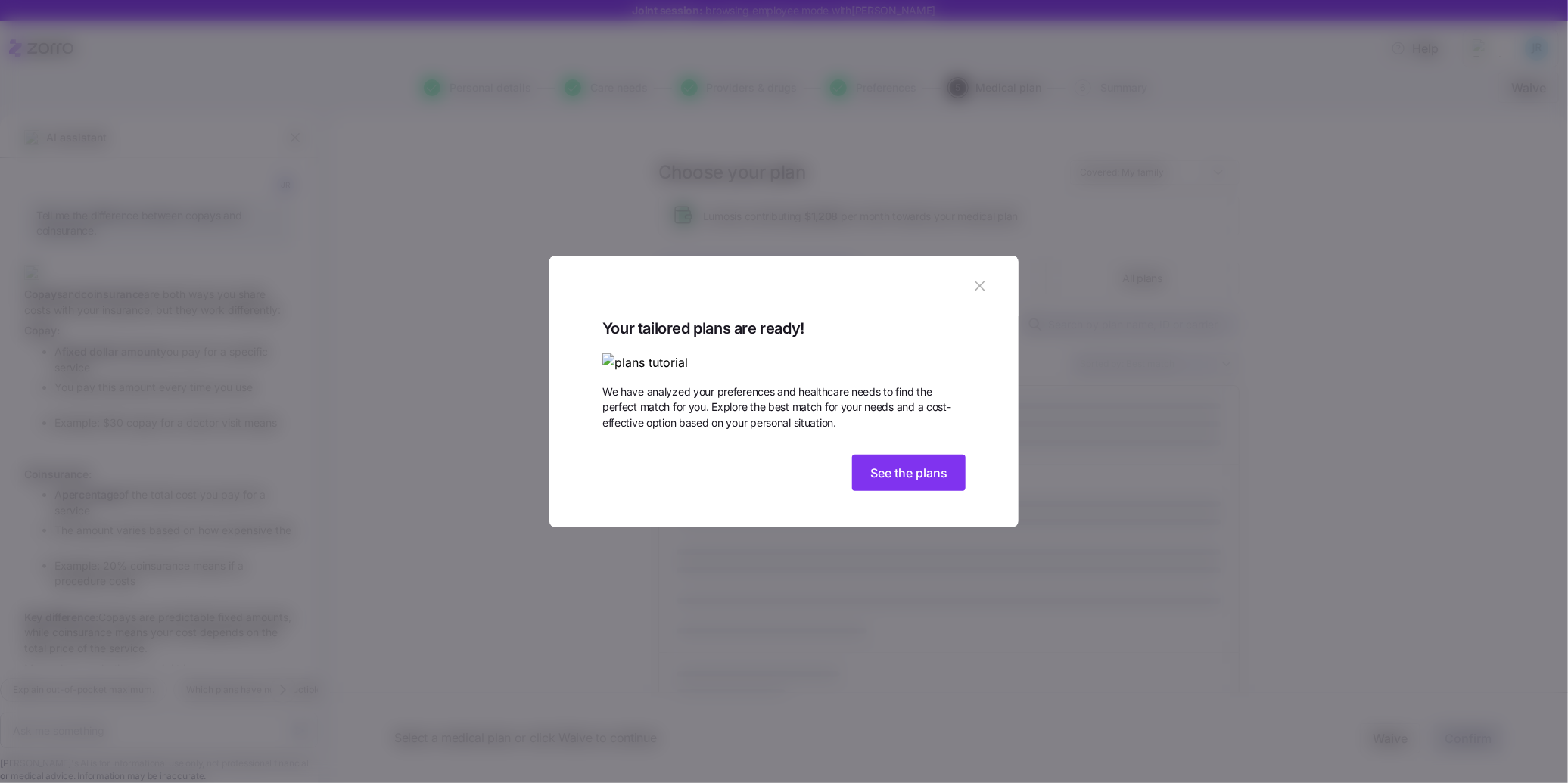
scroll to position [66, 0]
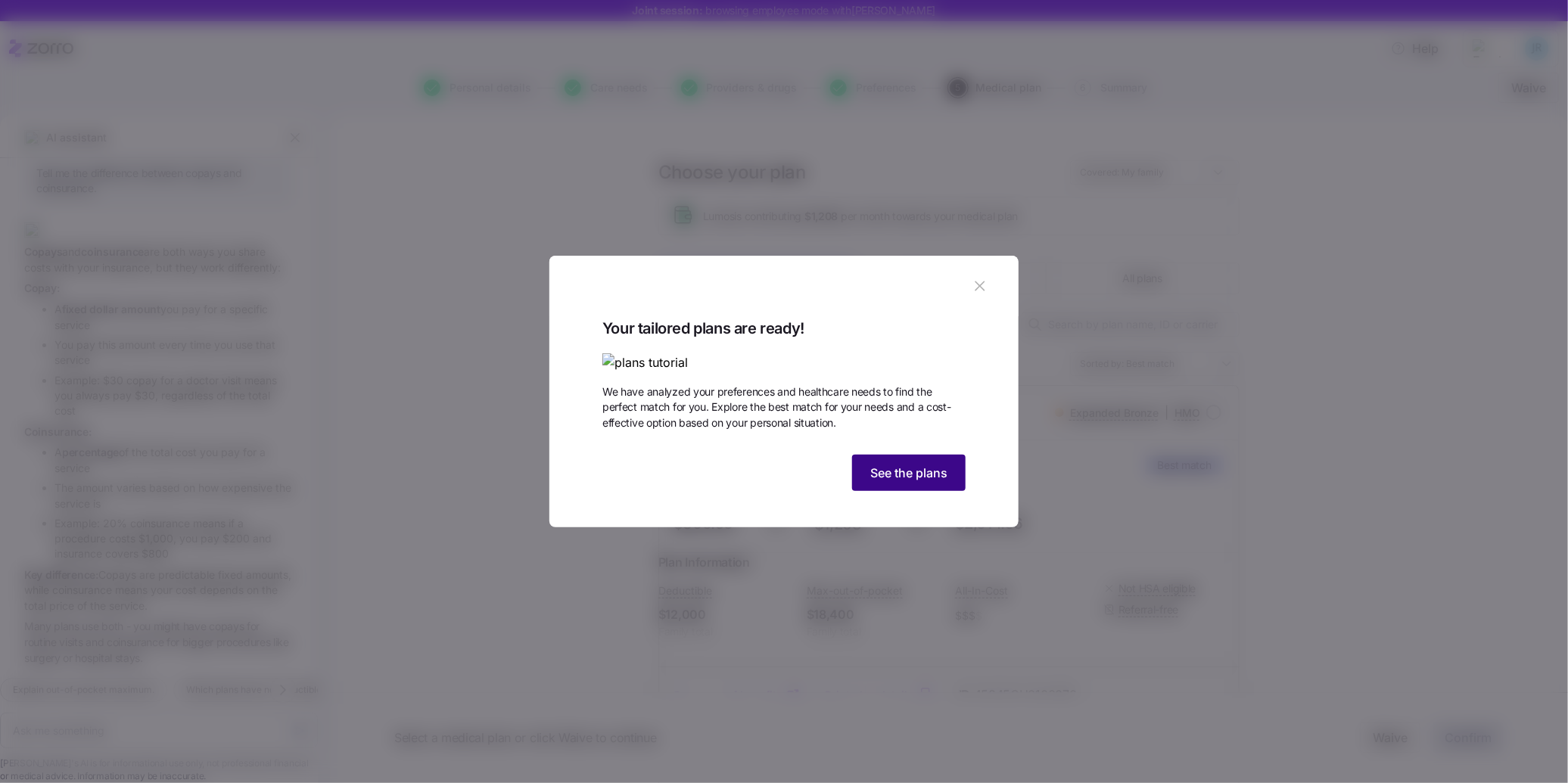
click at [917, 482] on span "See the plans" at bounding box center [909, 473] width 77 height 18
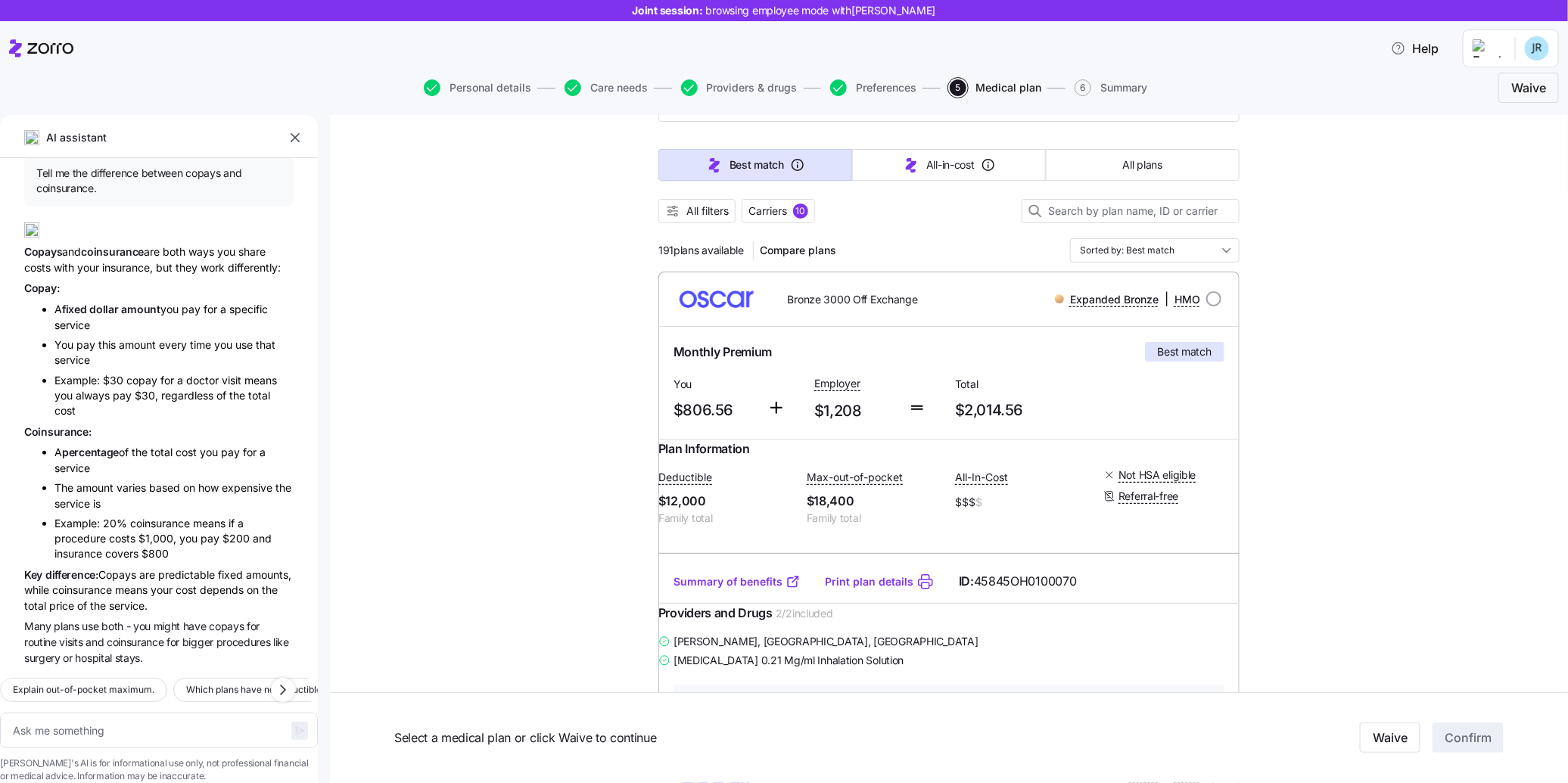
scroll to position [117, 0]
click at [1157, 148] on button "All plans" at bounding box center [1143, 160] width 194 height 32
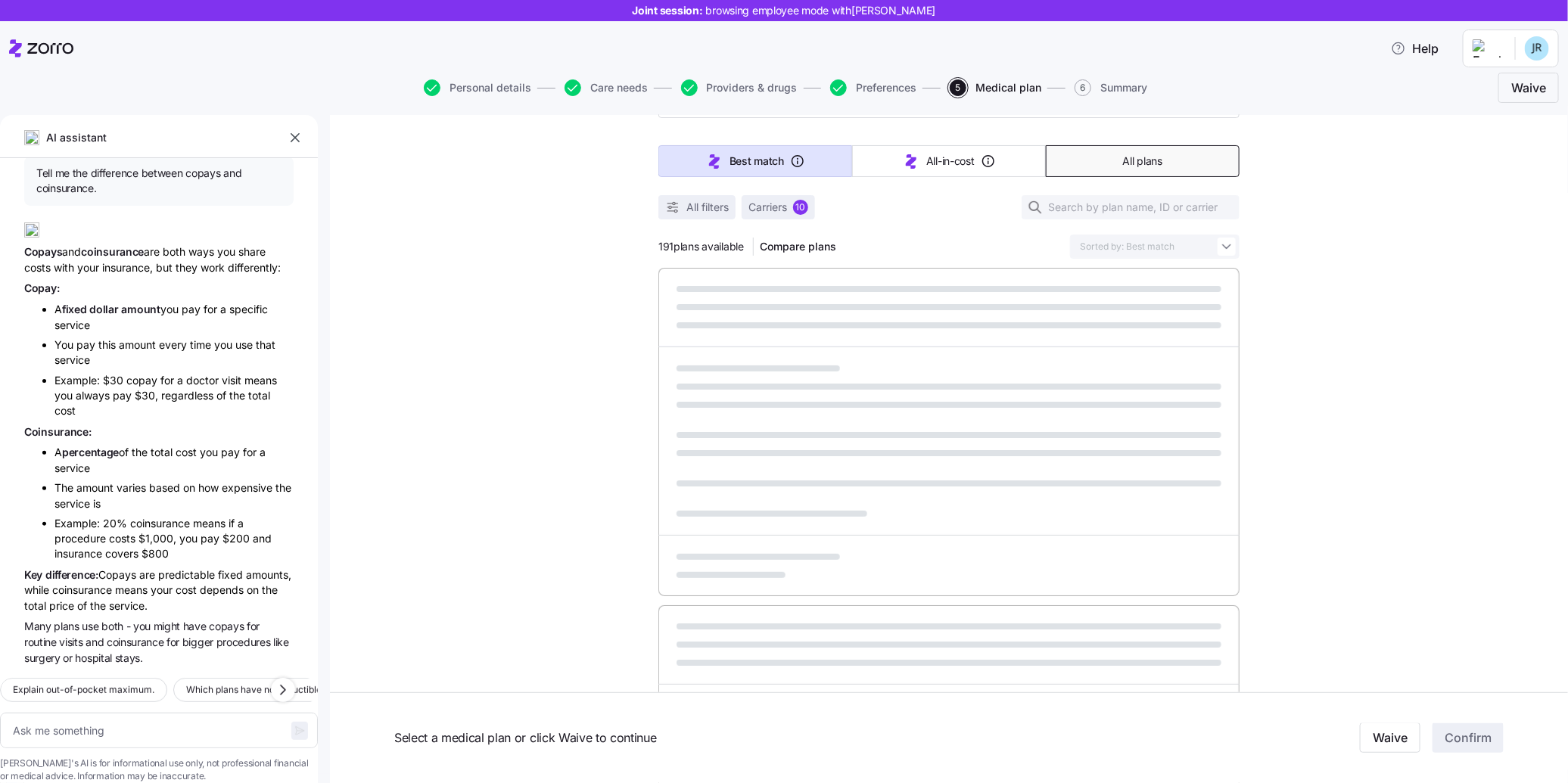
type textarea "x"
type input "Sorted by: Premium"
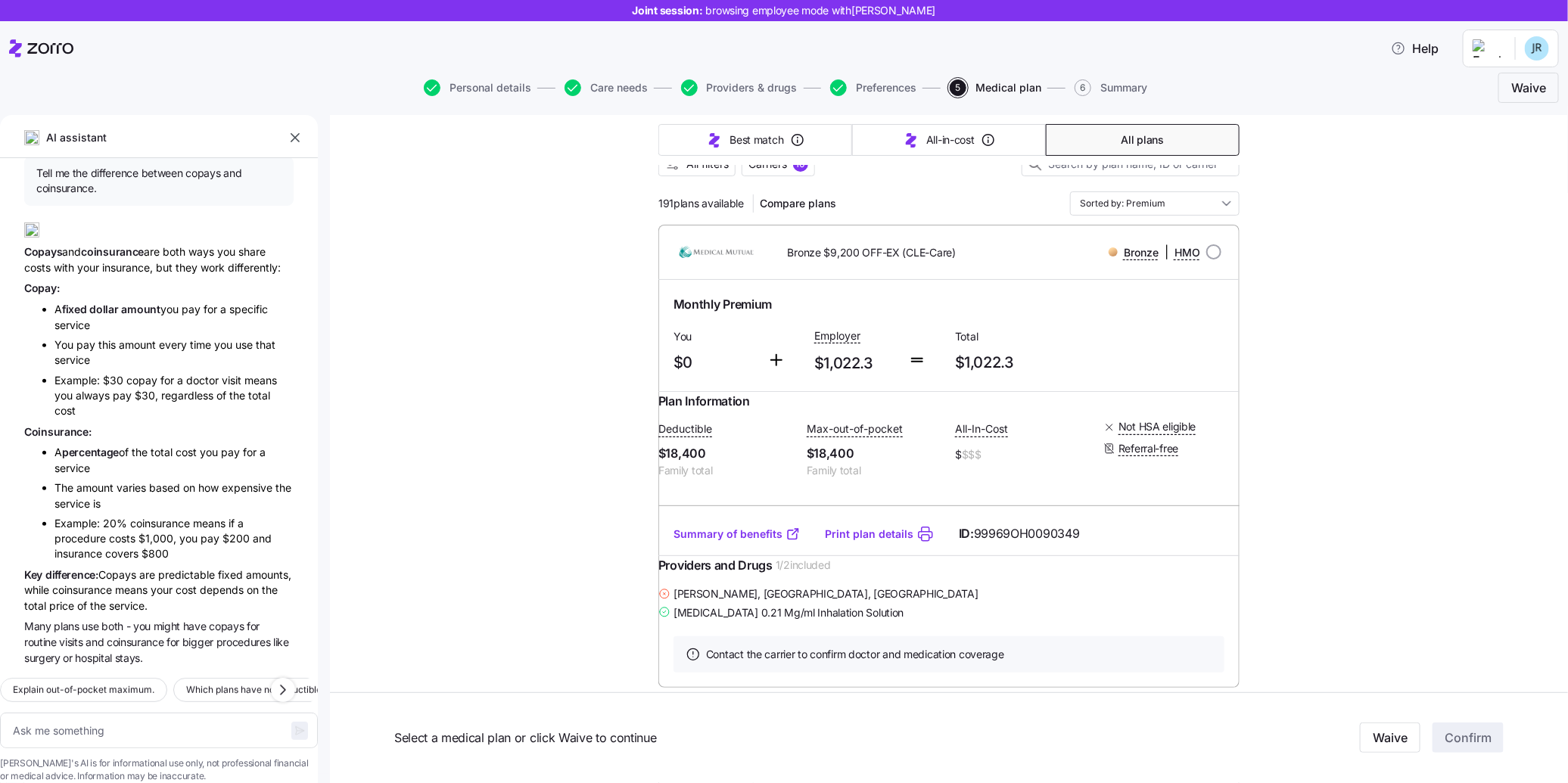
scroll to position [148, 0]
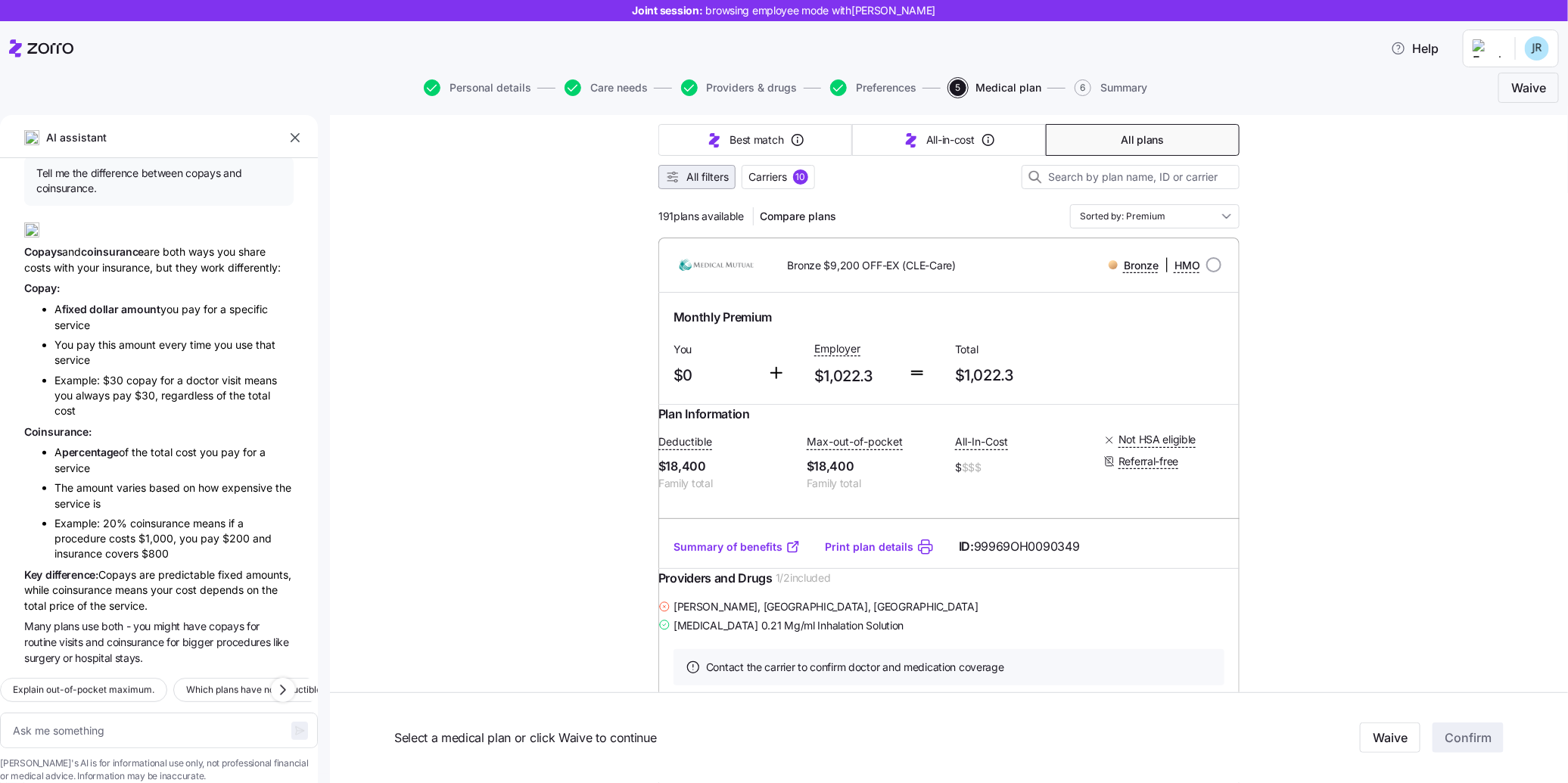
click at [686, 174] on span "All filters" at bounding box center [707, 178] width 42 height 15
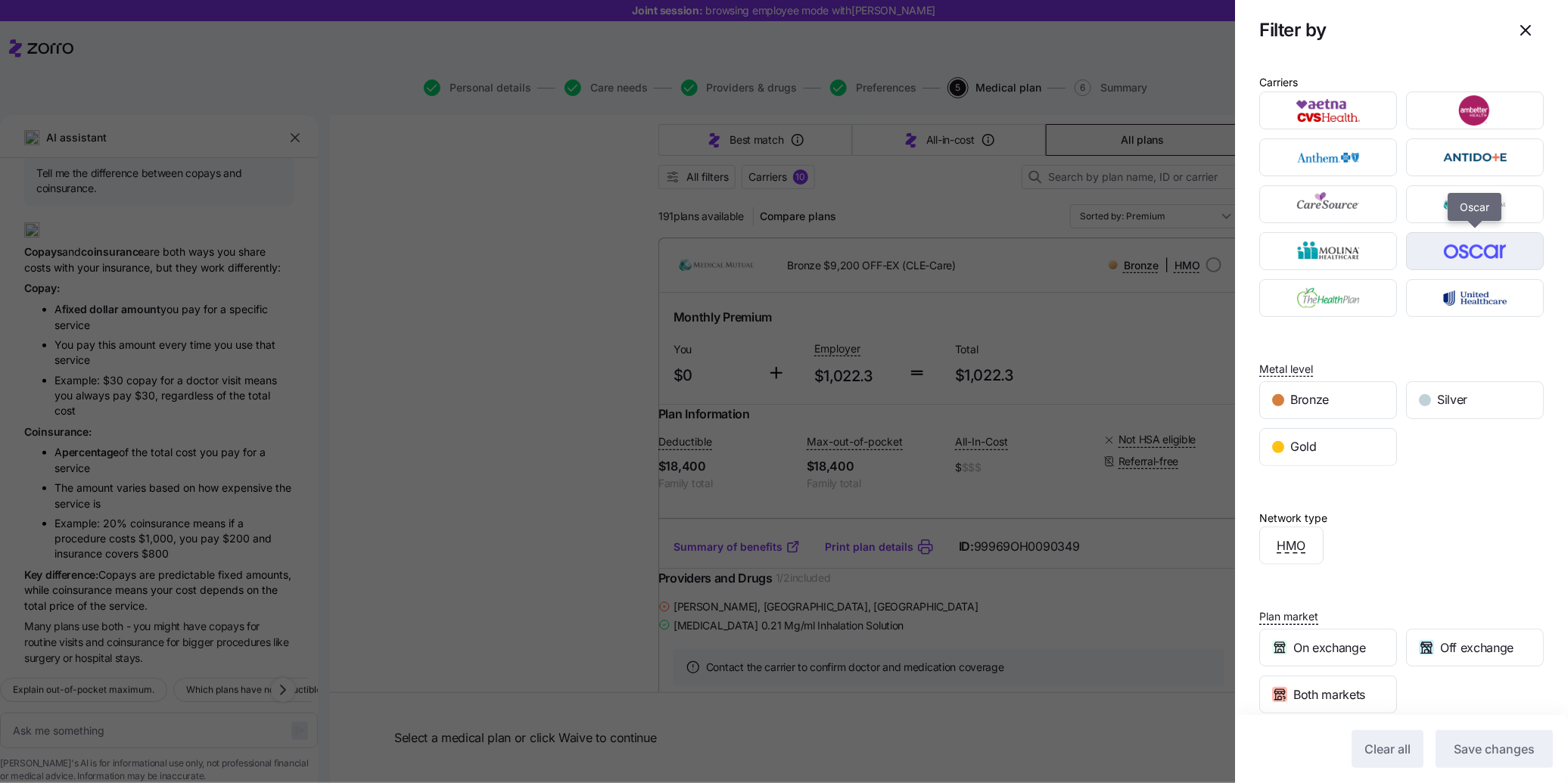
click at [1468, 240] on img "button" at bounding box center [1475, 250] width 112 height 30
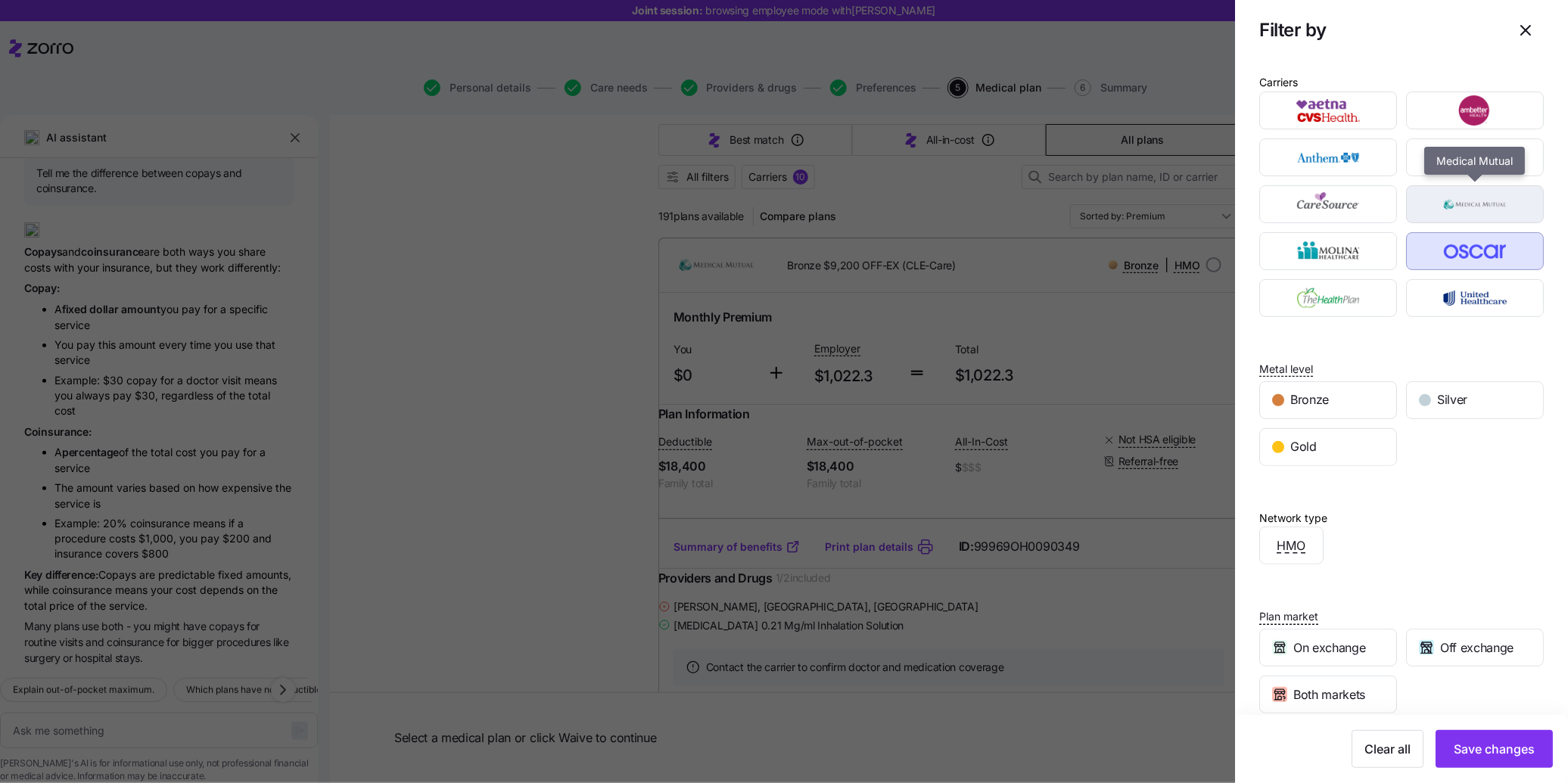
click at [1458, 197] on img "button" at bounding box center [1475, 204] width 112 height 30
click at [1312, 447] on span "Gold" at bounding box center [1303, 447] width 27 height 19
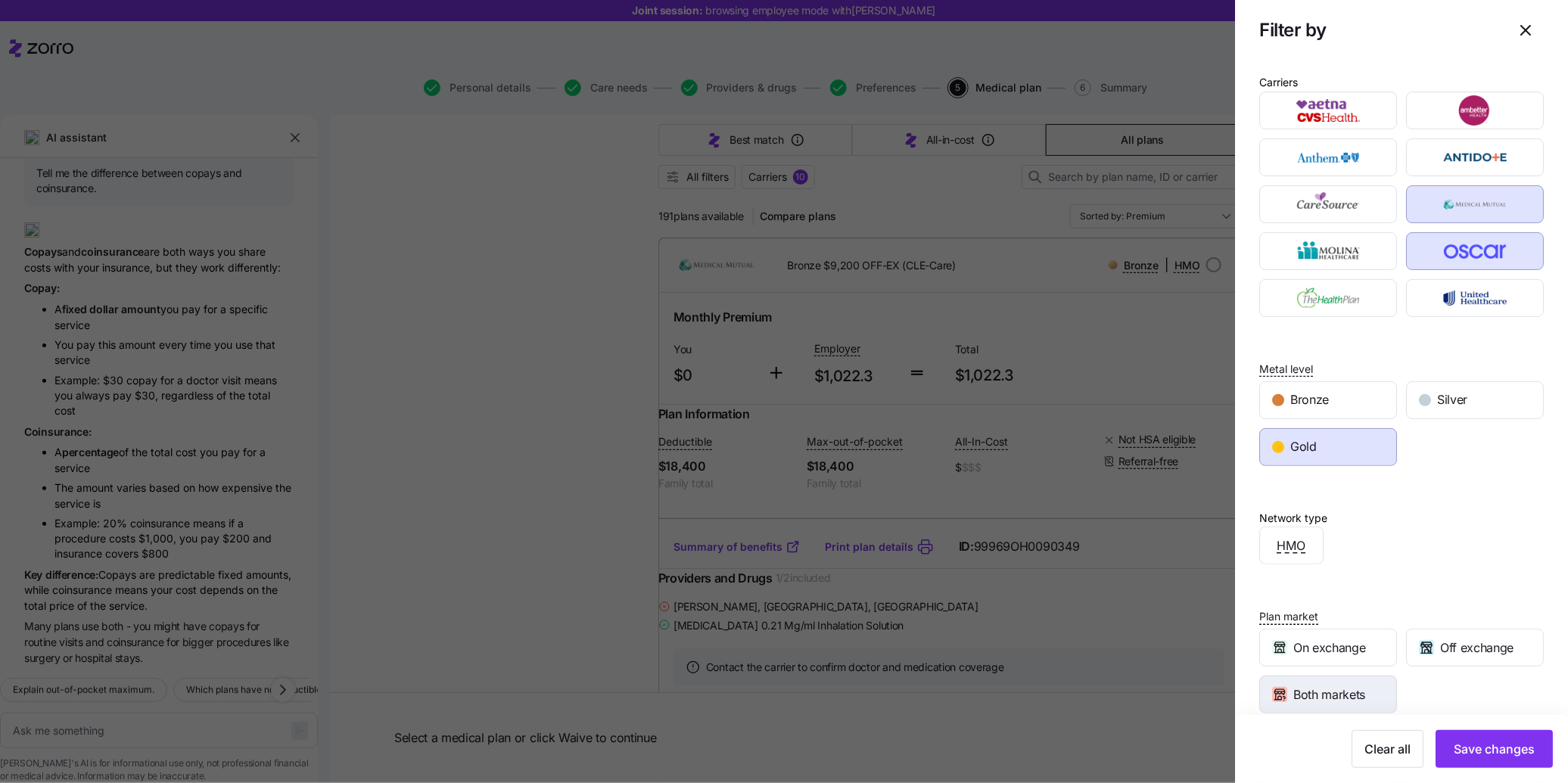
click at [1360, 695] on span "Both markets" at bounding box center [1330, 695] width 72 height 19
click at [1517, 754] on span "Save changes" at bounding box center [1494, 749] width 81 height 18
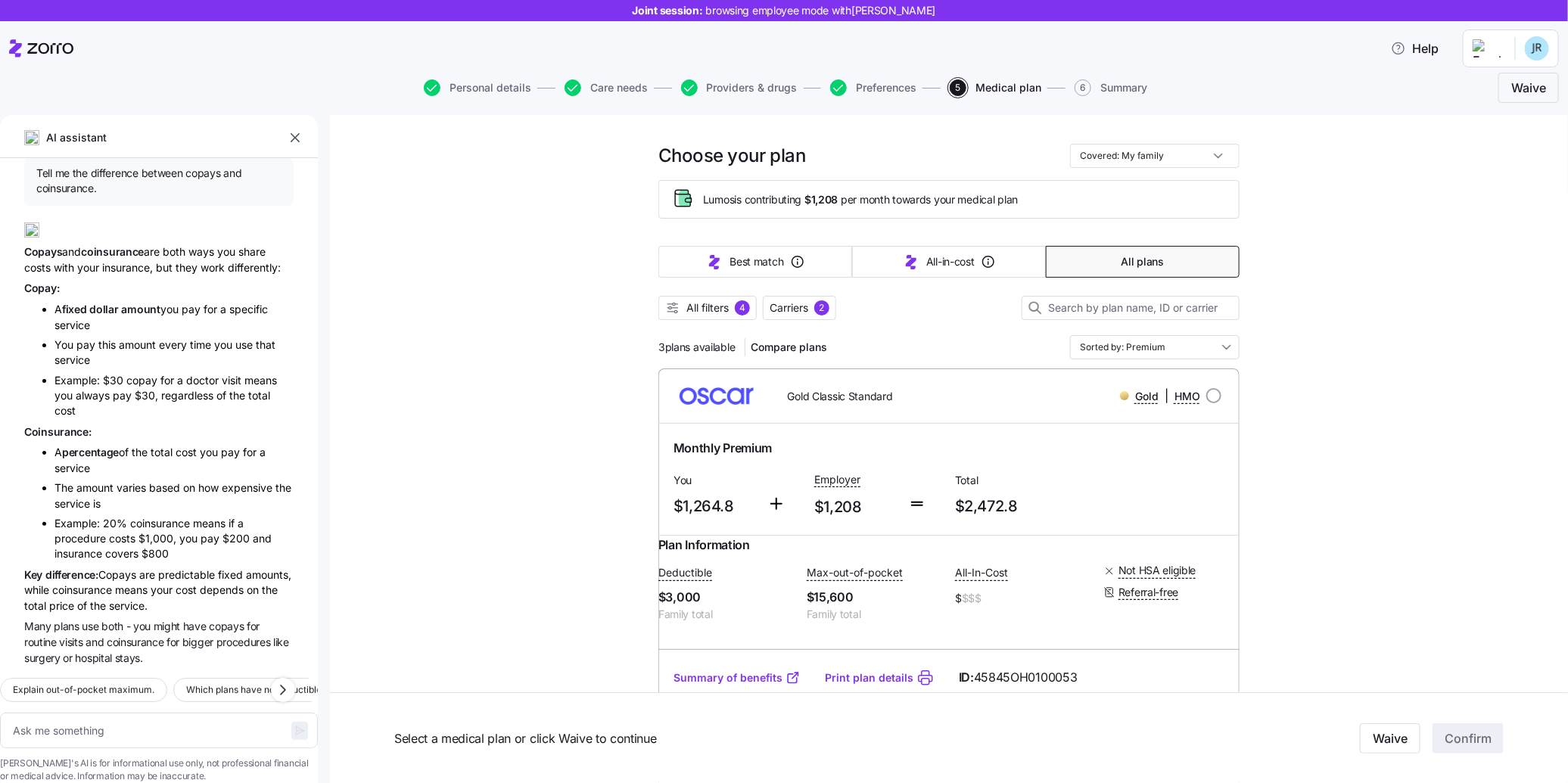
scroll to position [0, 0]
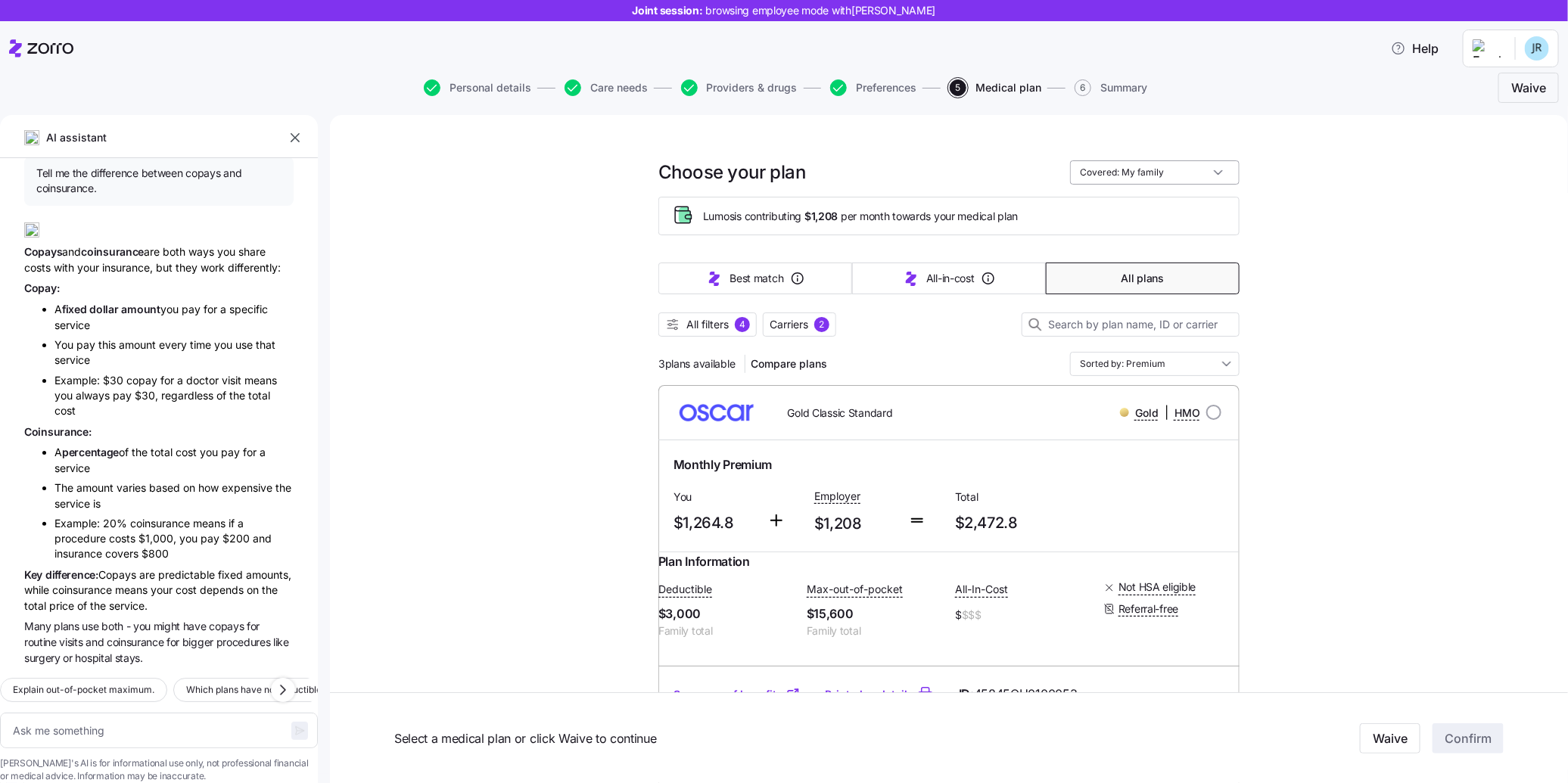
click at [1194, 171] on input "Covered: My family" at bounding box center [1155, 172] width 170 height 24
click at [1179, 214] on div "Just me" at bounding box center [1155, 209] width 158 height 26
type textarea "x"
type input "Covered: Just me"
click at [1137, 173] on input "Covered: Just me" at bounding box center [1155, 172] width 170 height 24
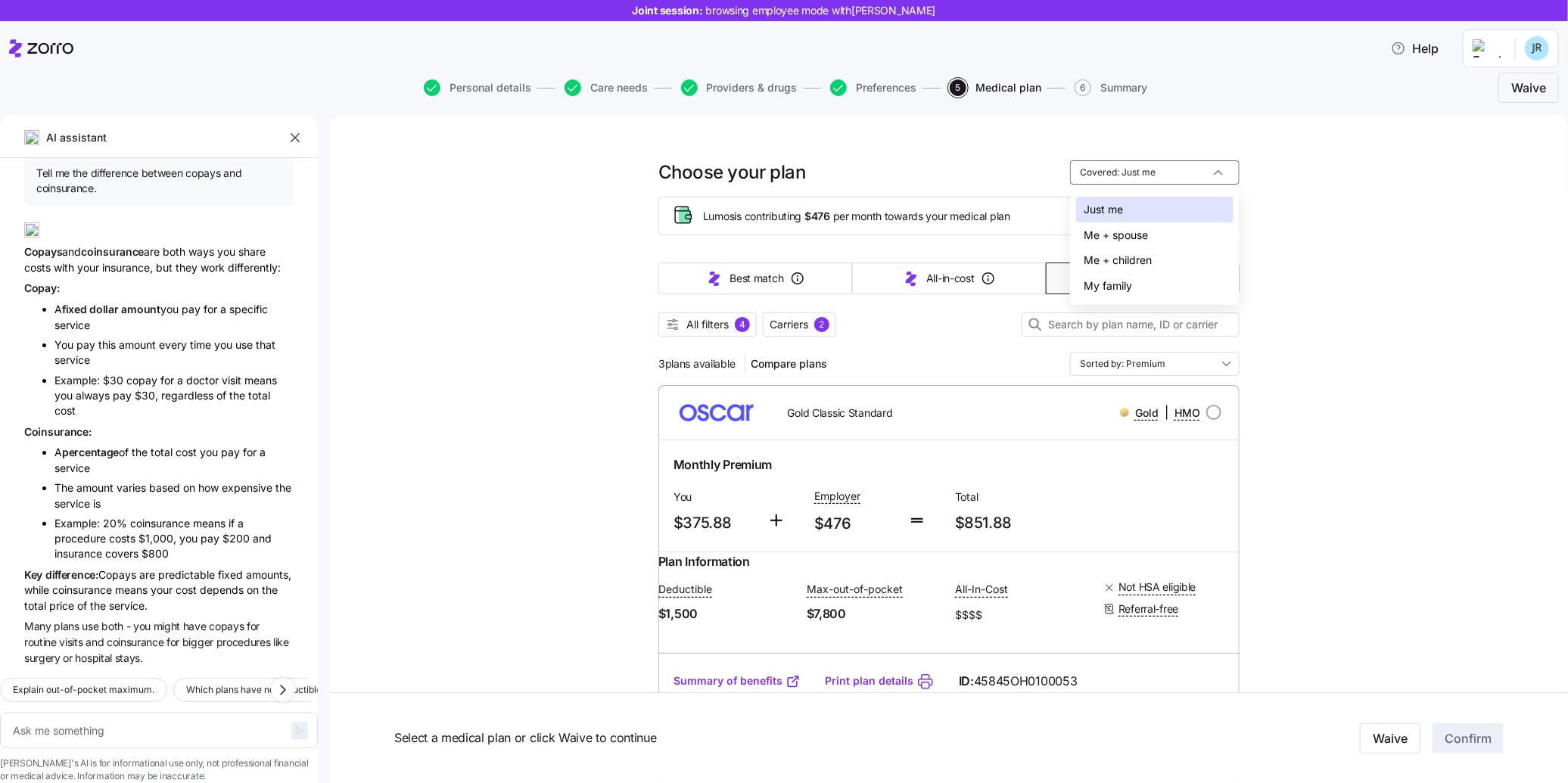
click at [1140, 262] on div "Me + children" at bounding box center [1155, 260] width 158 height 26
type textarea "x"
type input "Covered: Me + children"
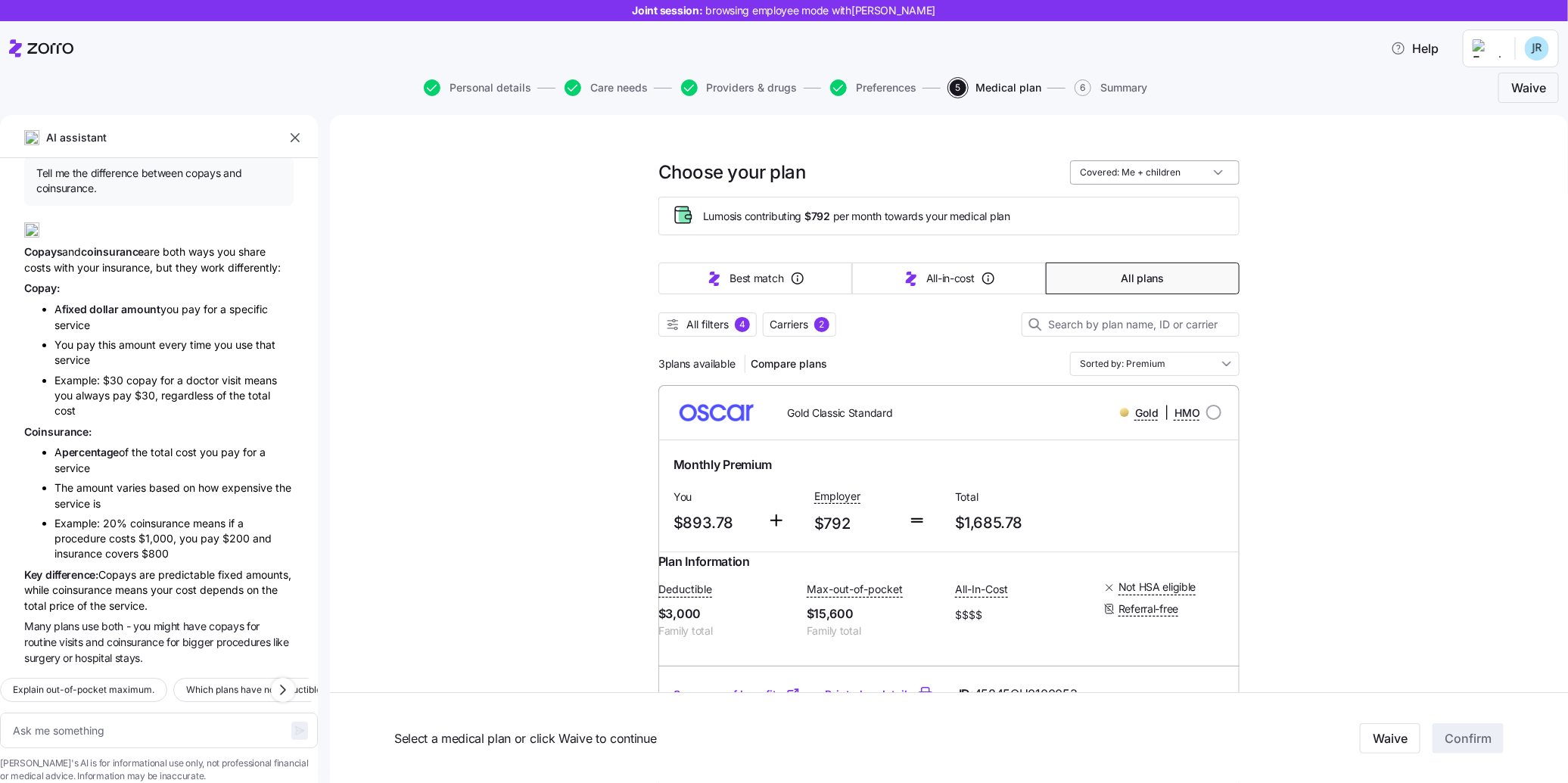
click at [1140, 174] on input "Covered: Me + children" at bounding box center [1155, 172] width 170 height 24
click at [1138, 217] on div "Just me" at bounding box center [1155, 209] width 158 height 26
type textarea "x"
type input "Covered: Just me"
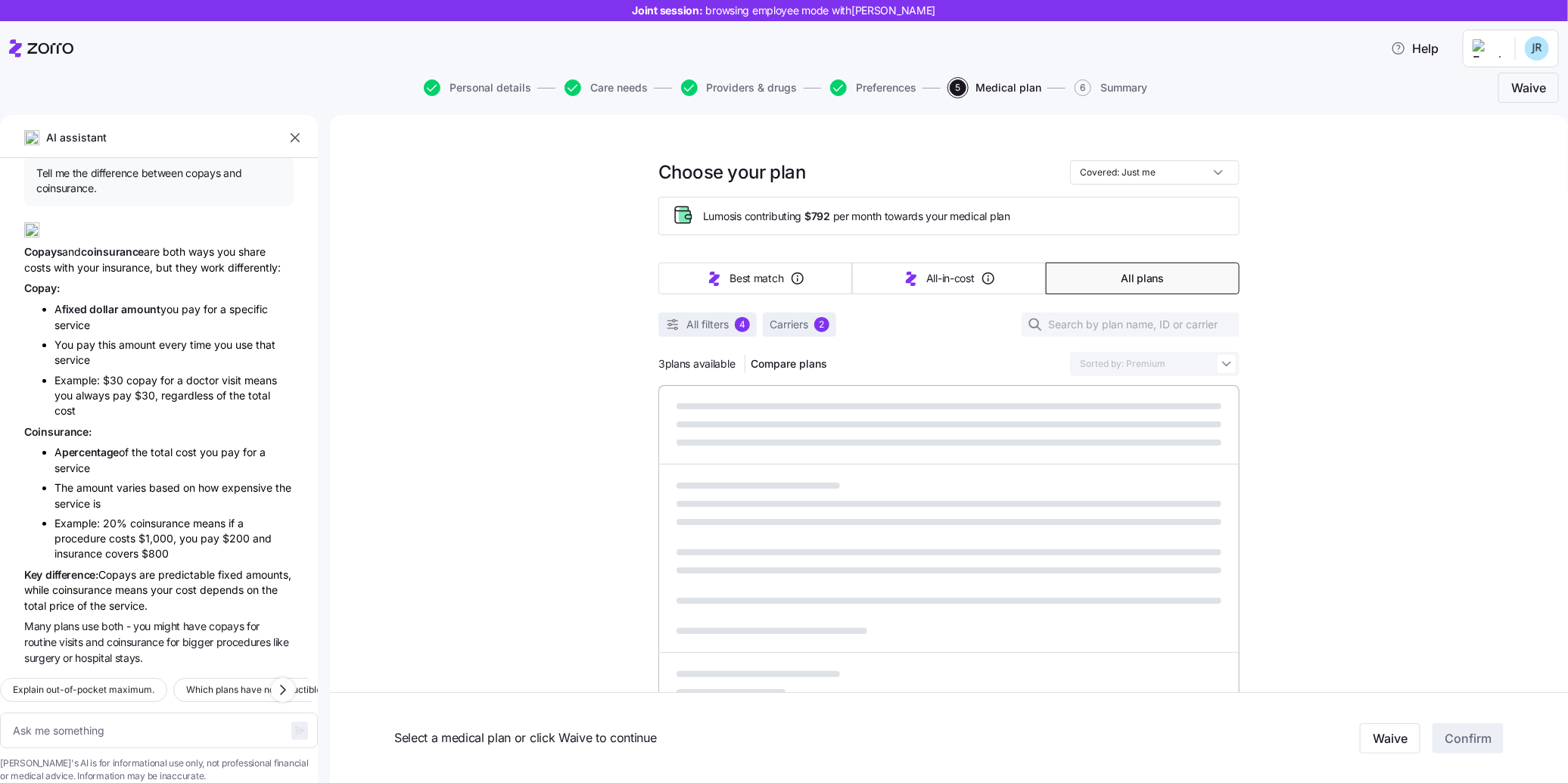
type textarea "x"
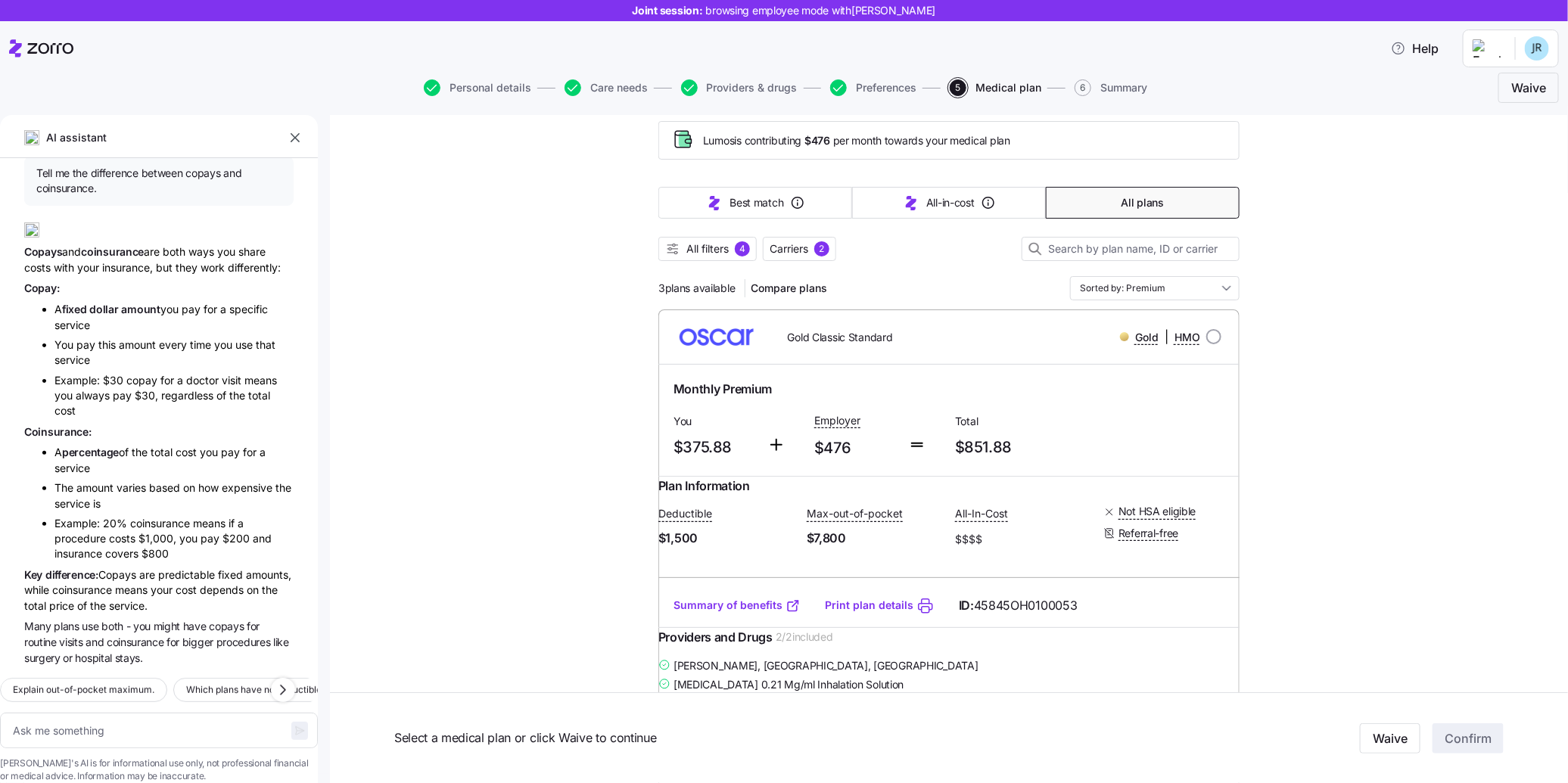
scroll to position [87, 0]
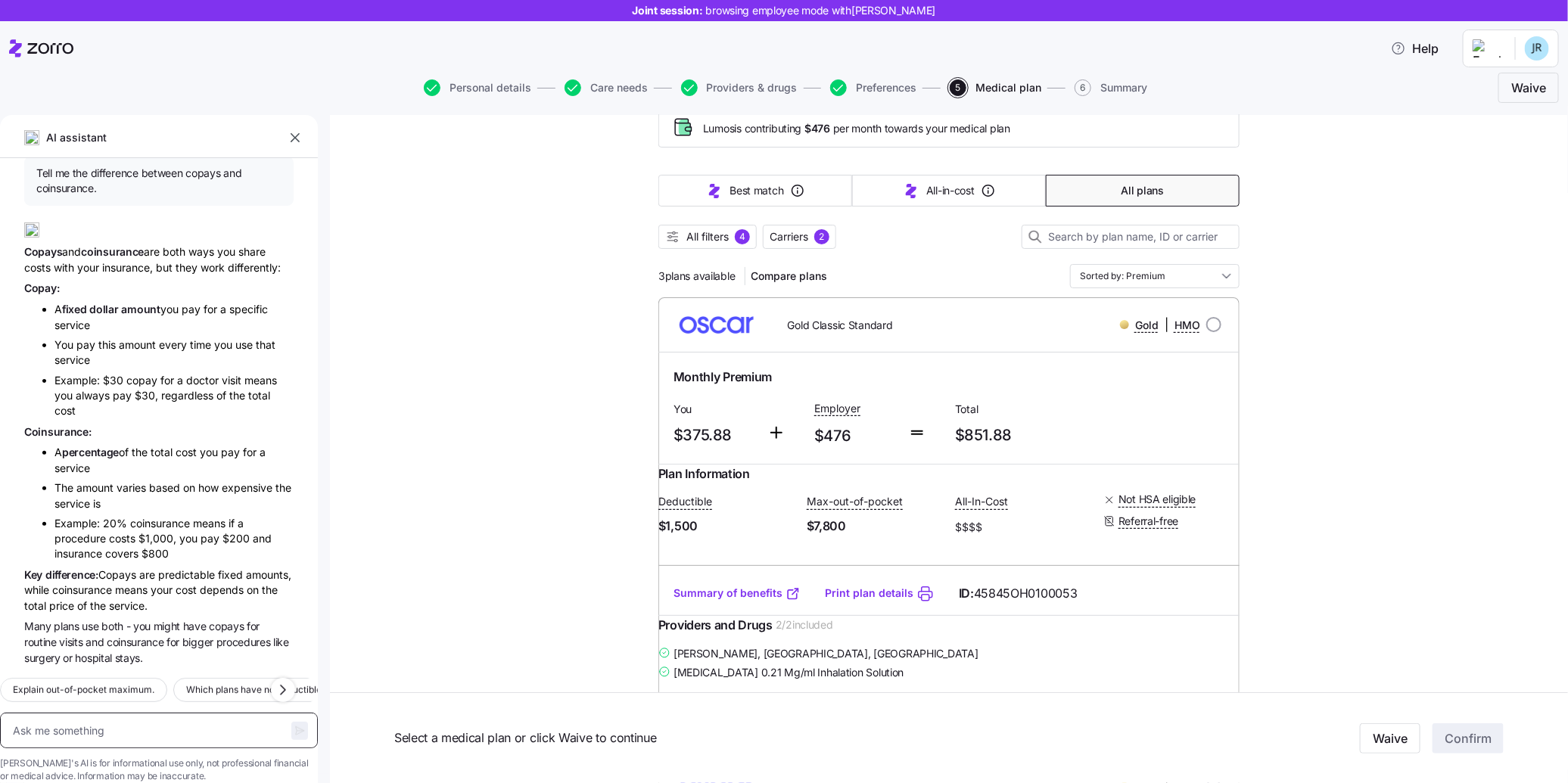
click at [106, 713] on textarea at bounding box center [159, 730] width 318 height 35
